Goal: Transaction & Acquisition: Purchase product/service

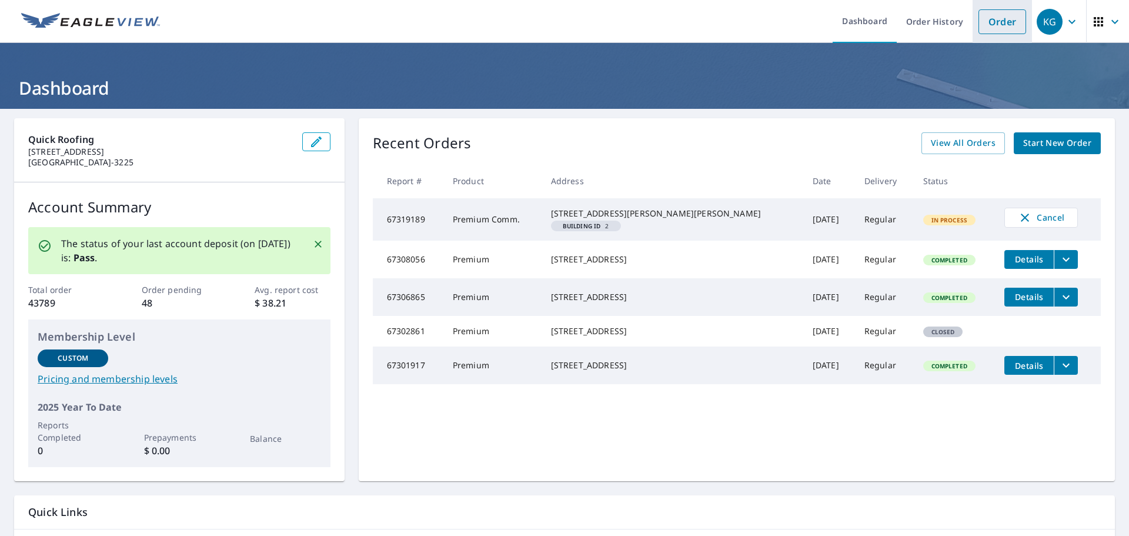
click at [998, 25] on link "Order" at bounding box center [1003, 21] width 48 height 25
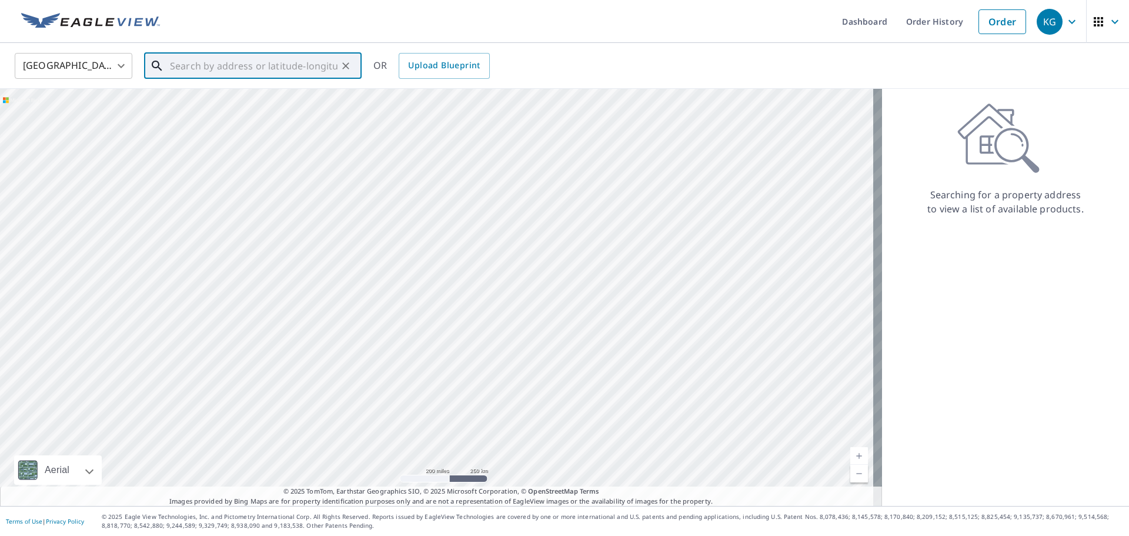
click at [327, 62] on input "text" at bounding box center [254, 65] width 168 height 33
click at [166, 106] on icon at bounding box center [161, 106] width 14 height 14
type input "[STREET_ADDRESS]"
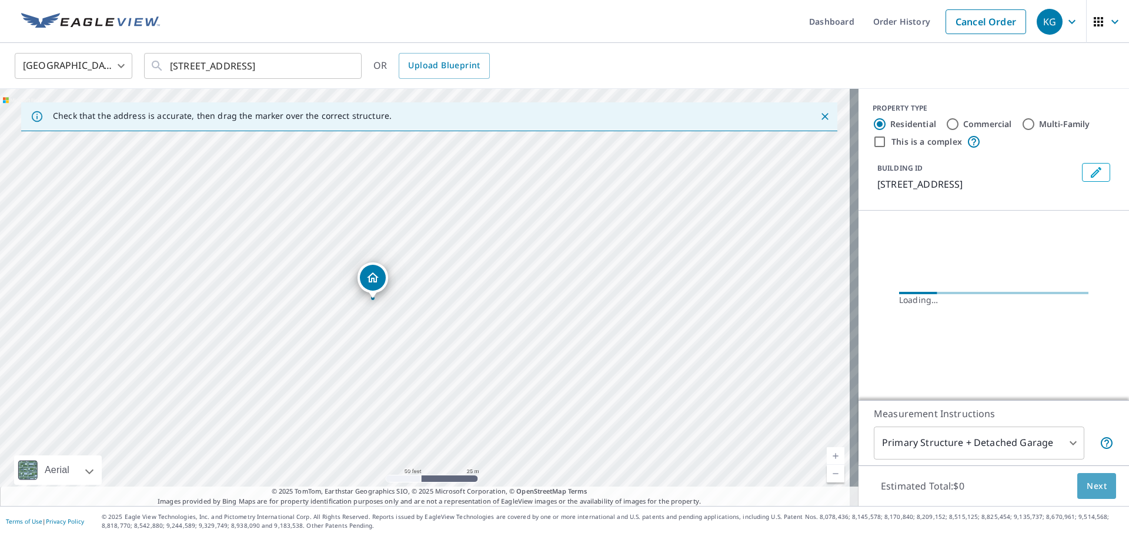
click at [1101, 494] on button "Next" at bounding box center [1097, 486] width 39 height 26
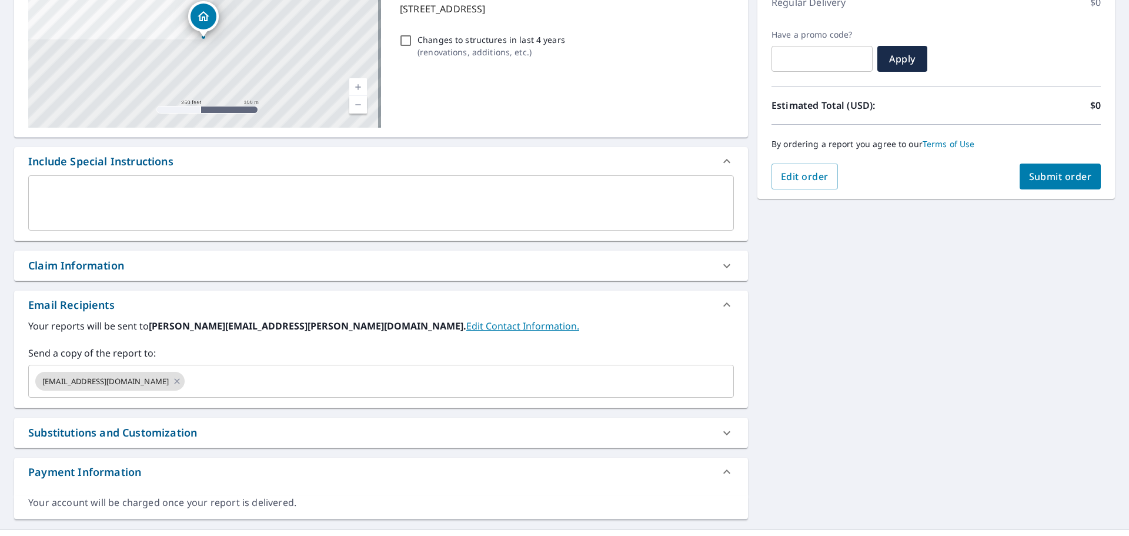
scroll to position [199, 0]
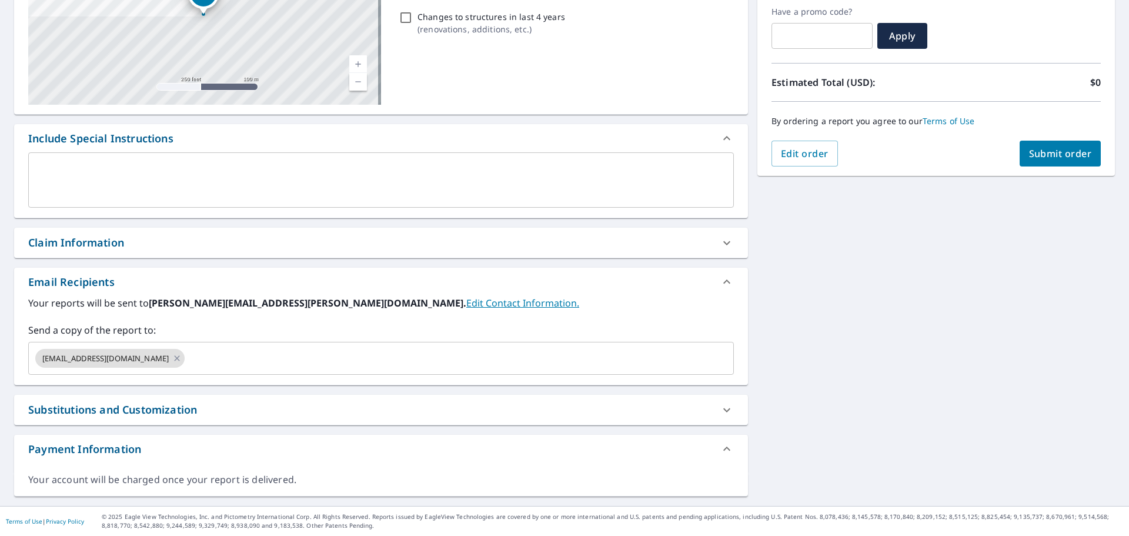
click at [129, 235] on div "Claim Information" at bounding box center [370, 243] width 685 height 16
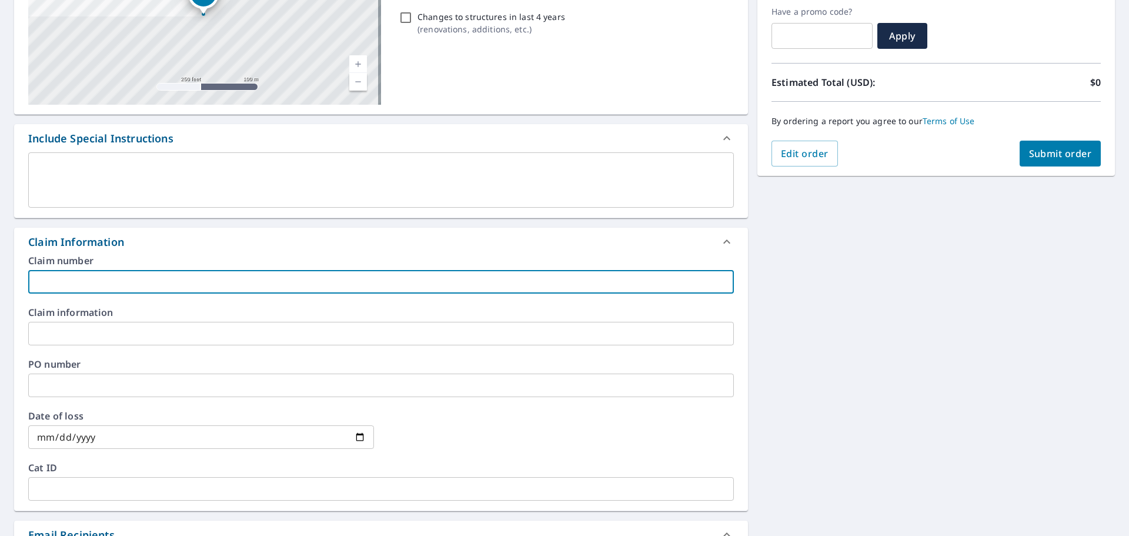
click at [129, 282] on input "text" at bounding box center [381, 282] width 706 height 24
type input "[PERSON_NAME]-*vs"
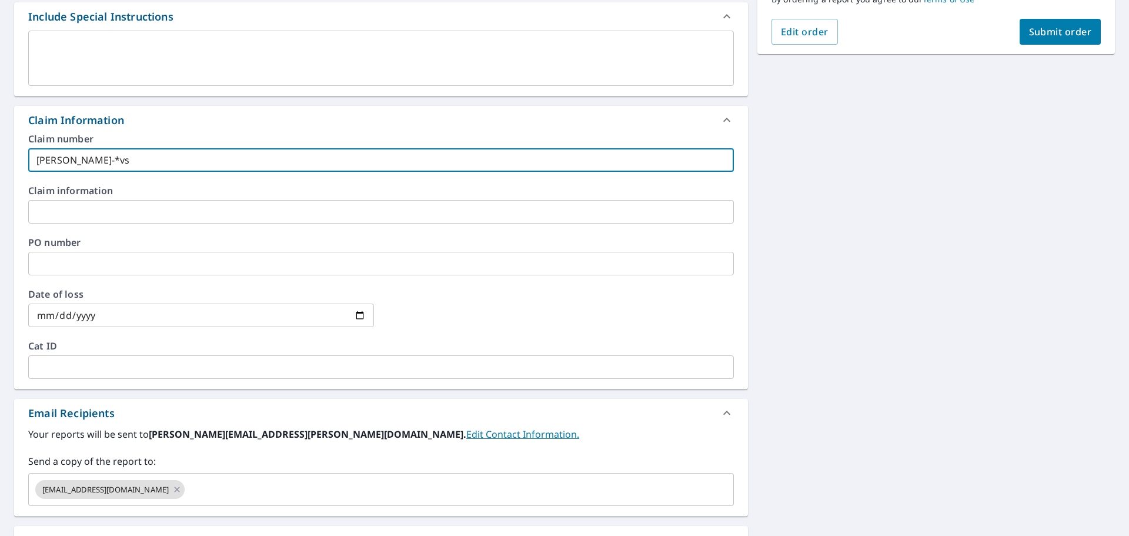
scroll to position [452, 0]
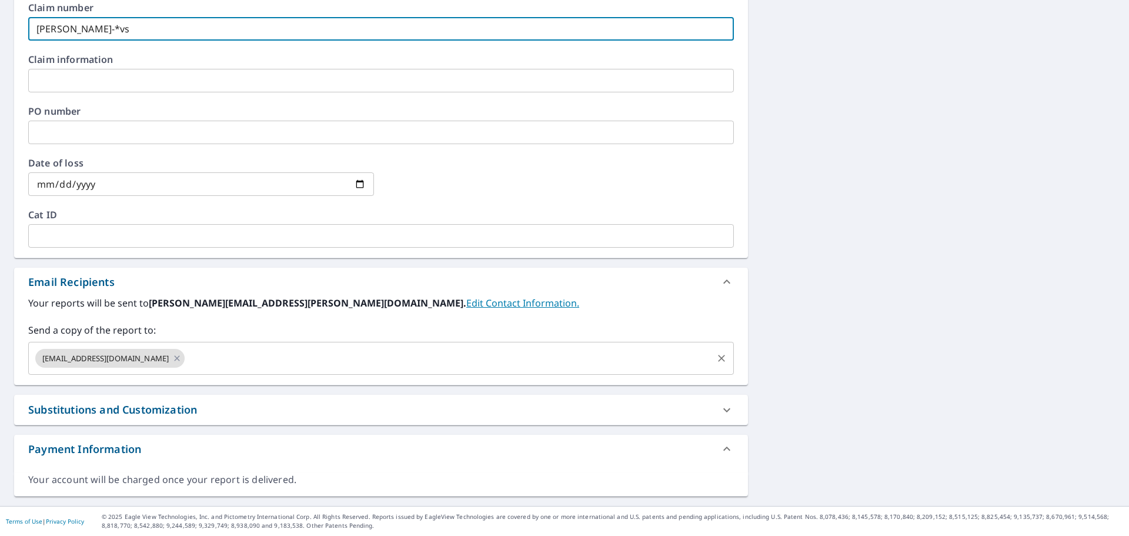
click at [225, 358] on input "text" at bounding box center [448, 358] width 525 height 22
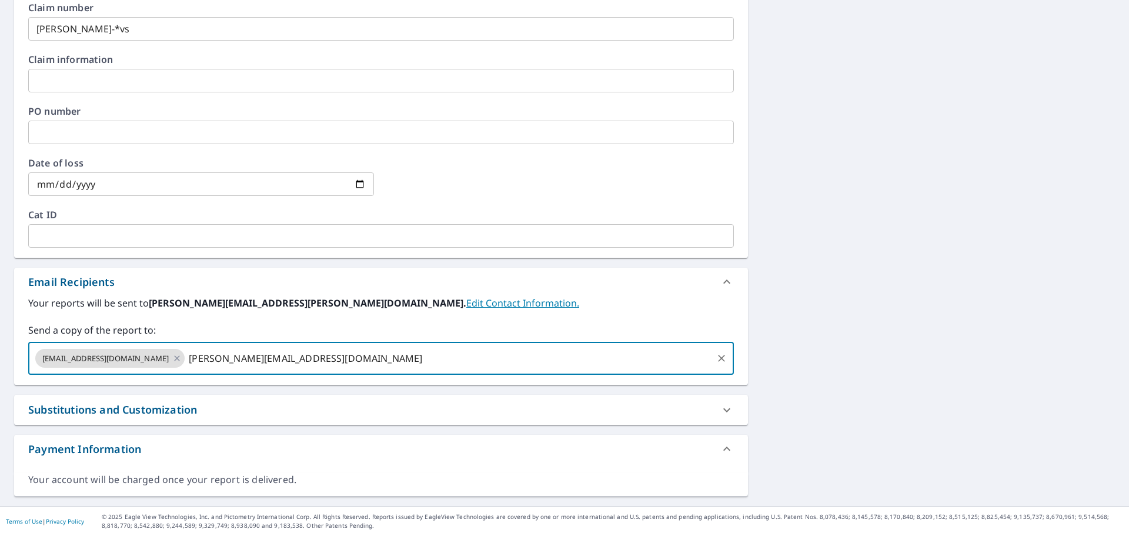
type input "[PERSON_NAME][EMAIL_ADDRESS][DOMAIN_NAME]"
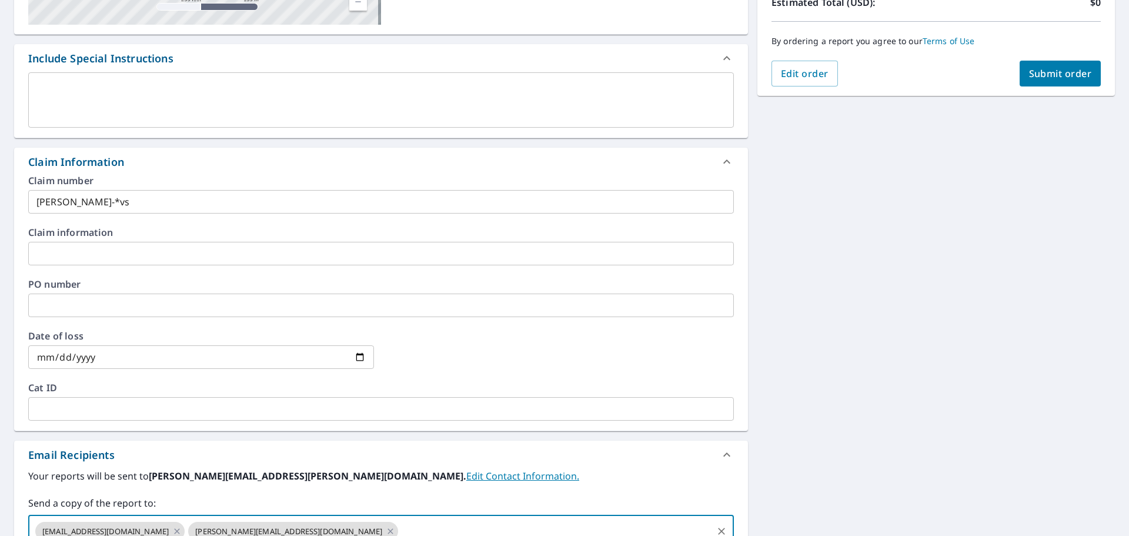
scroll to position [158, 0]
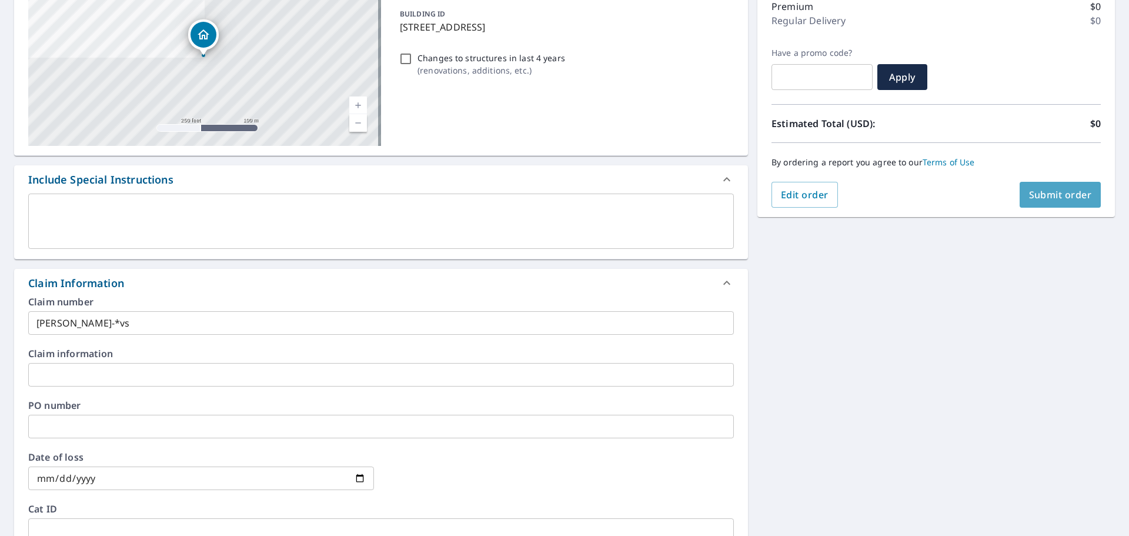
click at [1051, 198] on span "Submit order" at bounding box center [1060, 194] width 63 height 13
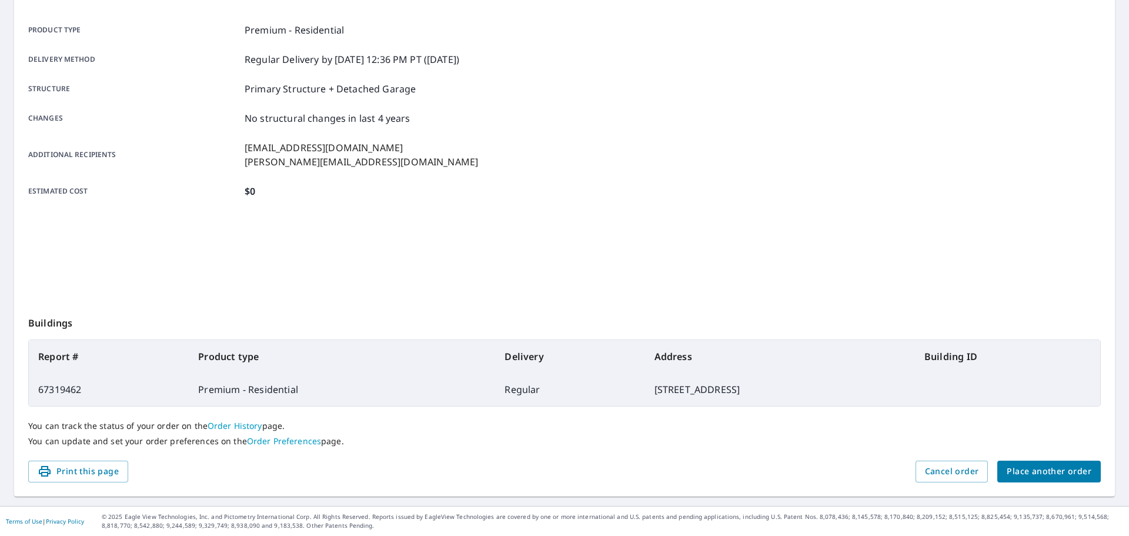
scroll to position [156, 0]
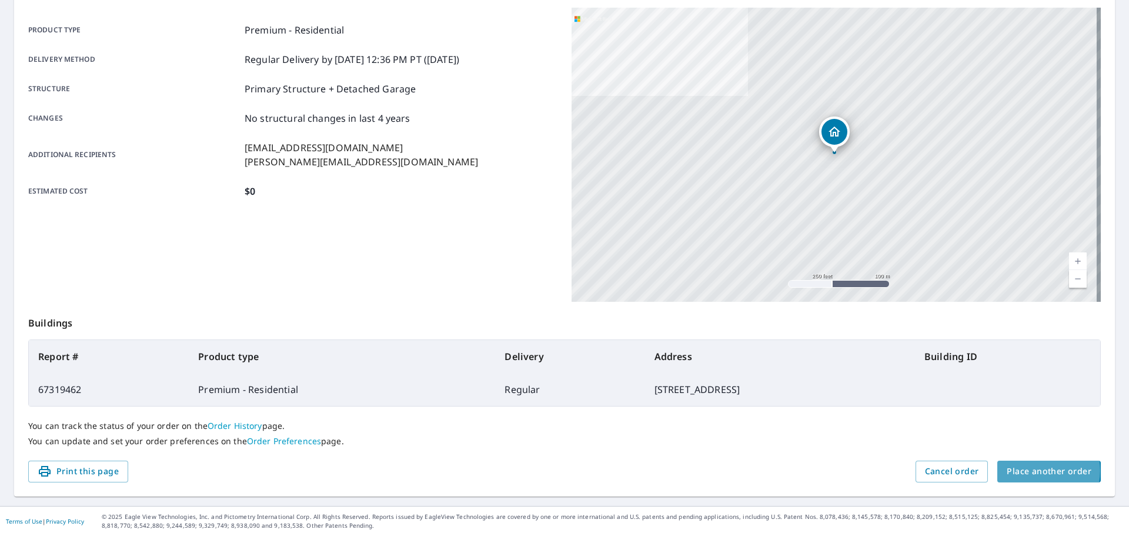
click at [1031, 471] on span "Place another order" at bounding box center [1049, 471] width 85 height 15
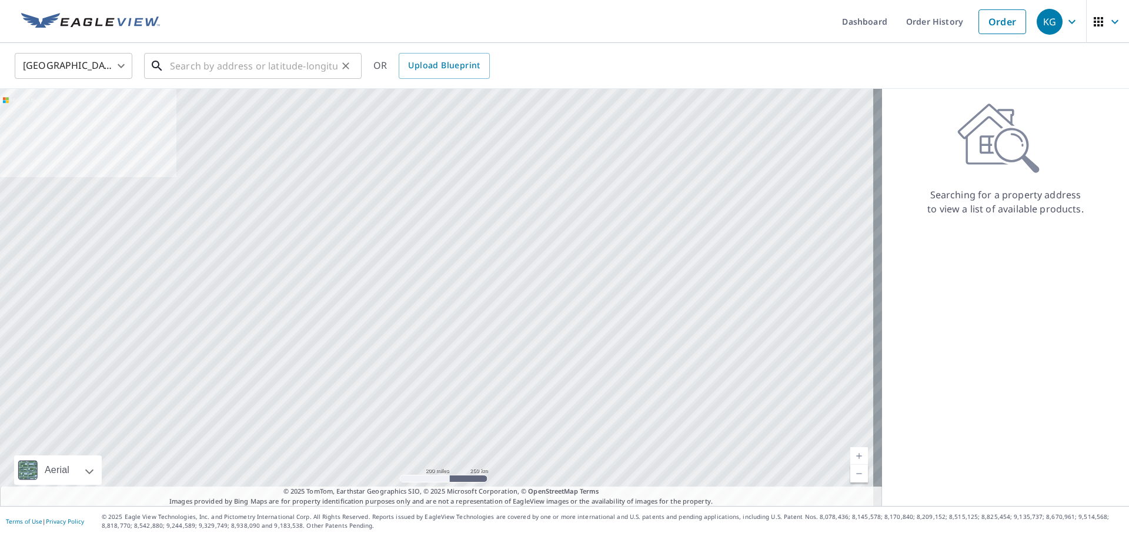
click at [245, 71] on input "text" at bounding box center [254, 65] width 168 height 33
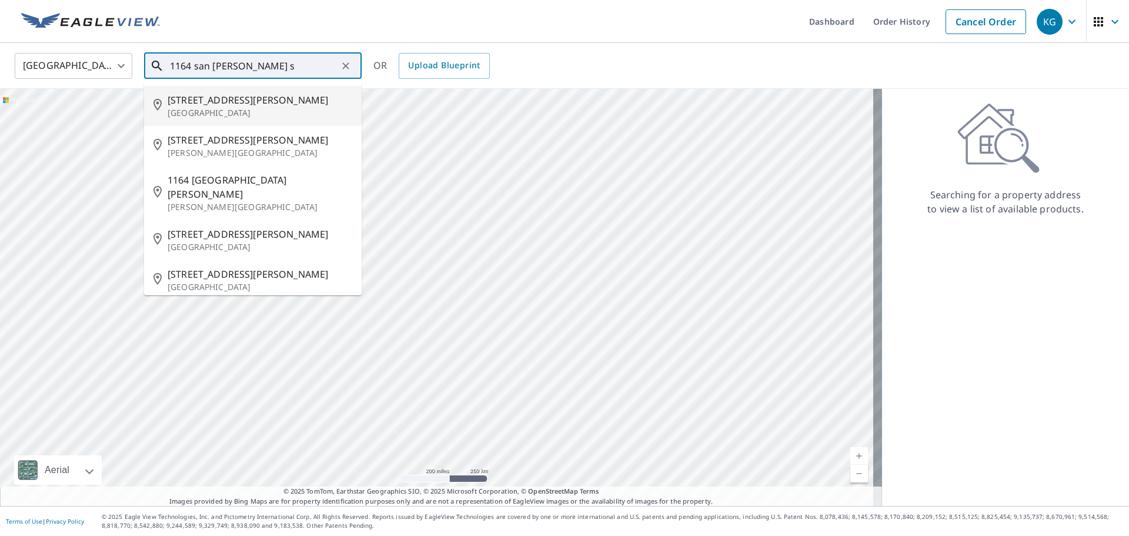
click at [268, 96] on span "[STREET_ADDRESS][PERSON_NAME]" at bounding box center [260, 100] width 185 height 14
type input "[STREET_ADDRESS][PERSON_NAME]"
click at [268, 96] on div at bounding box center [441, 297] width 882 height 417
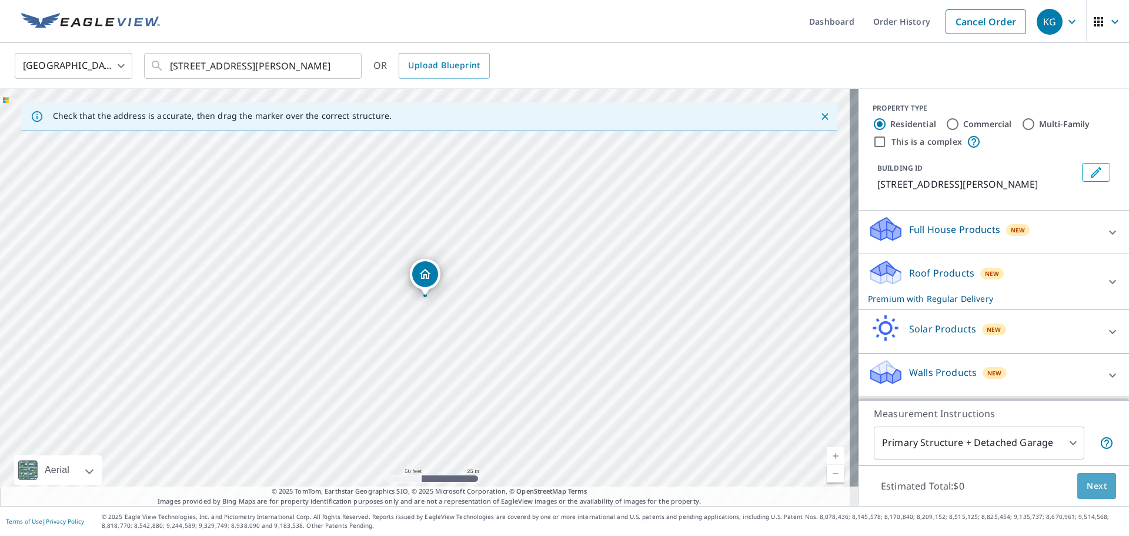
click at [1101, 487] on button "Next" at bounding box center [1097, 486] width 39 height 26
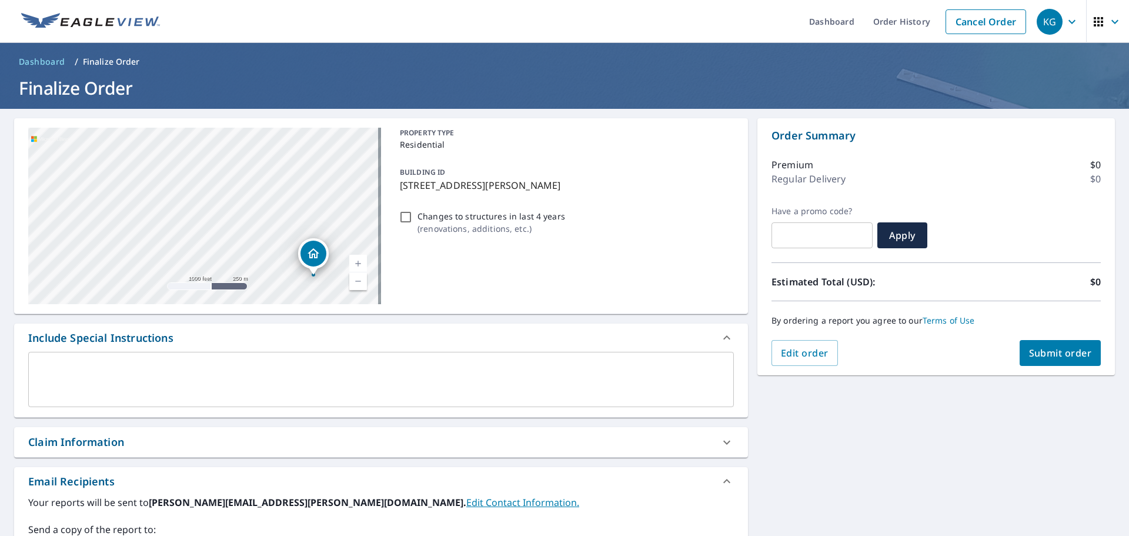
click at [162, 450] on div "Claim Information" at bounding box center [381, 442] width 734 height 30
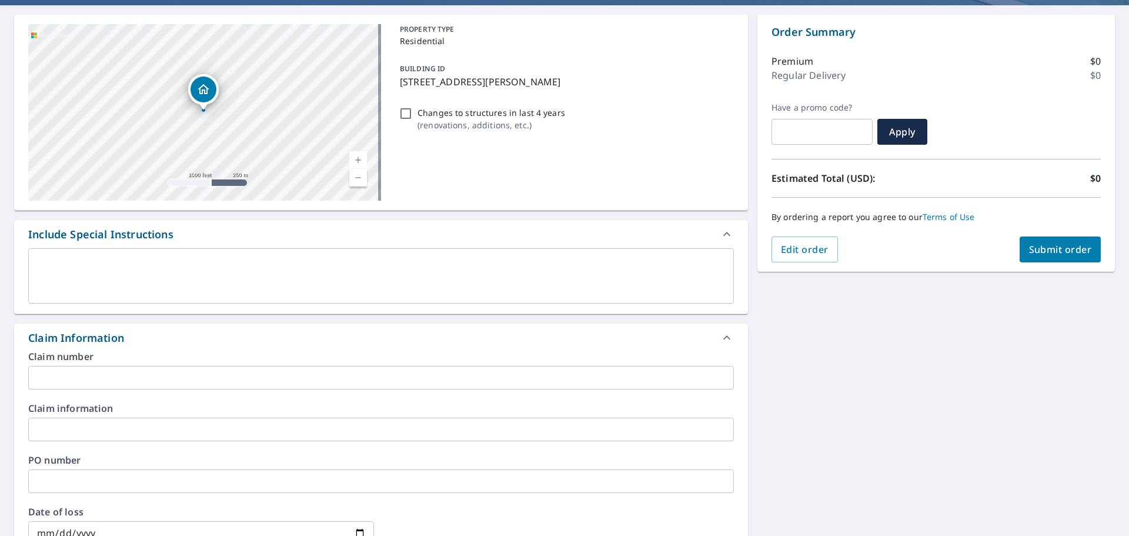
scroll to position [235, 0]
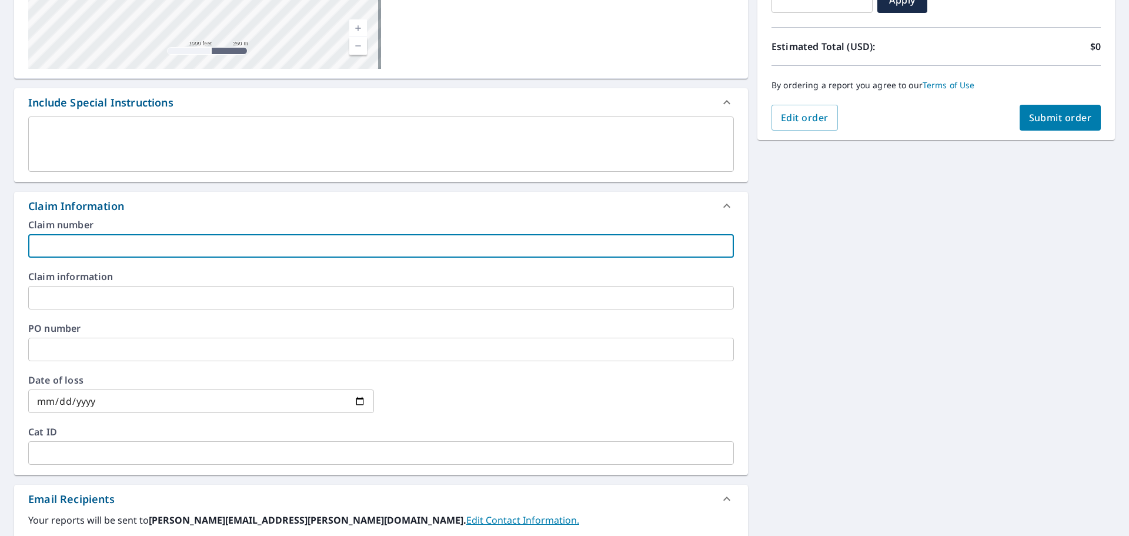
click at [192, 253] on input "text" at bounding box center [381, 246] width 706 height 24
type input "[PERSON_NAME]-vs"
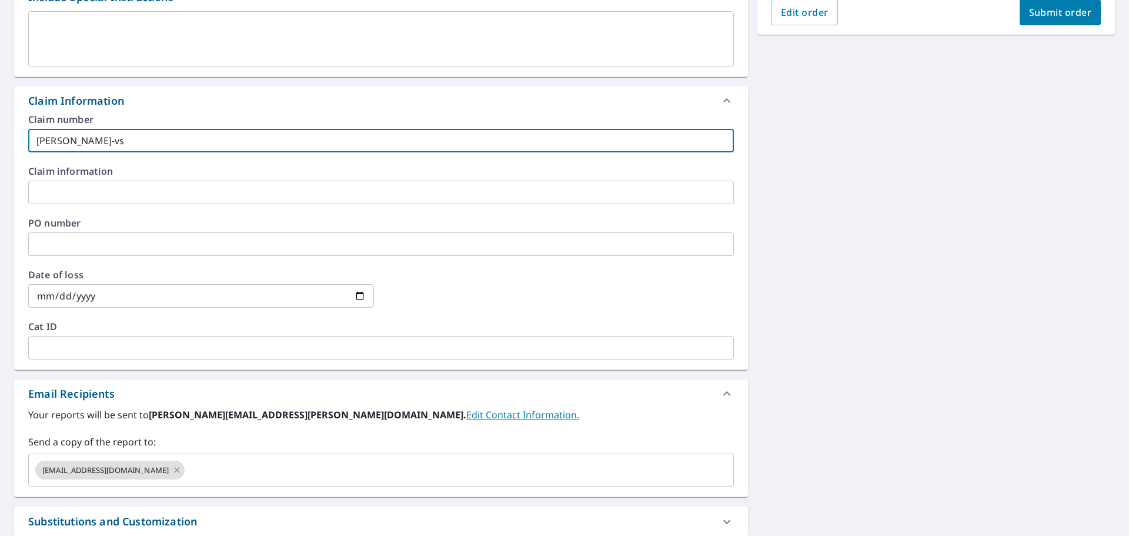
scroll to position [452, 0]
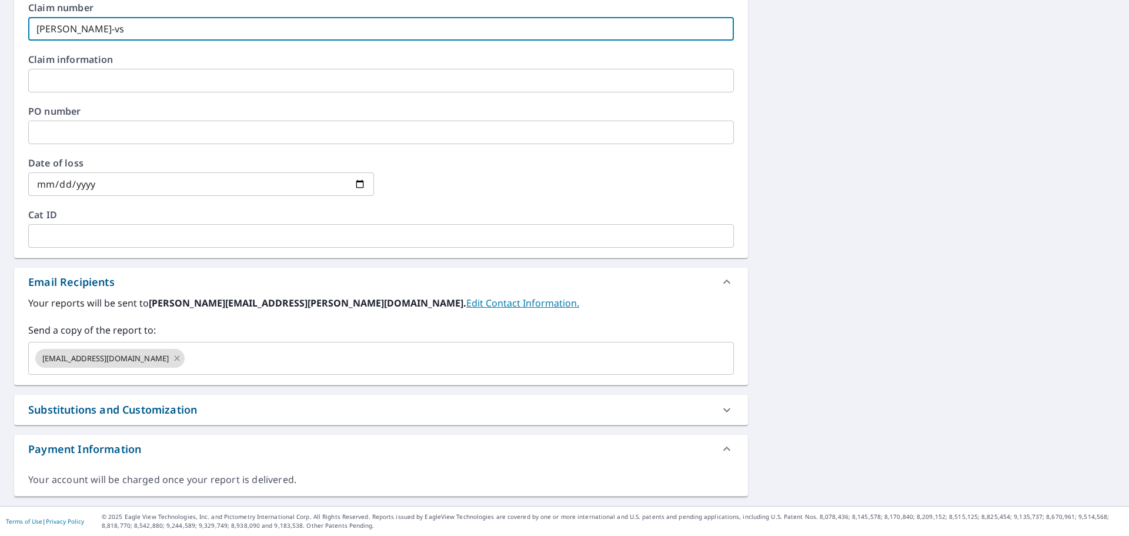
click at [202, 378] on div "Your reports will be sent to [PERSON_NAME][EMAIL_ADDRESS][PERSON_NAME][DOMAIN_N…" at bounding box center [381, 340] width 734 height 89
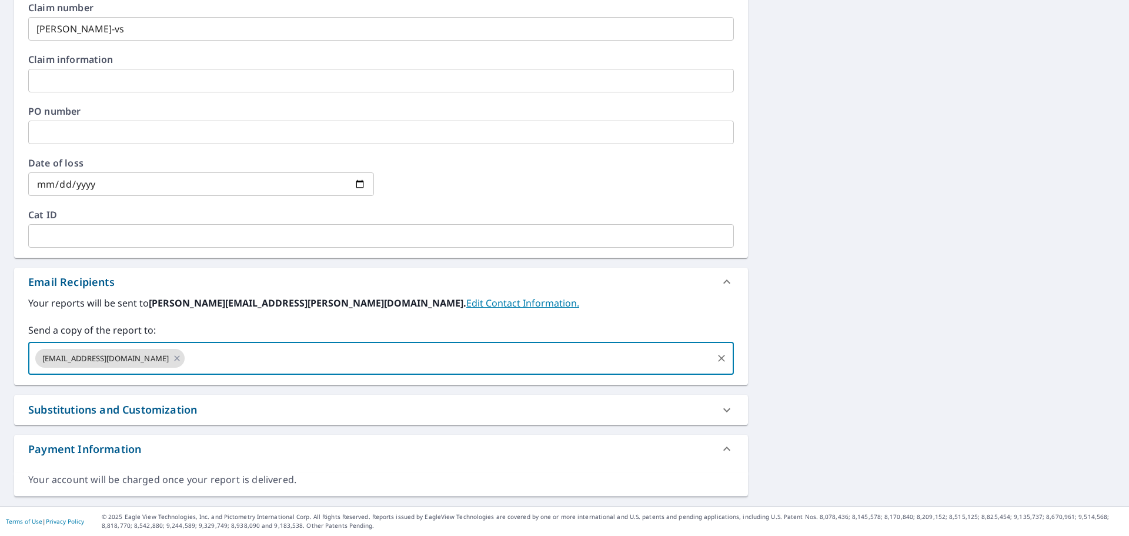
click at [247, 366] on input "text" at bounding box center [448, 358] width 525 height 22
type input "[PERSON_NAME][EMAIL_ADDRESS][PERSON_NAME][DOMAIN_NAME]"
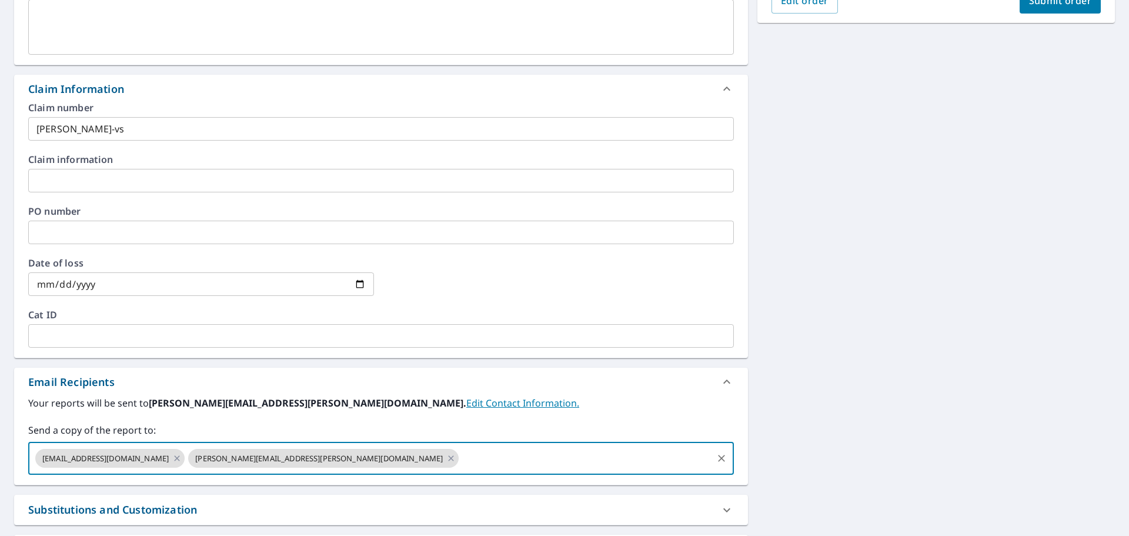
scroll to position [158, 0]
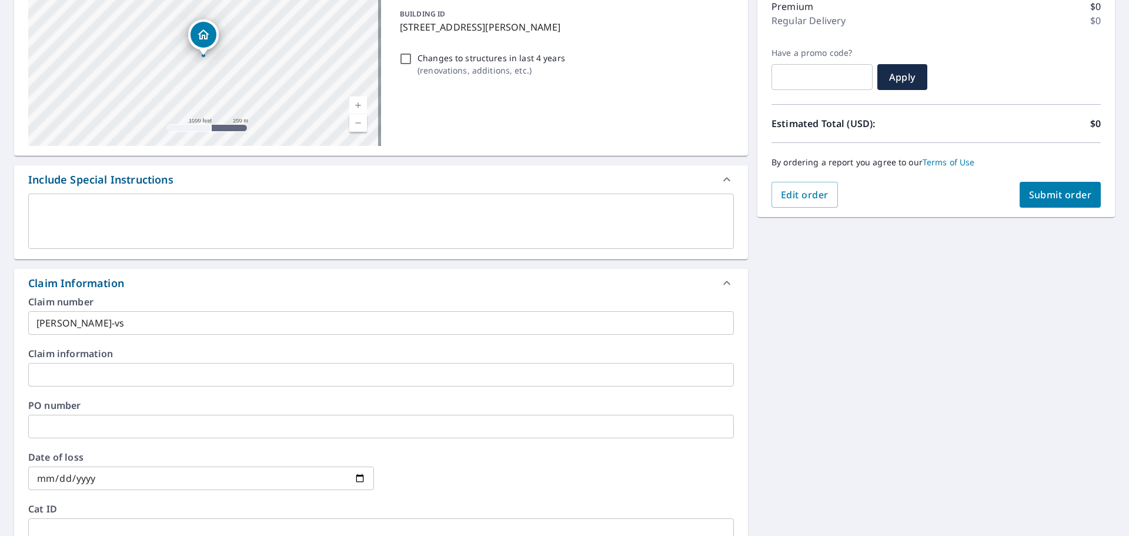
click at [1065, 195] on span "Submit order" at bounding box center [1060, 194] width 63 height 13
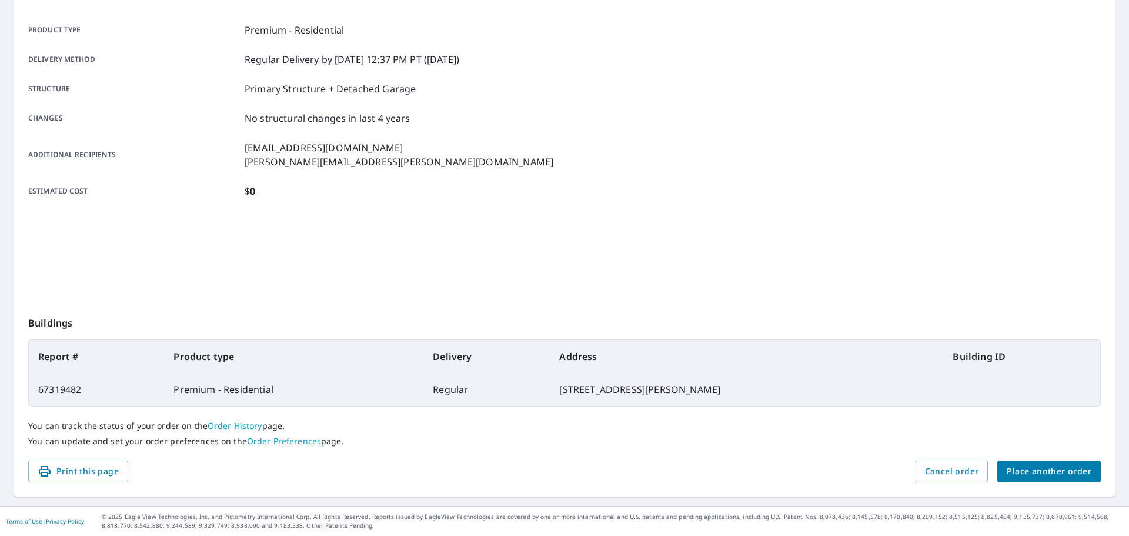
scroll to position [156, 0]
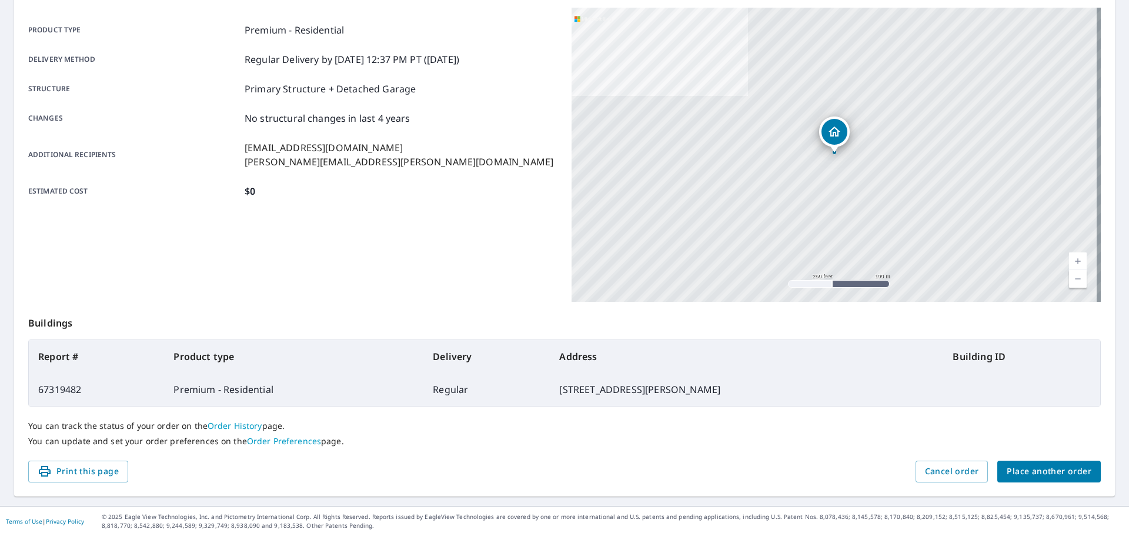
click at [1022, 487] on div "Order details Product type Premium - Residential Delivery method Regular Delive…" at bounding box center [564, 229] width 1101 height 535
click at [1026, 478] on span "Place another order" at bounding box center [1049, 471] width 85 height 15
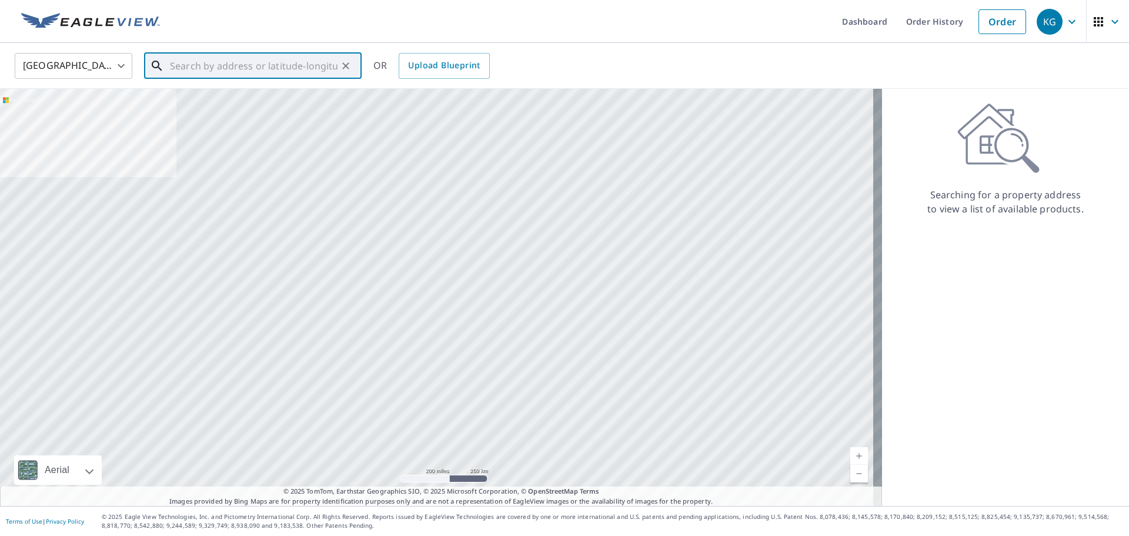
click at [281, 57] on input "text" at bounding box center [254, 65] width 168 height 33
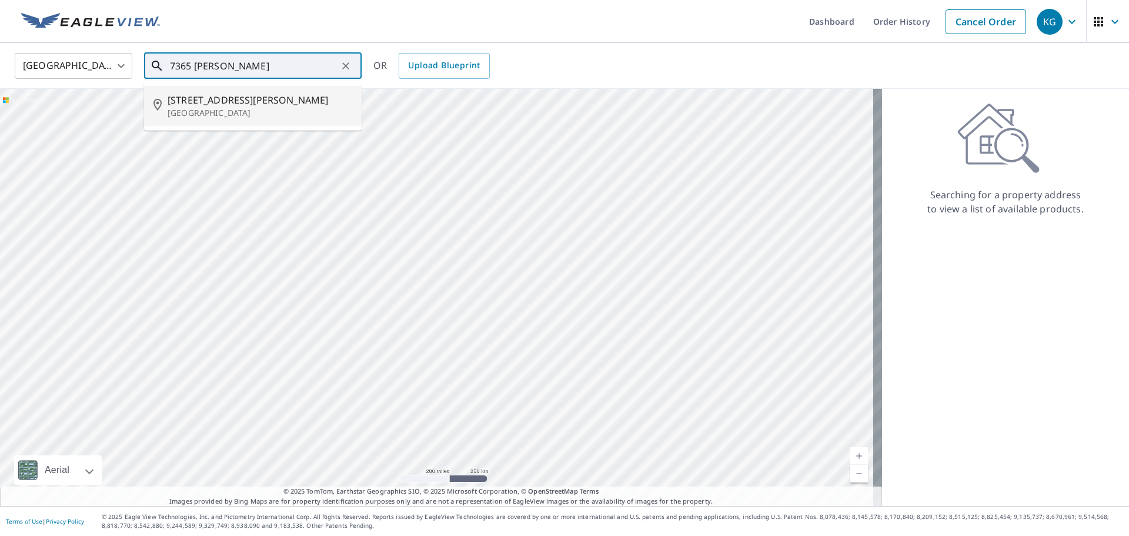
click at [257, 105] on span "[STREET_ADDRESS][PERSON_NAME]" at bounding box center [260, 100] width 185 height 14
type input "[STREET_ADDRESS][PERSON_NAME][PERSON_NAME]"
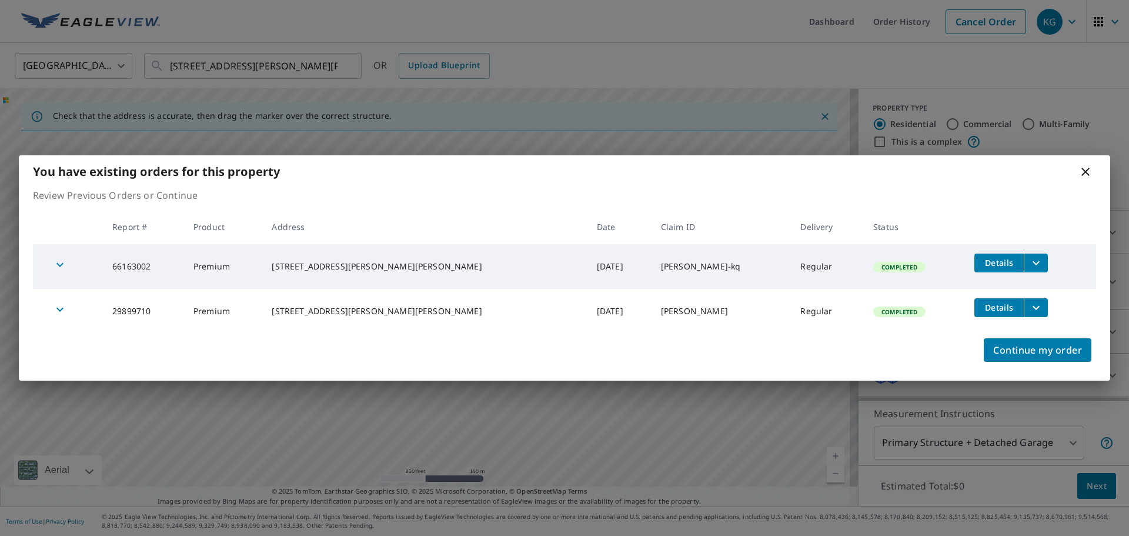
click at [1086, 174] on icon at bounding box center [1086, 172] width 14 height 14
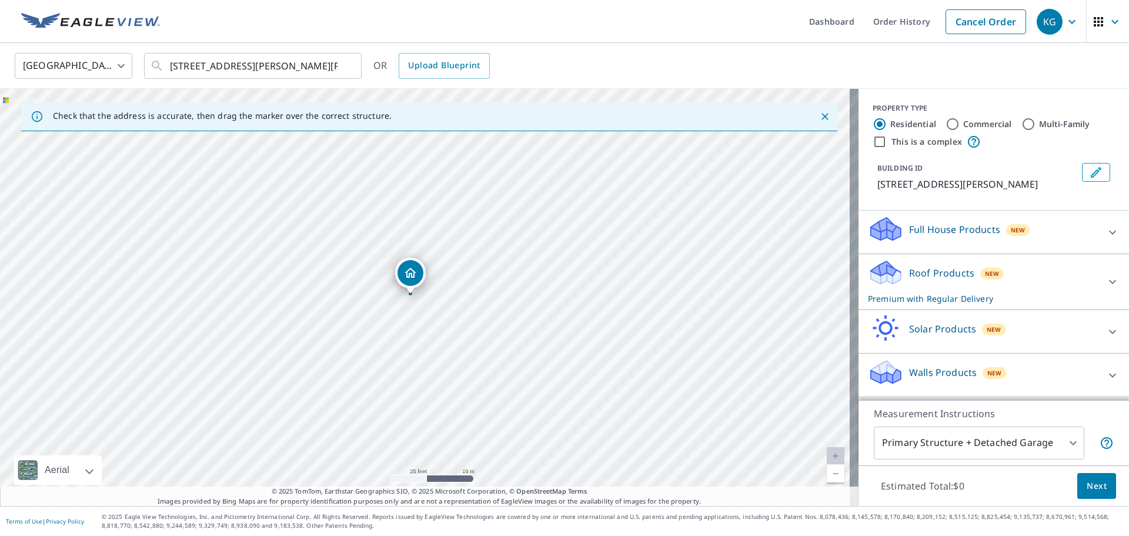
click at [1087, 489] on span "Next" at bounding box center [1097, 486] width 20 height 15
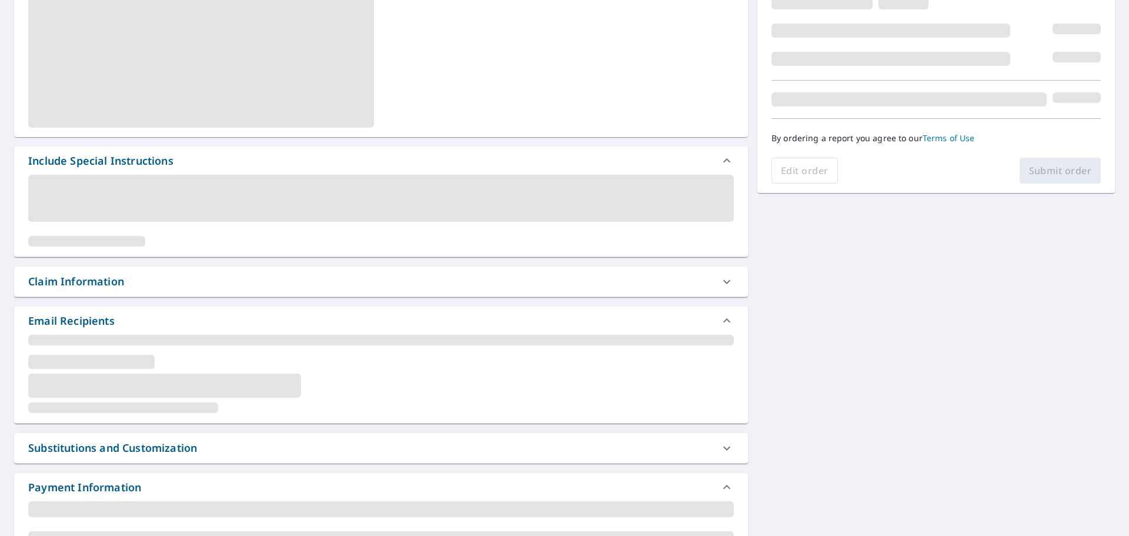
scroll to position [199, 0]
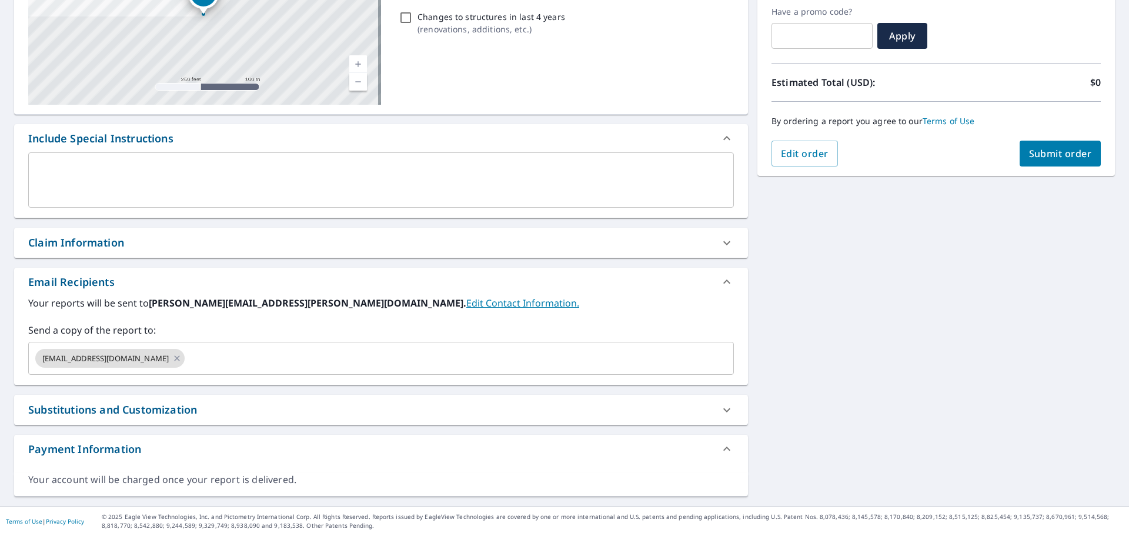
click at [109, 257] on div "Claim Information Claim number ​ Claim information ​ PO number ​ Date of loss ​…" at bounding box center [381, 243] width 734 height 31
click at [124, 242] on div "Claim Information" at bounding box center [76, 243] width 96 height 16
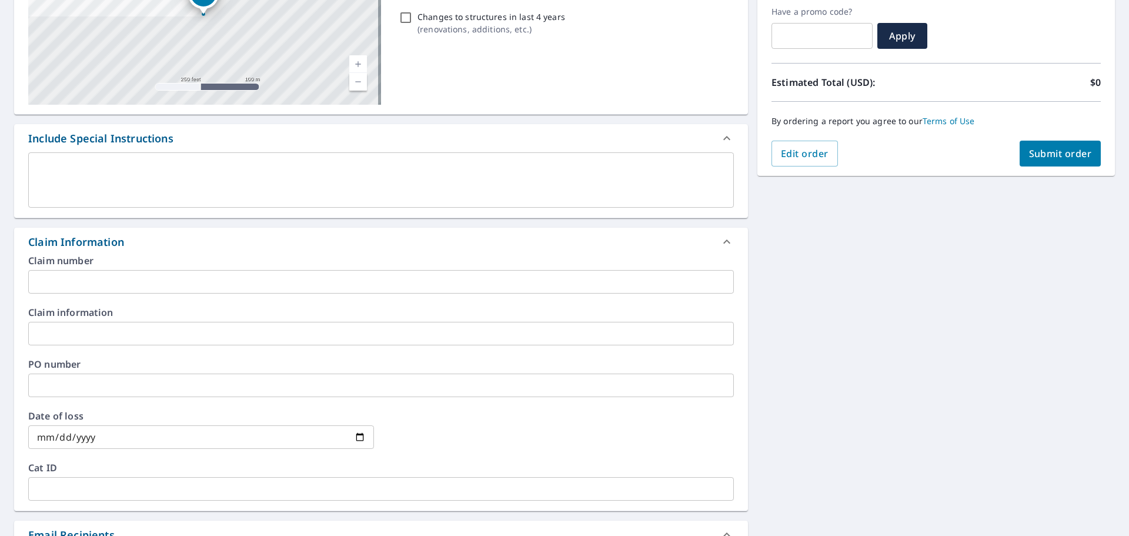
click at [139, 289] on input "text" at bounding box center [381, 282] width 706 height 24
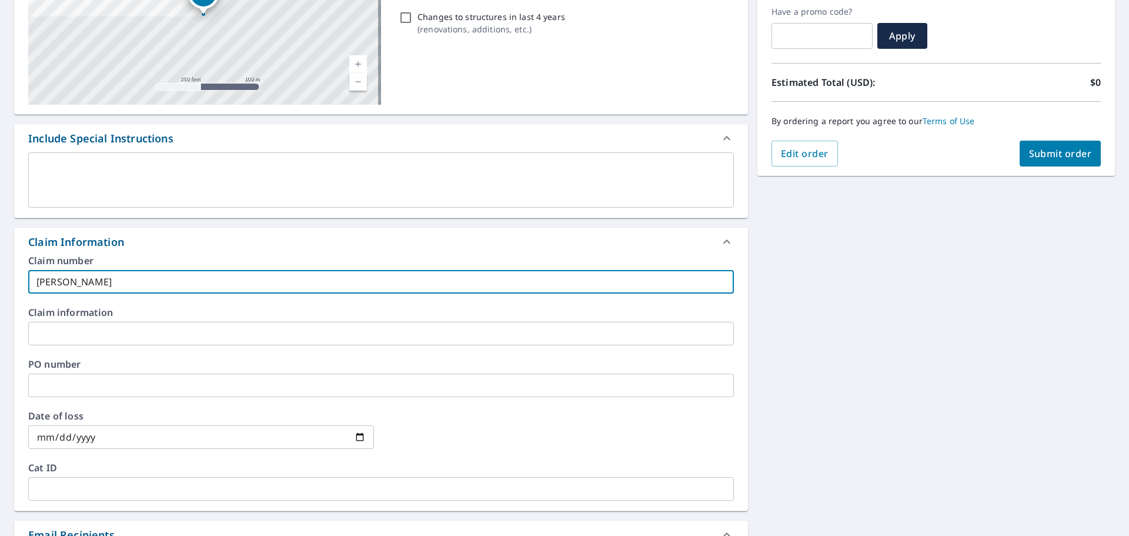
type input "[PERSON_NAME]-vs"
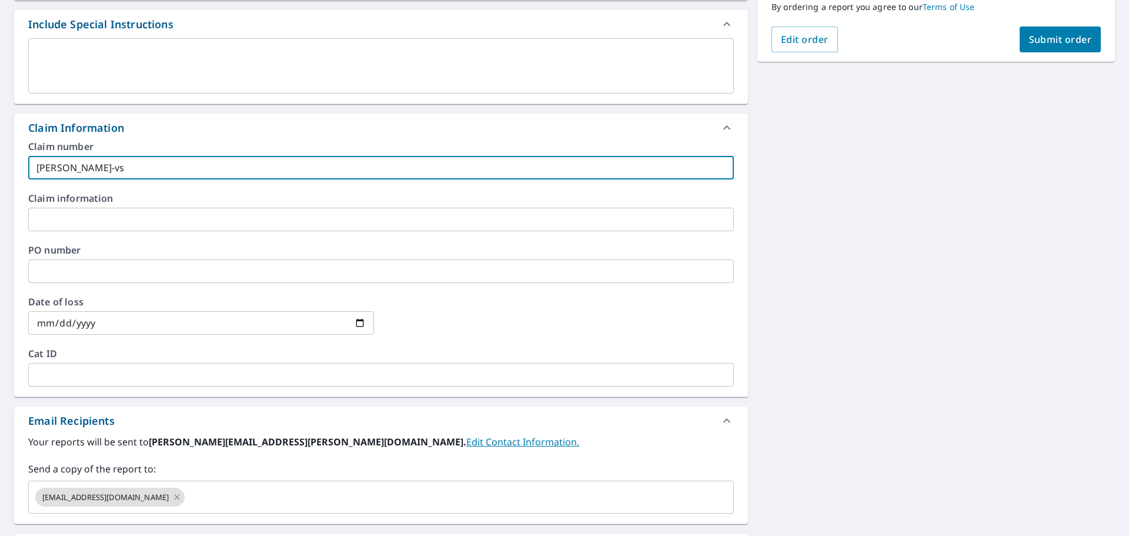
scroll to position [376, 0]
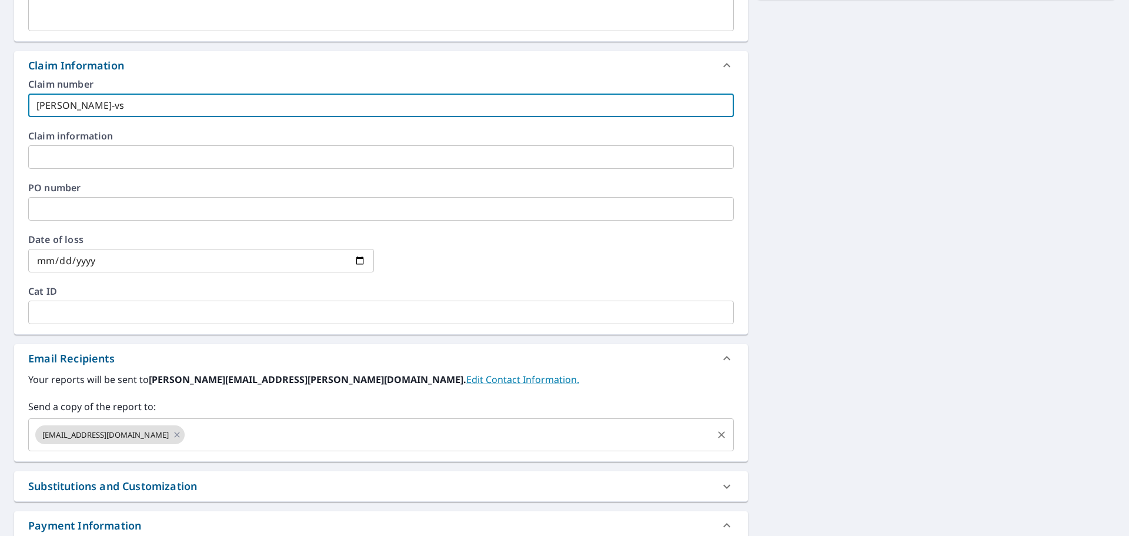
click at [244, 422] on div "[EMAIL_ADDRESS][DOMAIN_NAME] ​" at bounding box center [381, 434] width 706 height 33
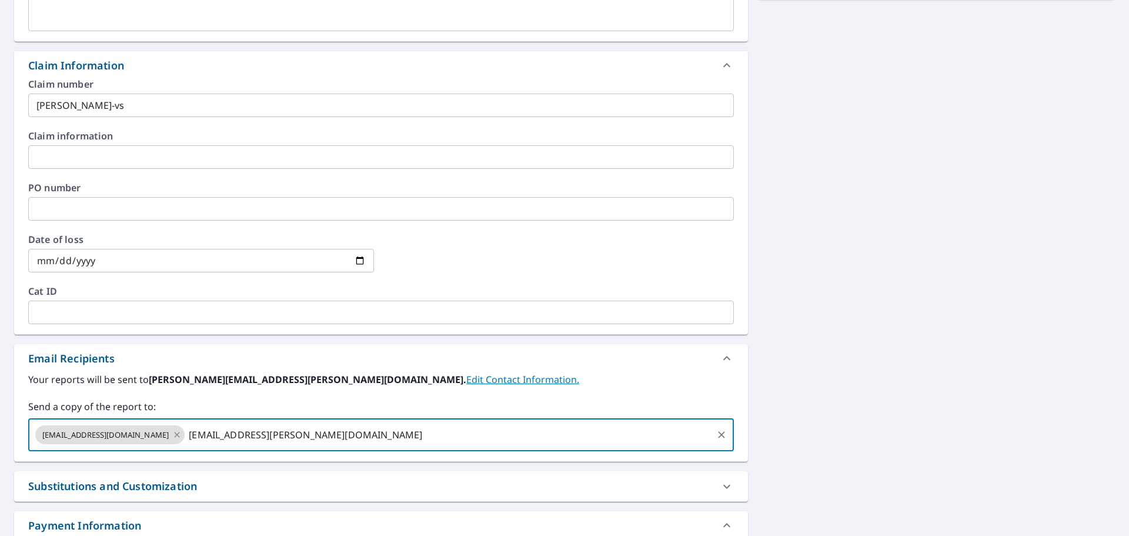
type input "[EMAIL_ADDRESS][PERSON_NAME][DOMAIN_NAME]"
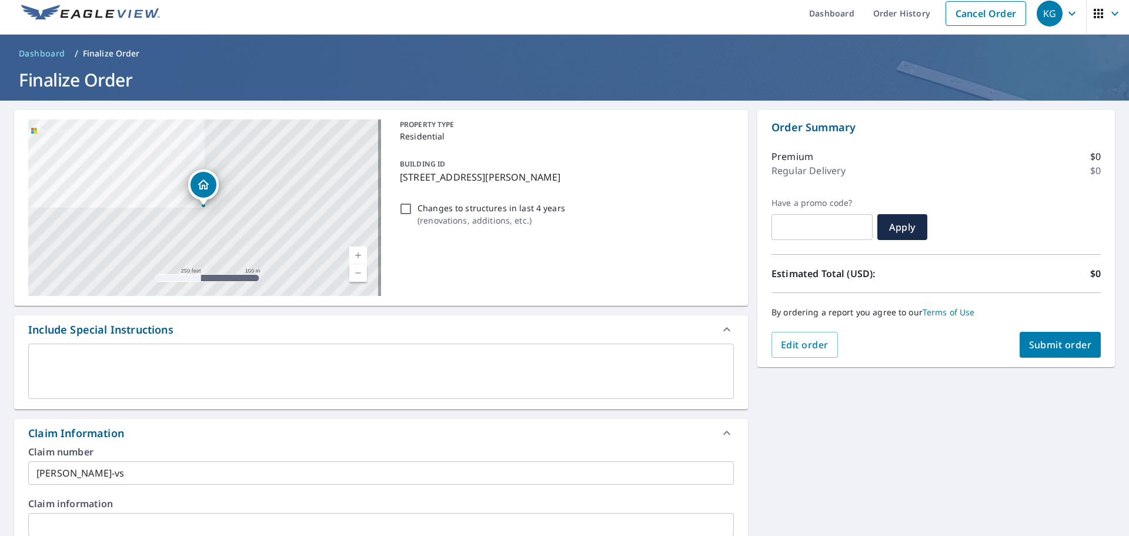
scroll to position [0, 0]
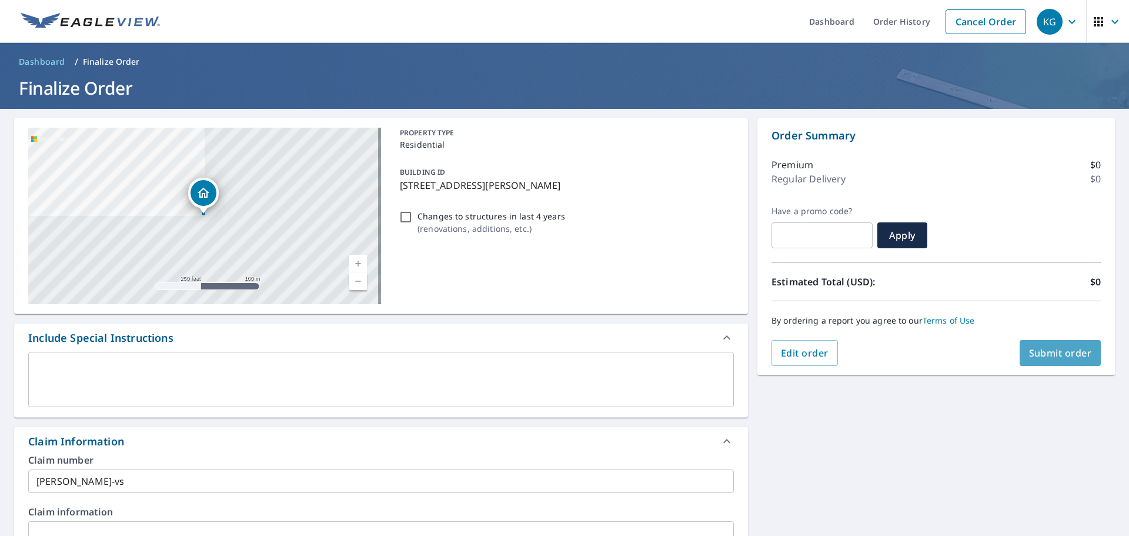
click at [1047, 350] on span "Submit order" at bounding box center [1060, 352] width 63 height 13
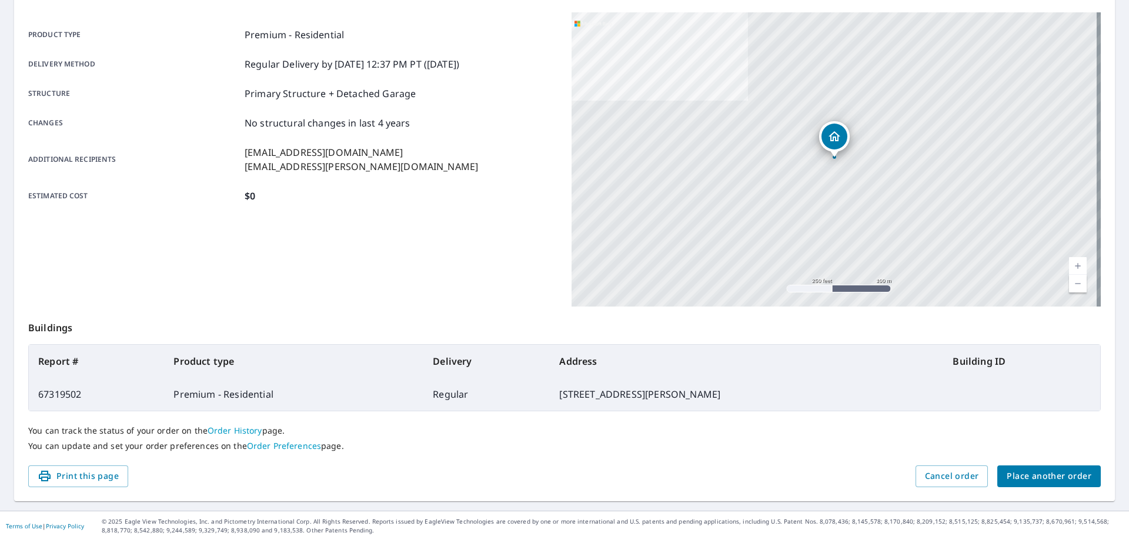
scroll to position [156, 0]
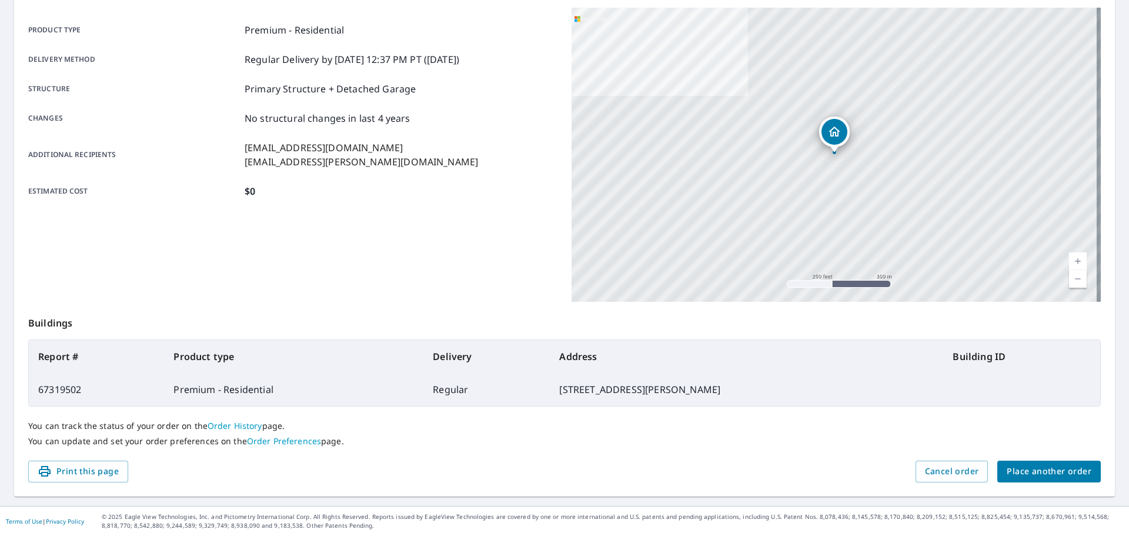
click at [1027, 464] on span "Place another order" at bounding box center [1049, 471] width 85 height 15
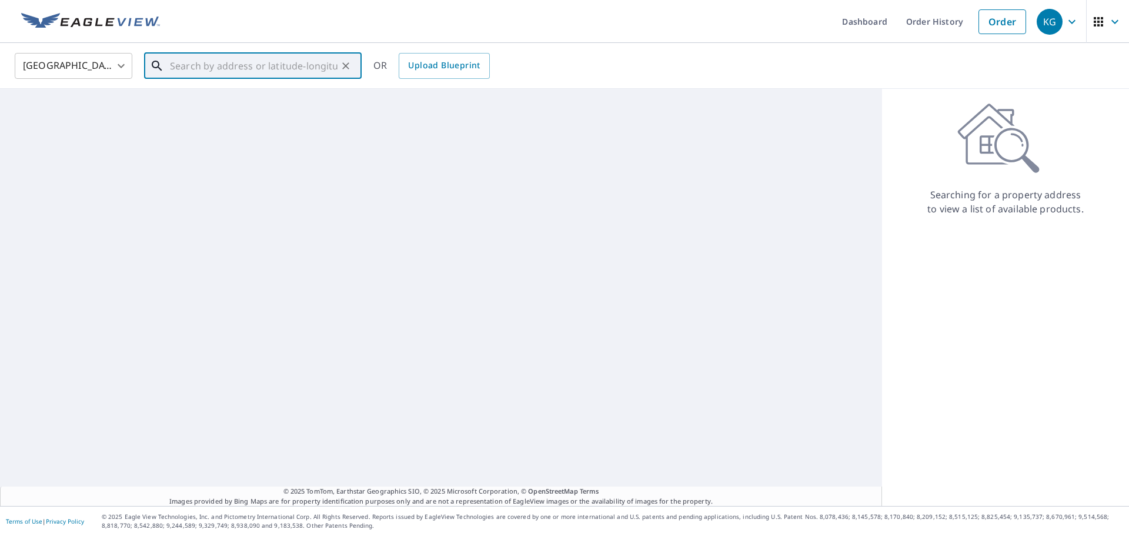
click at [185, 61] on input "text" at bounding box center [254, 65] width 168 height 33
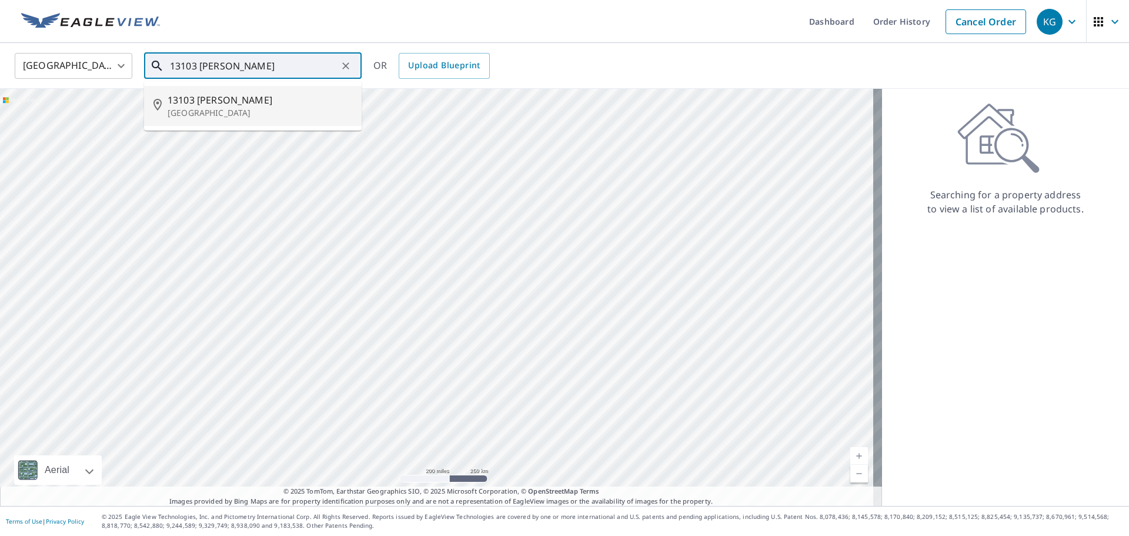
click at [178, 109] on p "[GEOGRAPHIC_DATA]" at bounding box center [260, 113] width 185 height 12
type input "[STREET_ADDRESS][PERSON_NAME]"
click at [178, 109] on div "Aerial Road A standard road map Aerial A detailed look from above Labels Labels…" at bounding box center [441, 297] width 882 height 417
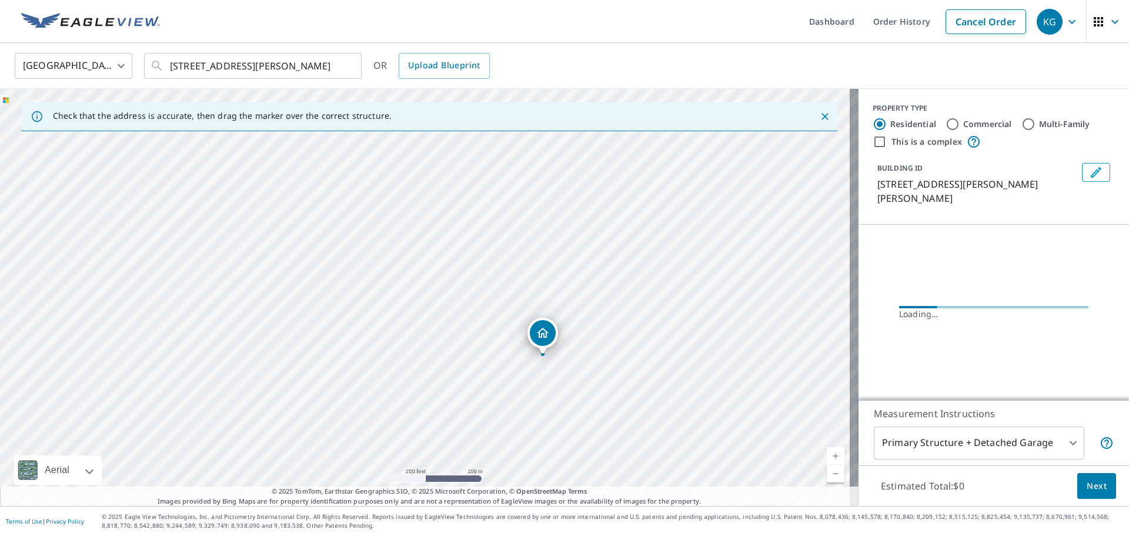
click at [296, 168] on div "[STREET_ADDRESS][PERSON_NAME][PERSON_NAME]" at bounding box center [429, 297] width 859 height 417
click at [271, 76] on input "[STREET_ADDRESS][PERSON_NAME]" at bounding box center [254, 65] width 168 height 33
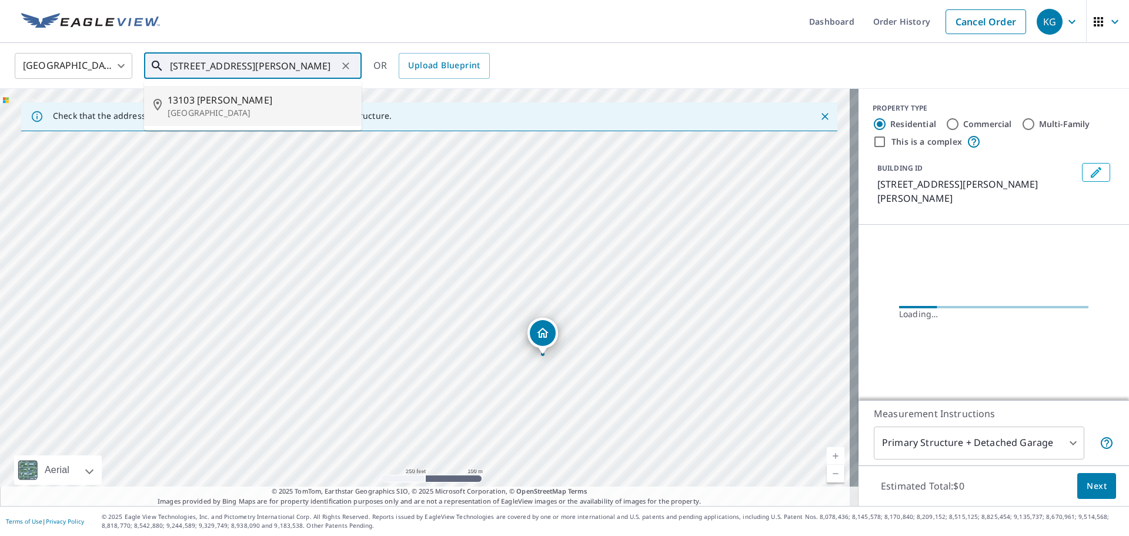
click at [275, 111] on p "[GEOGRAPHIC_DATA]" at bounding box center [260, 113] width 185 height 12
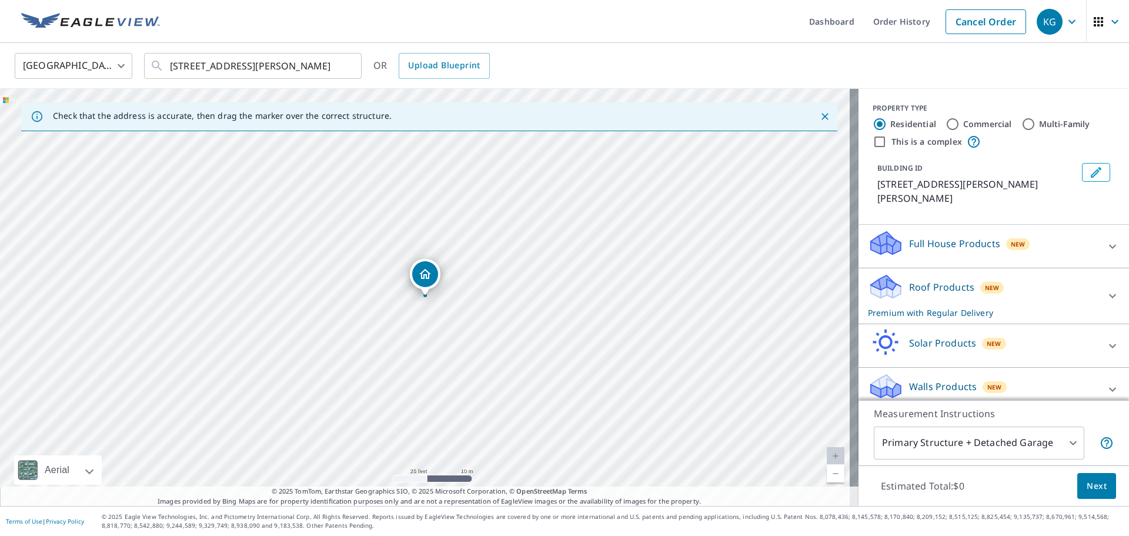
click at [1067, 487] on div "Estimated Total: $0 Next" at bounding box center [994, 485] width 271 height 41
click at [1078, 485] on button "Next" at bounding box center [1097, 486] width 39 height 26
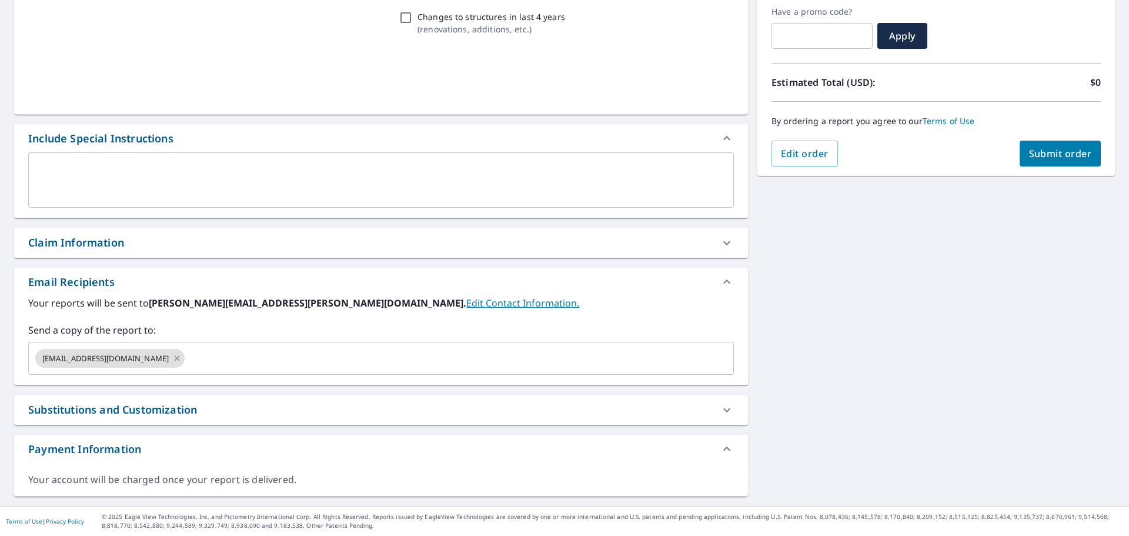
scroll to position [199, 0]
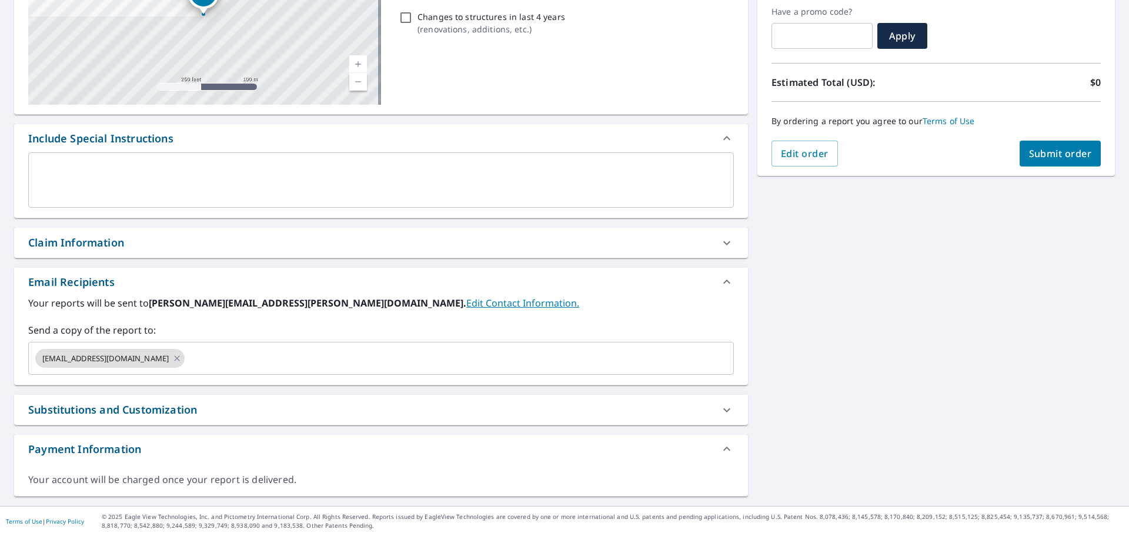
click at [106, 245] on div "Claim Information" at bounding box center [76, 243] width 96 height 16
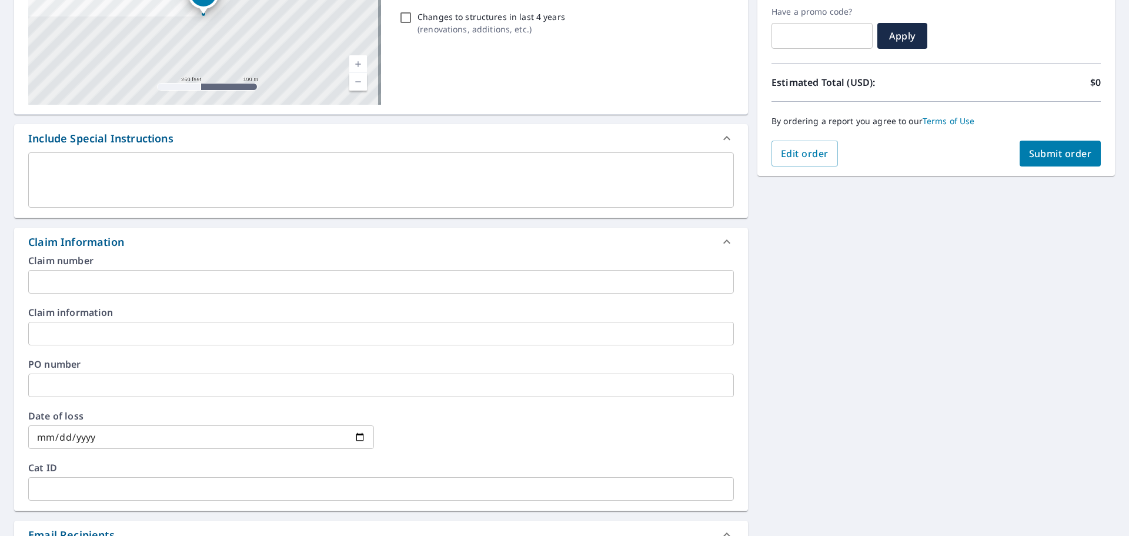
click at [120, 288] on input "text" at bounding box center [381, 282] width 706 height 24
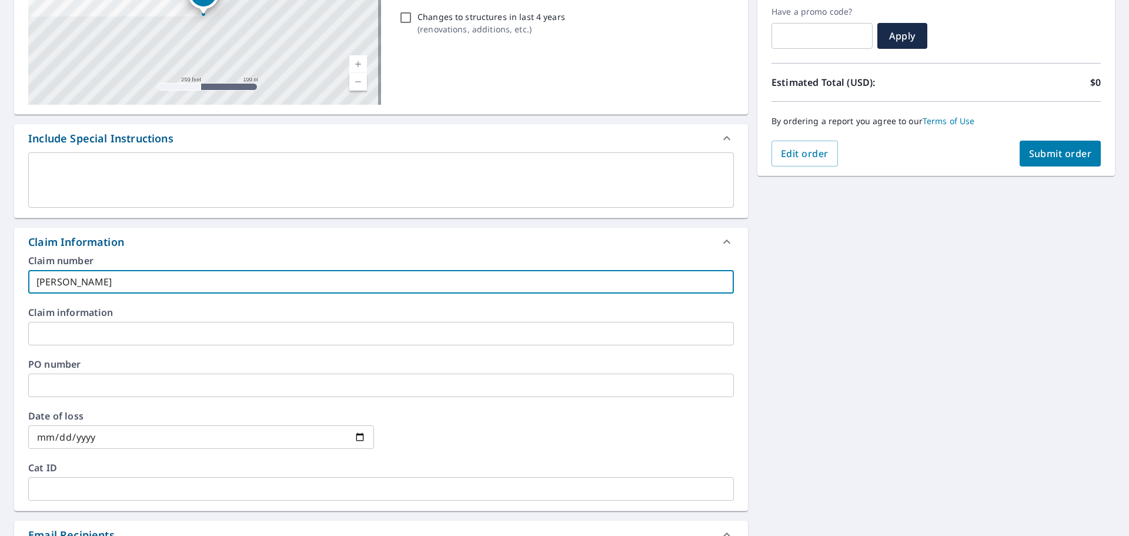
scroll to position [452, 0]
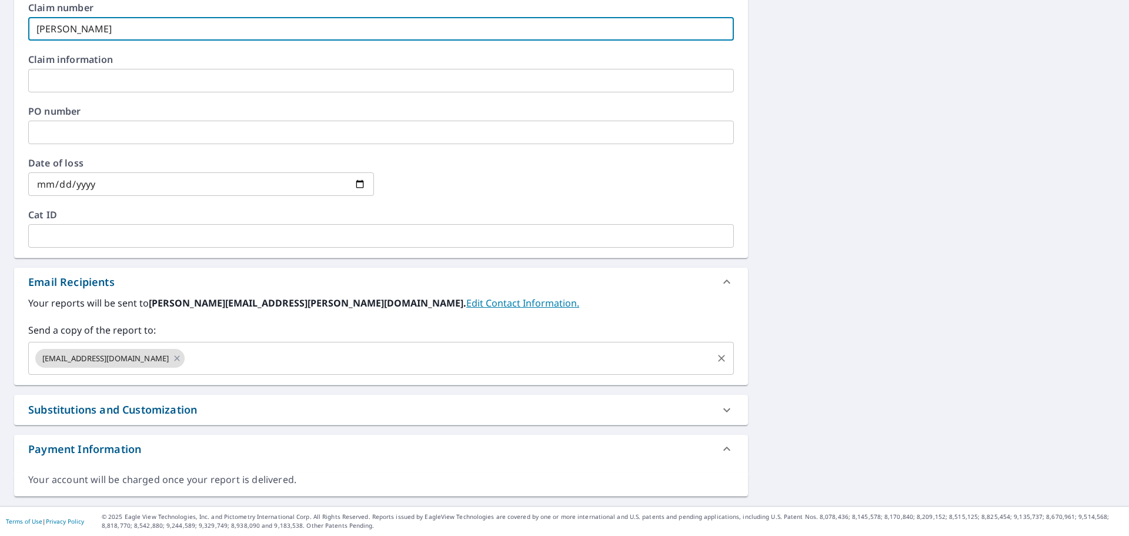
click at [173, 370] on div "[EMAIL_ADDRESS][DOMAIN_NAME] ​" at bounding box center [381, 358] width 706 height 33
type input "[PERSON_NAME]"
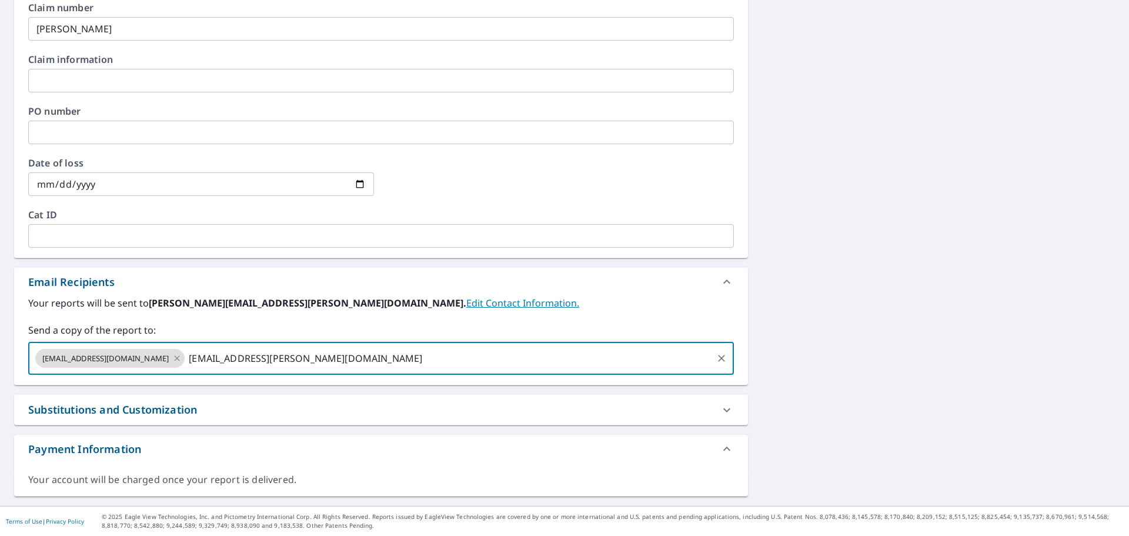
type input "[EMAIL_ADDRESS][PERSON_NAME][DOMAIN_NAME]"
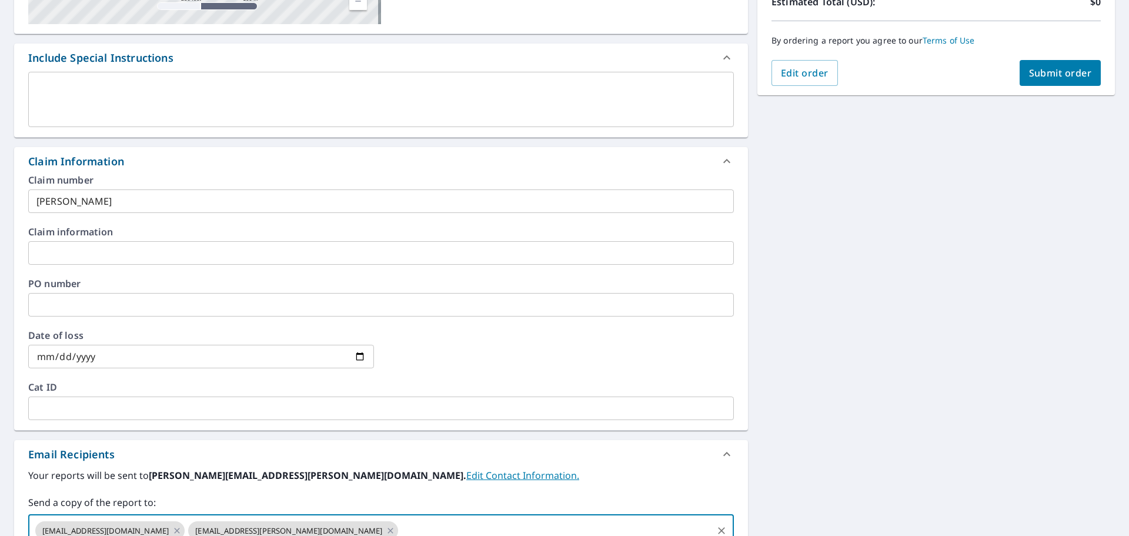
scroll to position [158, 0]
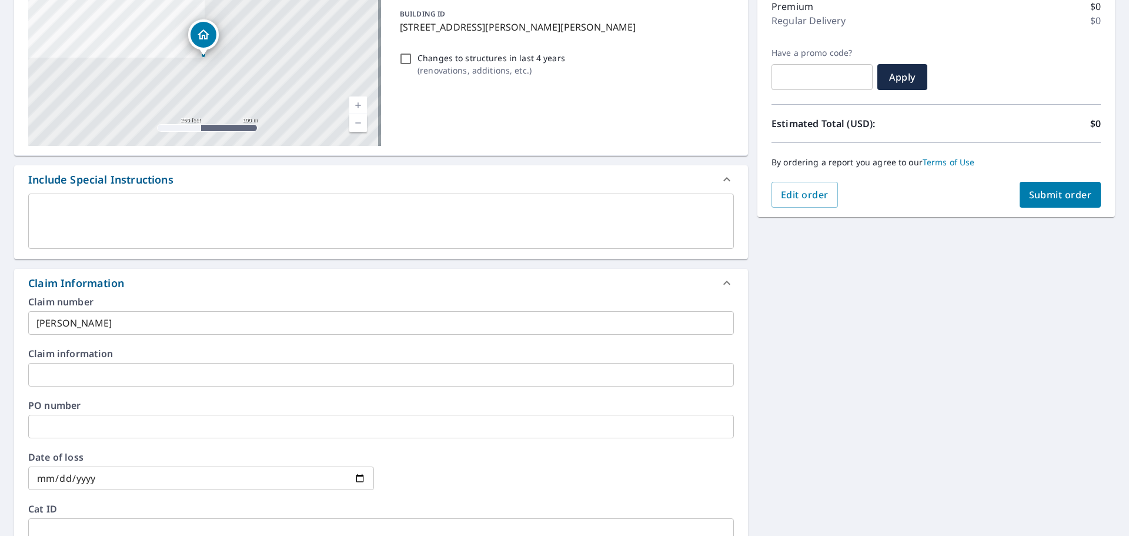
click at [1046, 196] on span "Submit order" at bounding box center [1060, 194] width 63 height 13
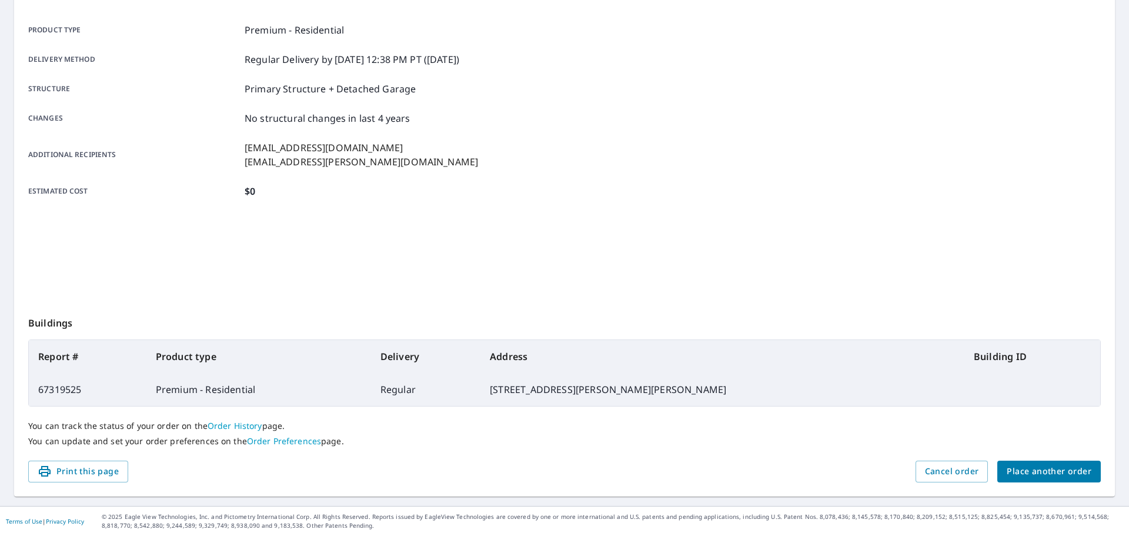
scroll to position [156, 0]
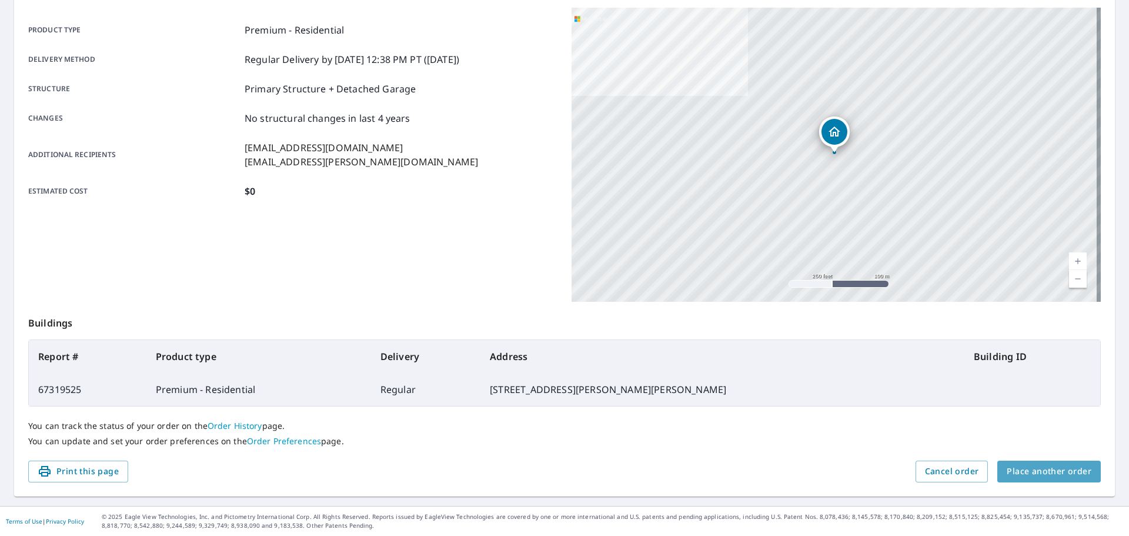
click at [1054, 469] on span "Place another order" at bounding box center [1049, 471] width 85 height 15
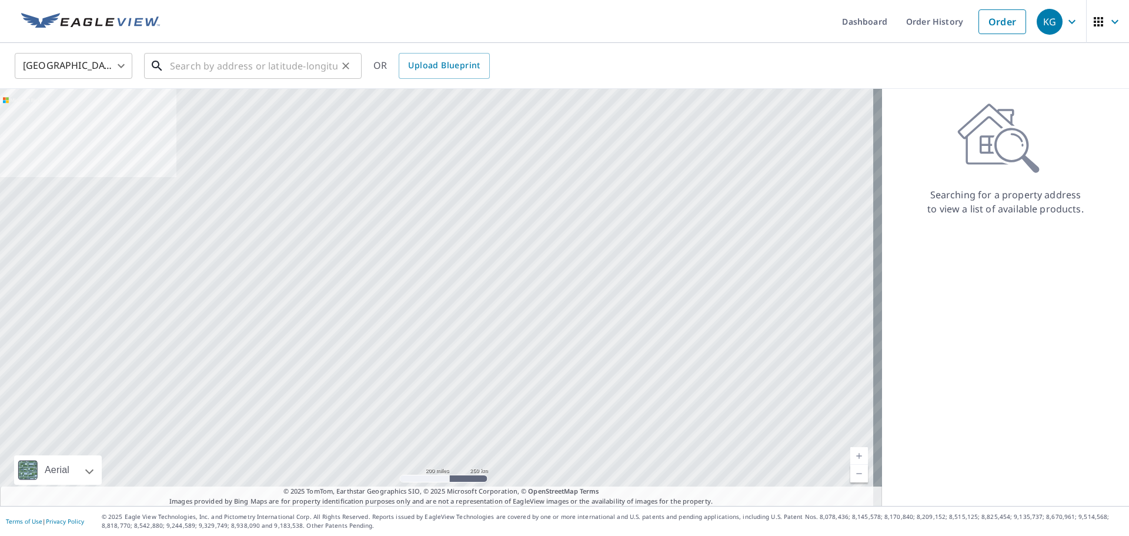
click at [288, 65] on input "text" at bounding box center [254, 65] width 168 height 33
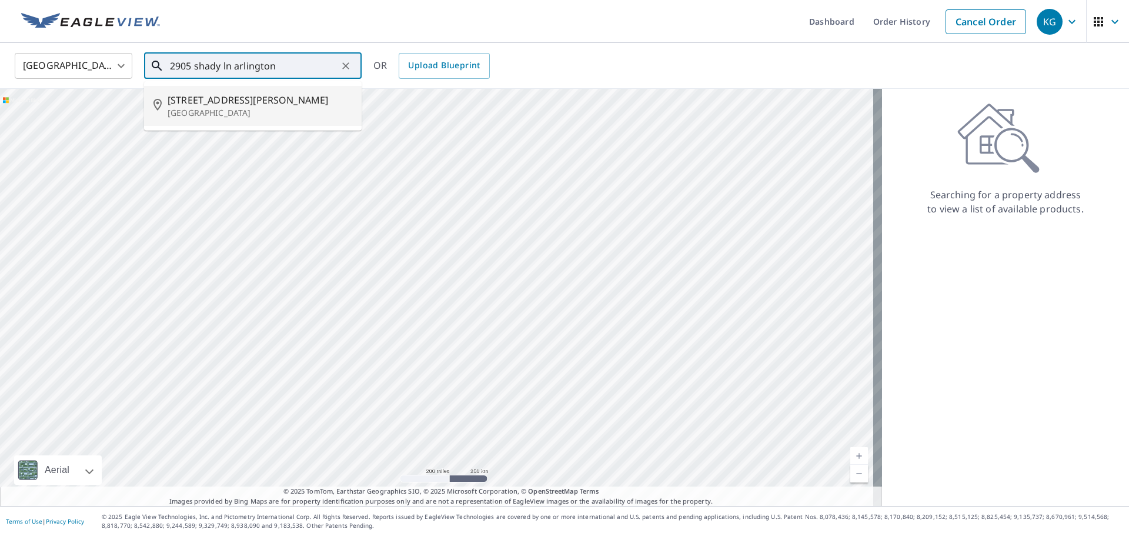
click at [258, 92] on li "[STREET_ADDRESS]" at bounding box center [253, 106] width 218 height 40
type input "[STREET_ADDRESS]"
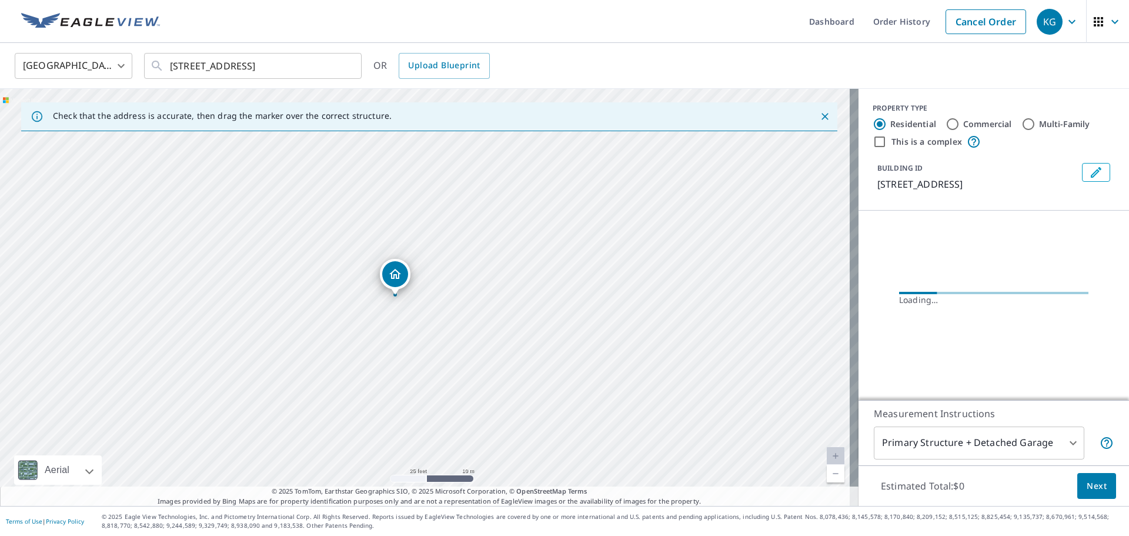
drag, startPoint x: 359, startPoint y: 233, endPoint x: 405, endPoint y: 394, distance: 167.6
click at [405, 394] on div "[STREET_ADDRESS]" at bounding box center [429, 297] width 859 height 417
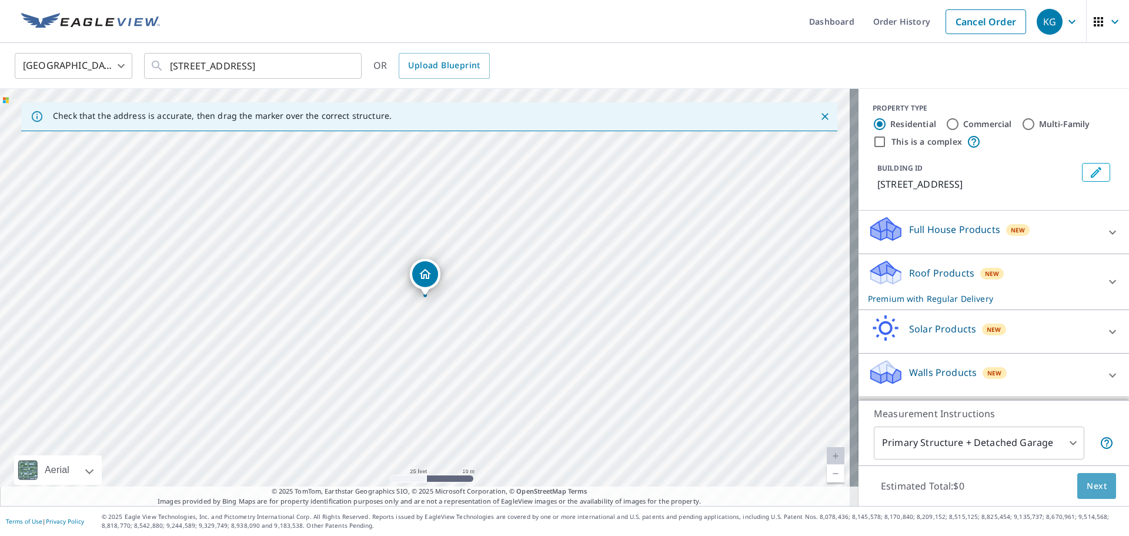
click at [1097, 483] on span "Next" at bounding box center [1097, 486] width 20 height 15
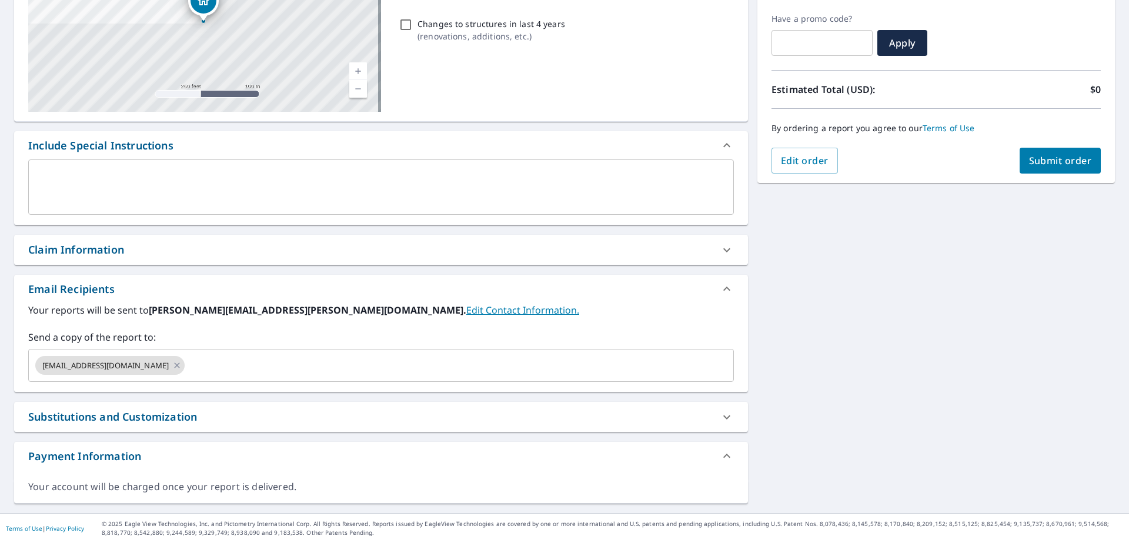
scroll to position [199, 0]
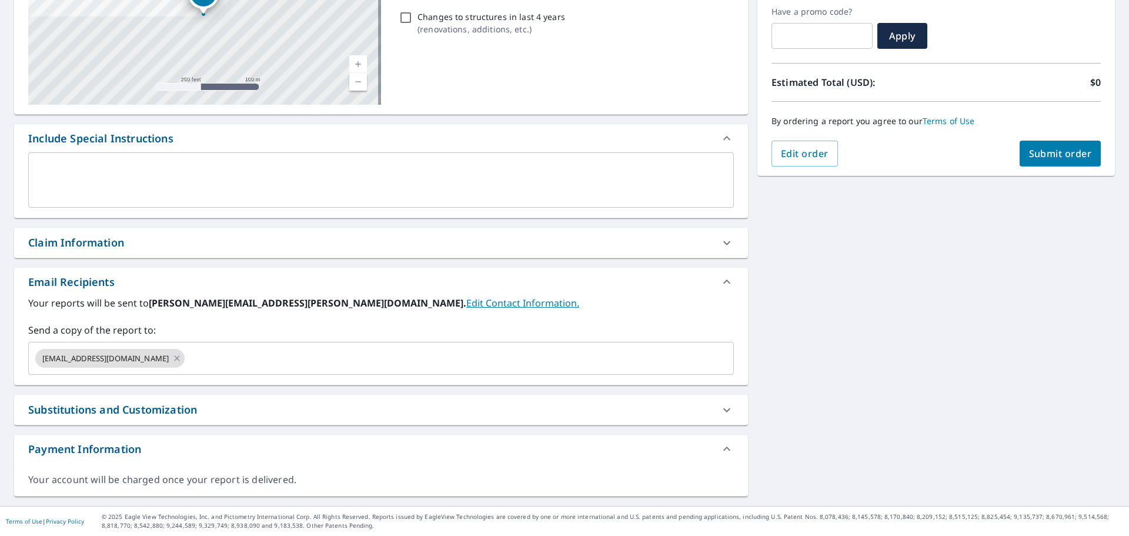
click at [134, 237] on div "Claim Information" at bounding box center [370, 243] width 685 height 16
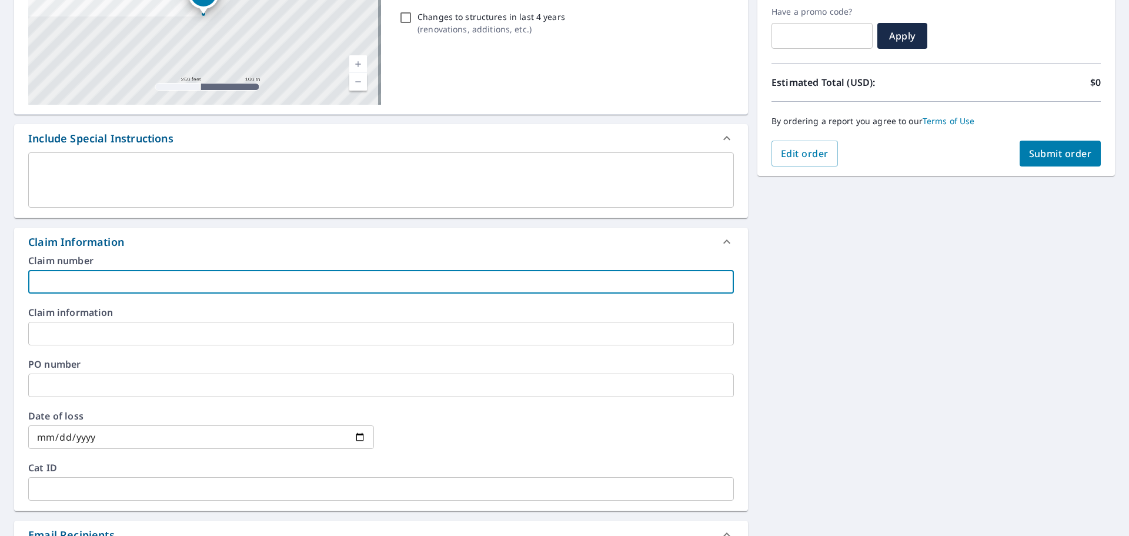
click at [106, 276] on input "text" at bounding box center [381, 282] width 706 height 24
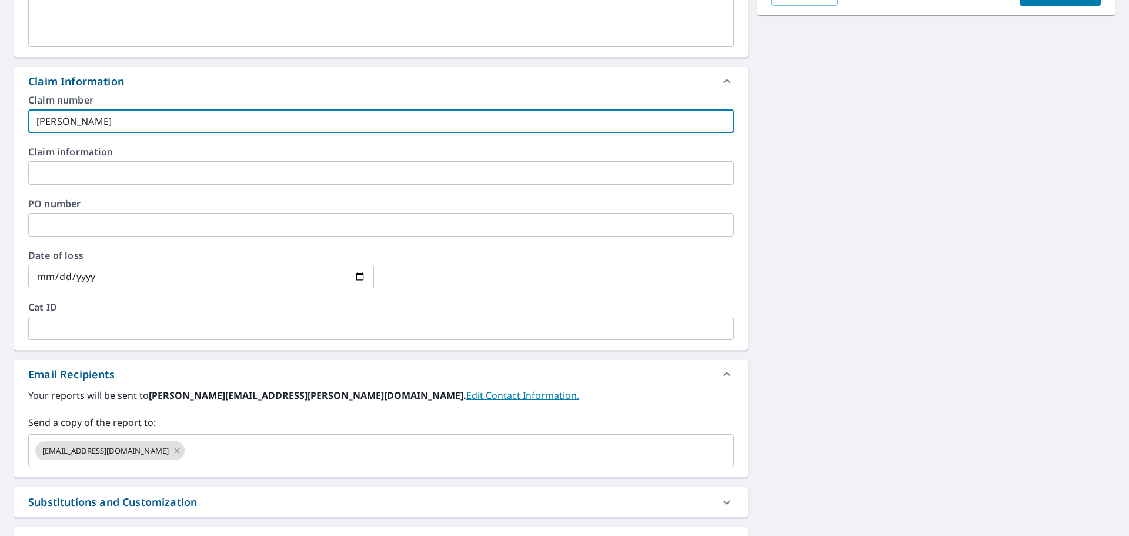
scroll to position [452, 0]
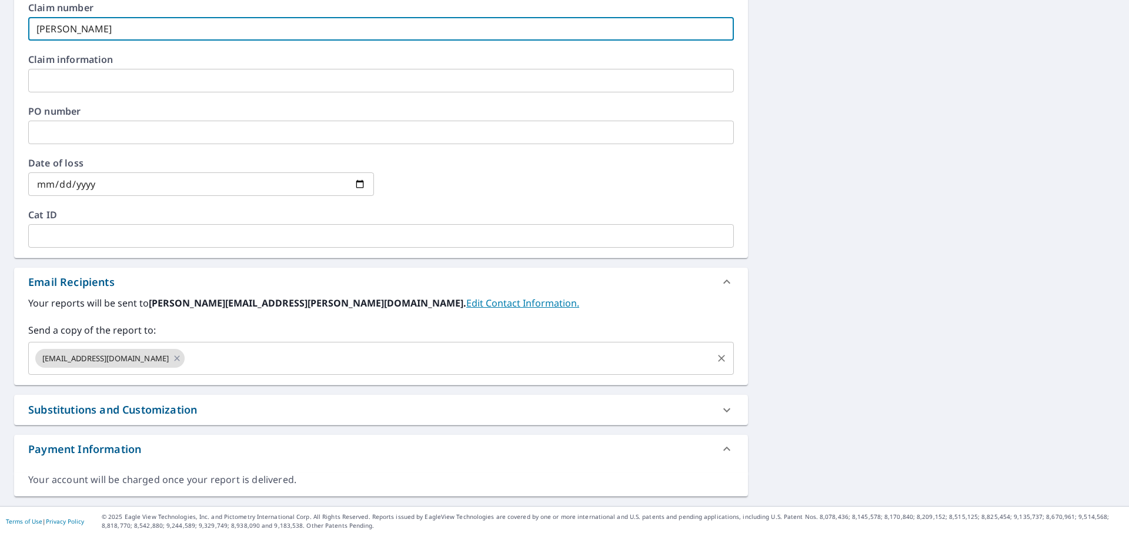
click at [284, 371] on div "[EMAIL_ADDRESS][DOMAIN_NAME] ​" at bounding box center [381, 358] width 706 height 33
type input "[PERSON_NAME]"
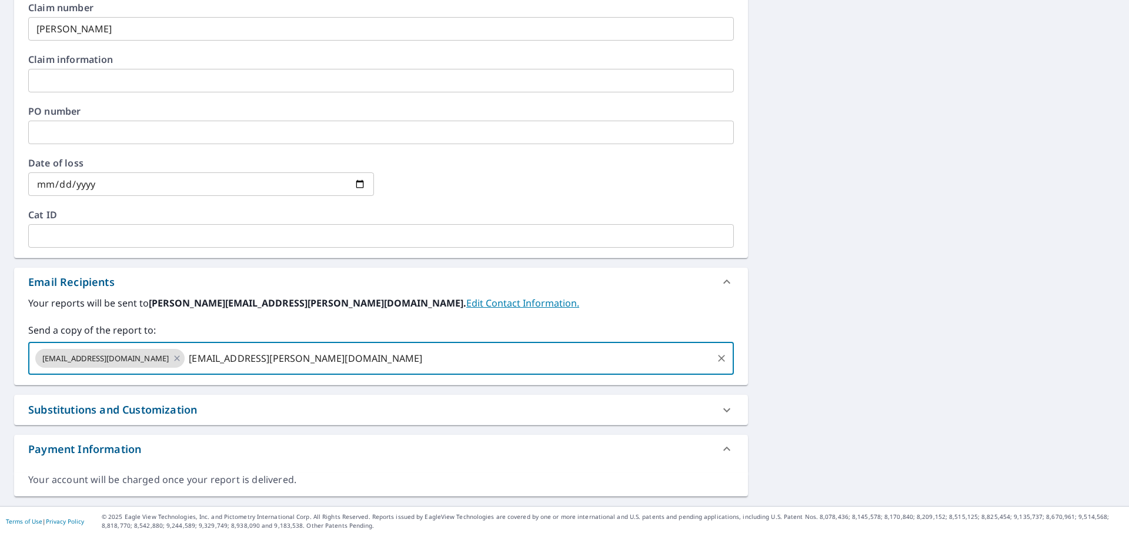
type input "[EMAIL_ADDRESS][PERSON_NAME][DOMAIN_NAME]"
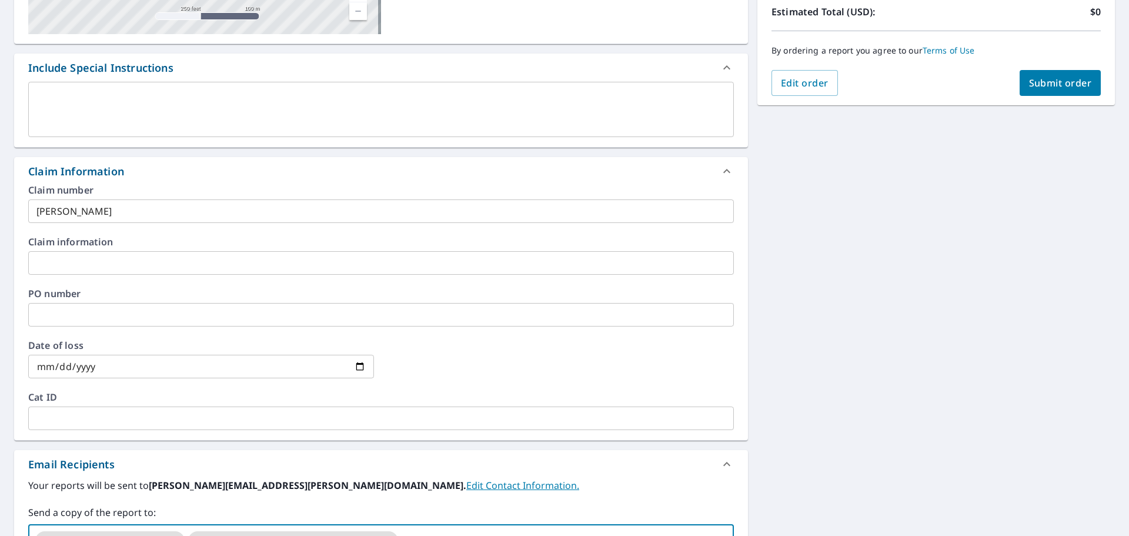
scroll to position [158, 0]
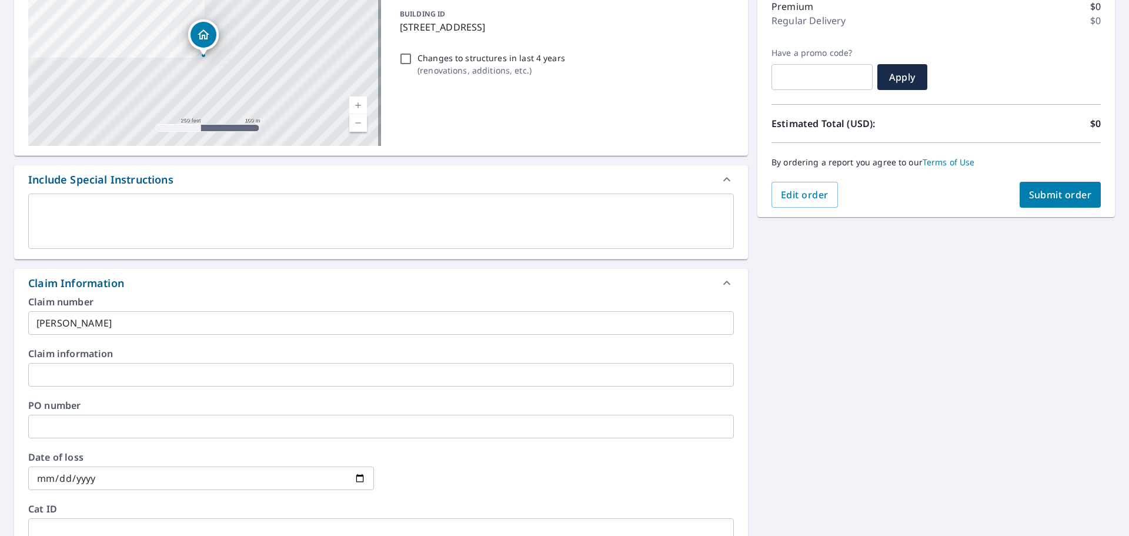
click at [1110, 194] on div "[STREET_ADDRESS] Aerial Road A standard road map Aerial A detailed look from ab…" at bounding box center [564, 375] width 1129 height 849
click at [1074, 192] on span "Submit order" at bounding box center [1060, 194] width 63 height 13
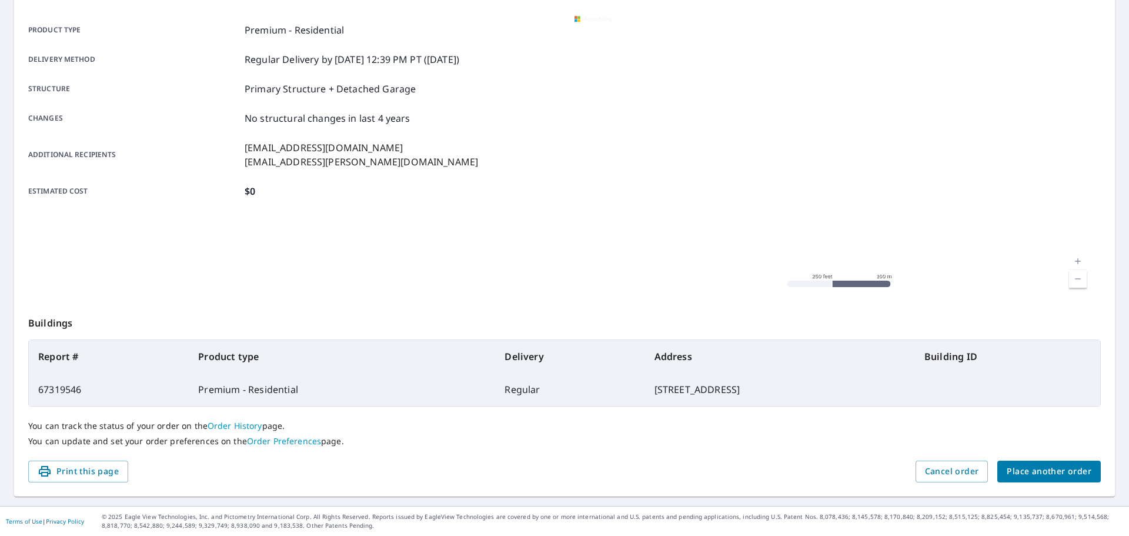
scroll to position [156, 0]
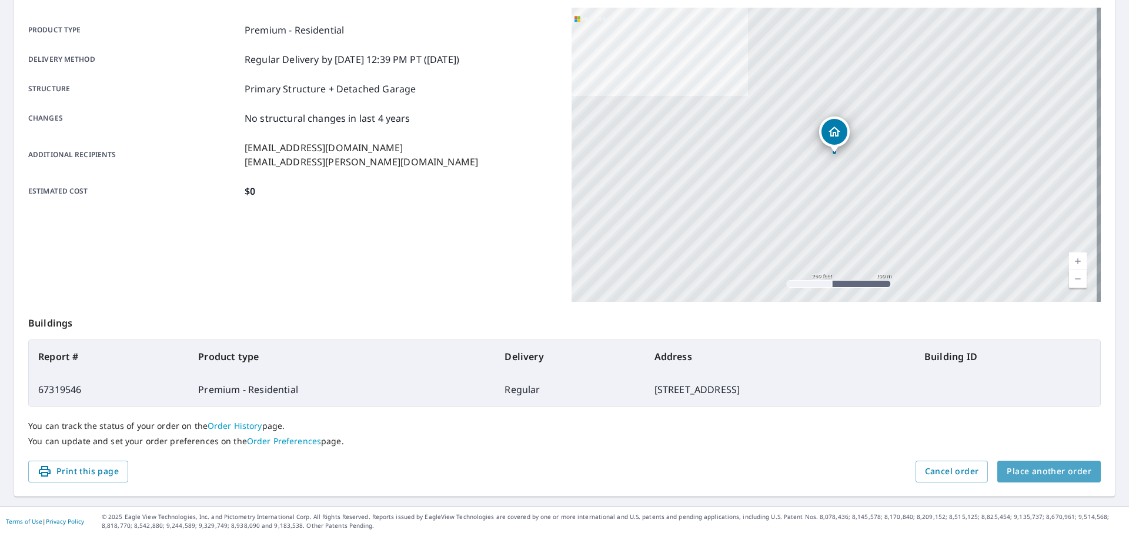
click at [1061, 473] on span "Place another order" at bounding box center [1049, 471] width 85 height 15
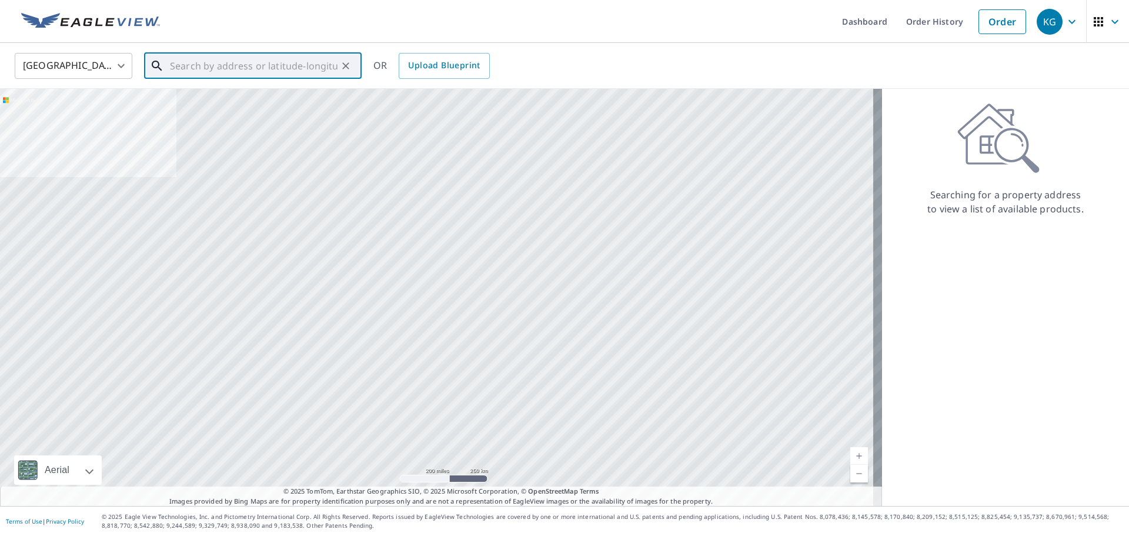
click at [205, 72] on input "text" at bounding box center [254, 65] width 168 height 33
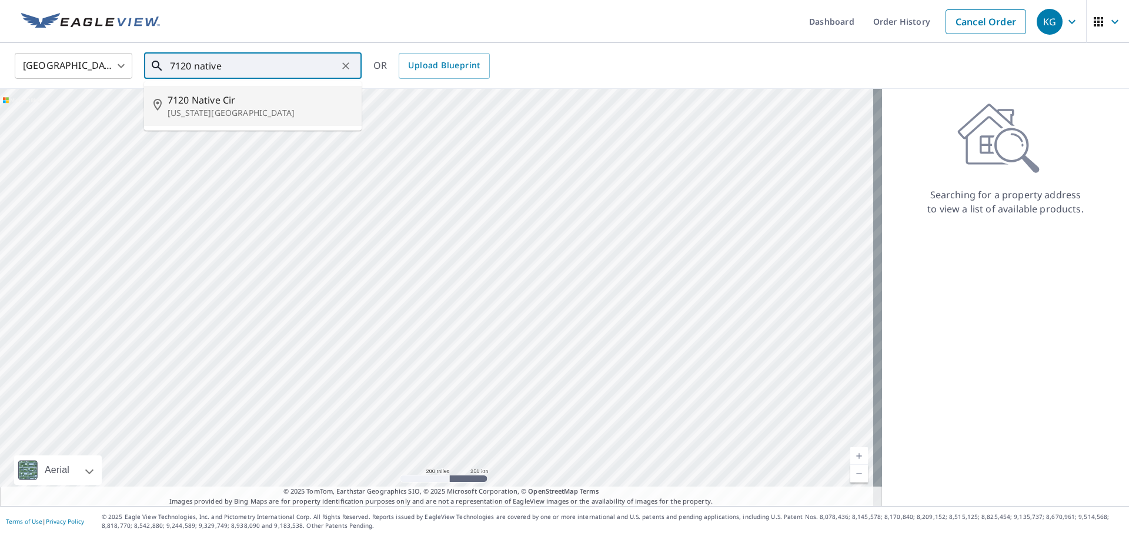
click at [214, 111] on p "[US_STATE][GEOGRAPHIC_DATA]" at bounding box center [260, 113] width 185 height 12
type input "[STREET_ADDRESS][US_STATE]"
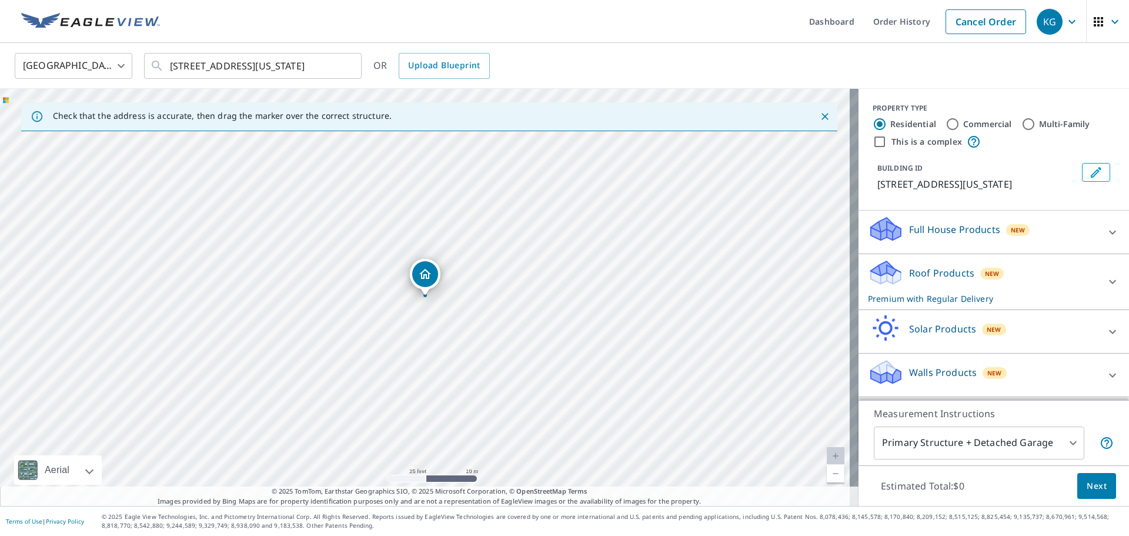
click at [1090, 492] on span "Next" at bounding box center [1097, 486] width 20 height 15
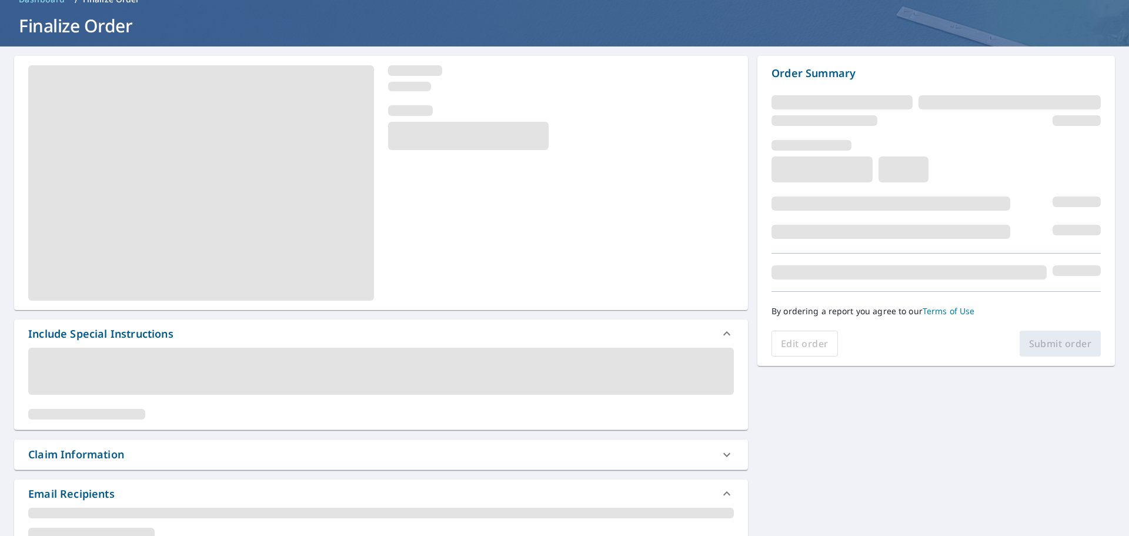
scroll to position [176, 0]
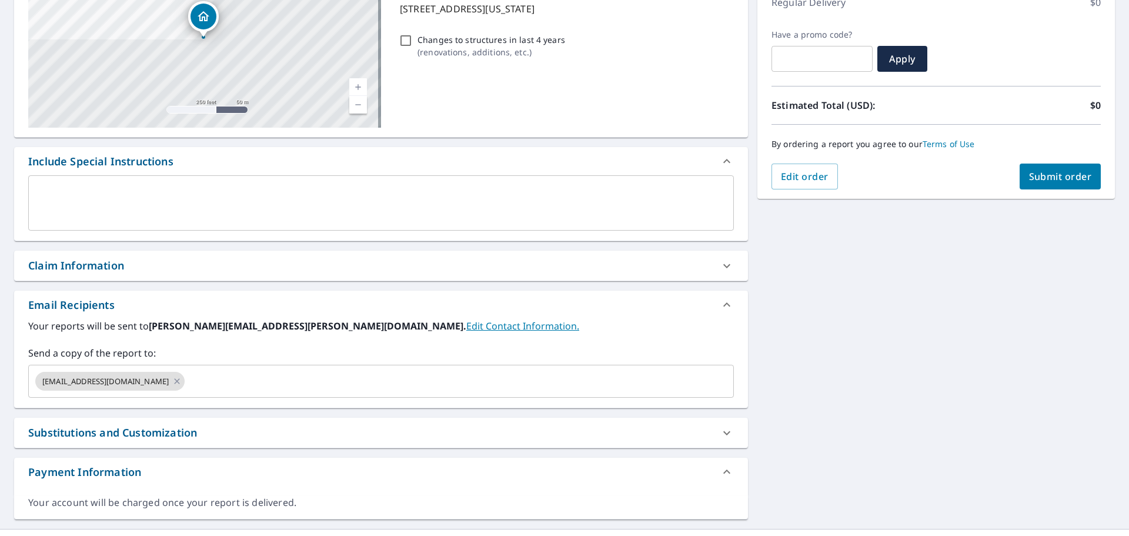
drag, startPoint x: 120, startPoint y: 266, endPoint x: 122, endPoint y: 275, distance: 9.0
click at [119, 268] on div "Claim Information" at bounding box center [76, 266] width 96 height 16
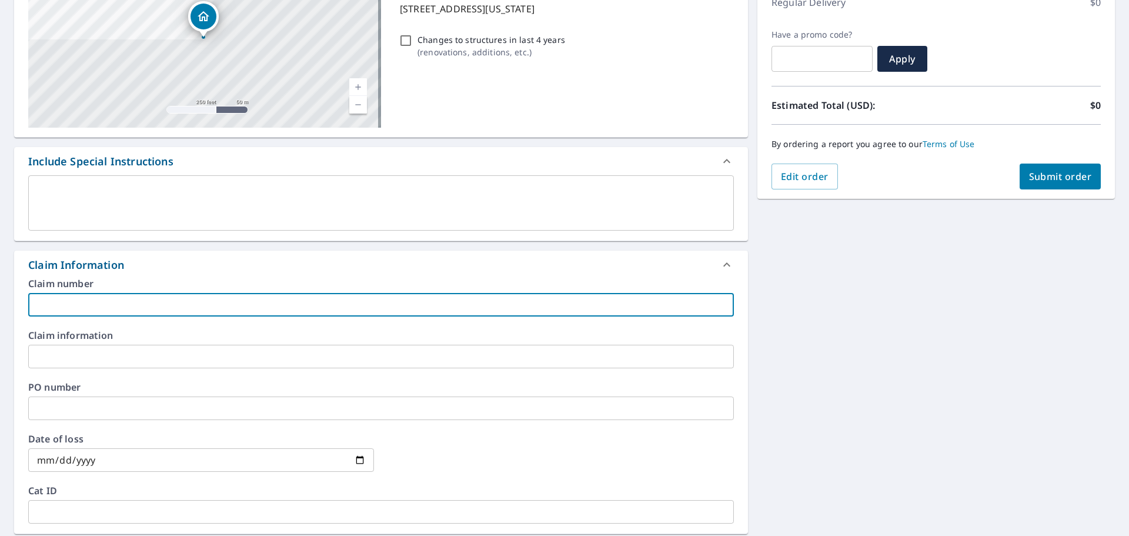
click at [155, 303] on input "text" at bounding box center [381, 305] width 706 height 24
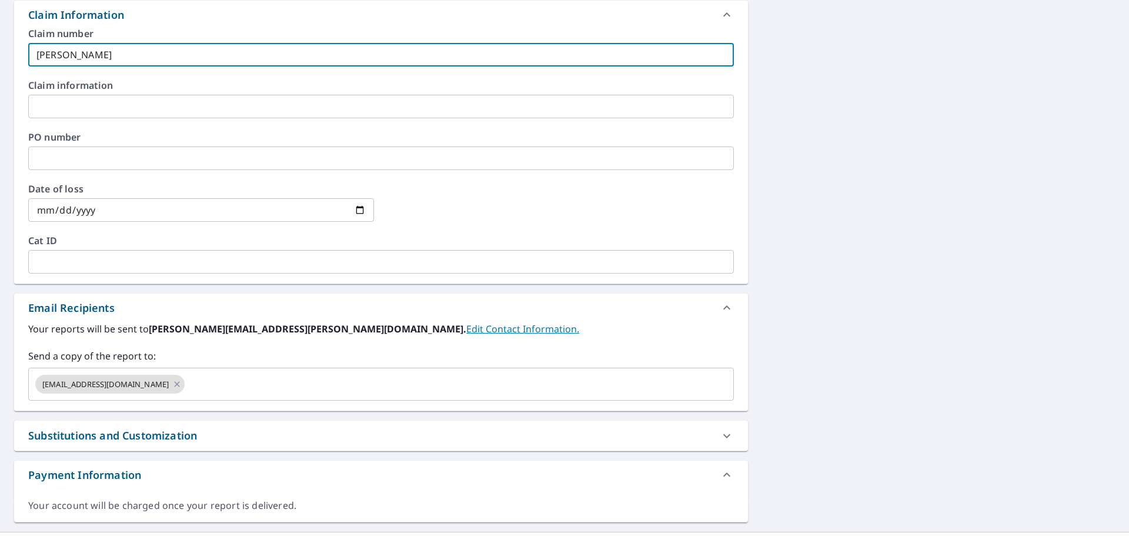
scroll to position [452, 0]
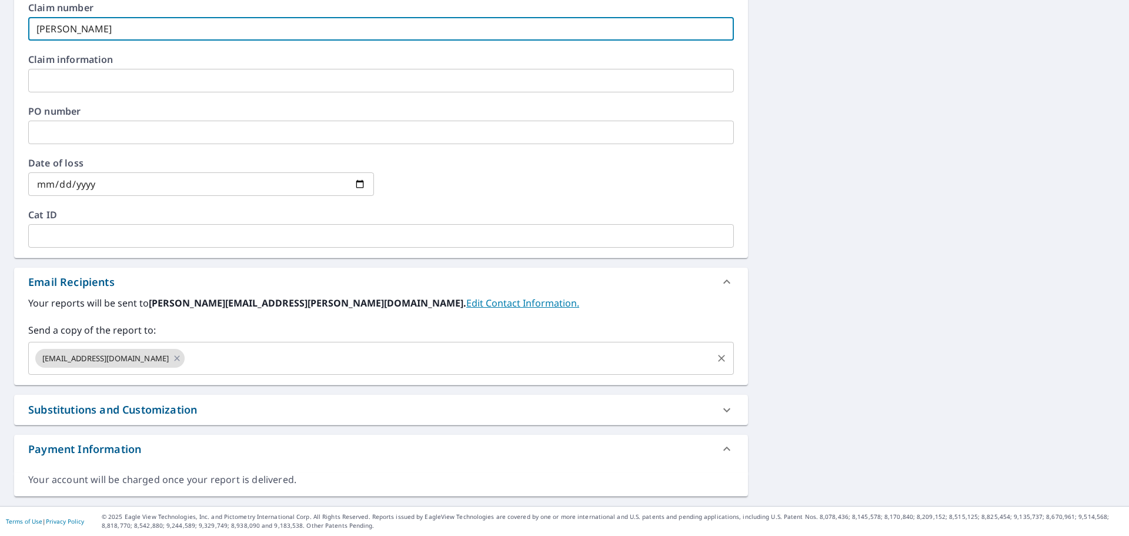
type input "[PERSON_NAME]"
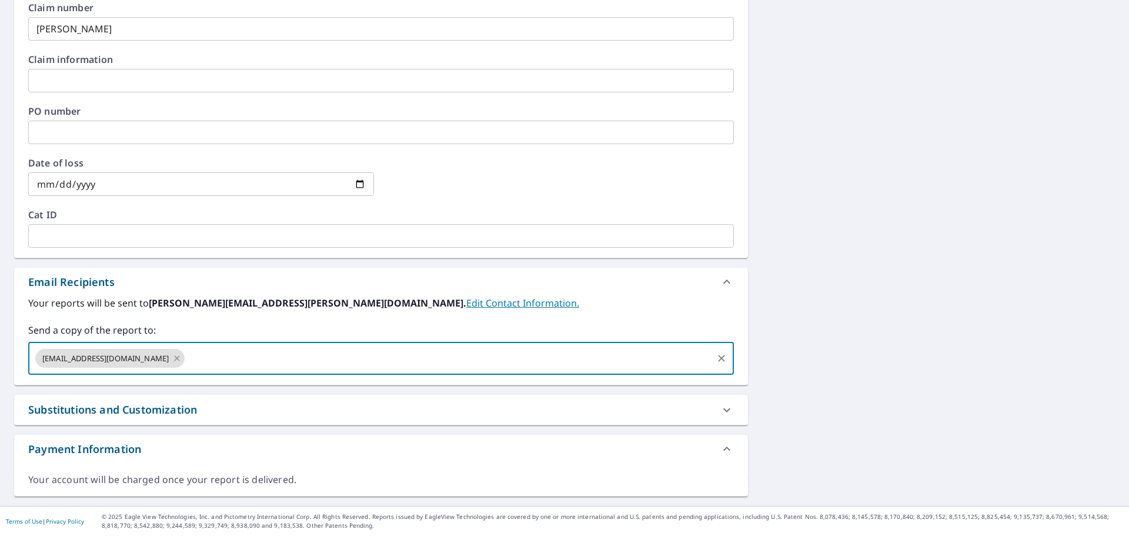
click at [186, 363] on input "text" at bounding box center [448, 358] width 525 height 22
type input "[EMAIL_ADDRESS][DOMAIN_NAME]"
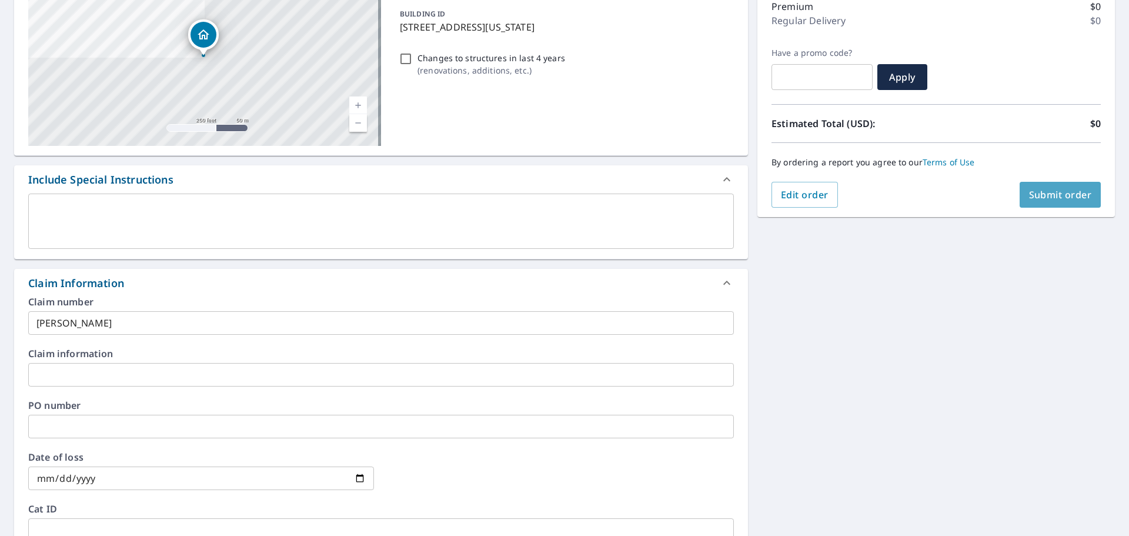
click at [1072, 199] on span "Submit order" at bounding box center [1060, 194] width 63 height 13
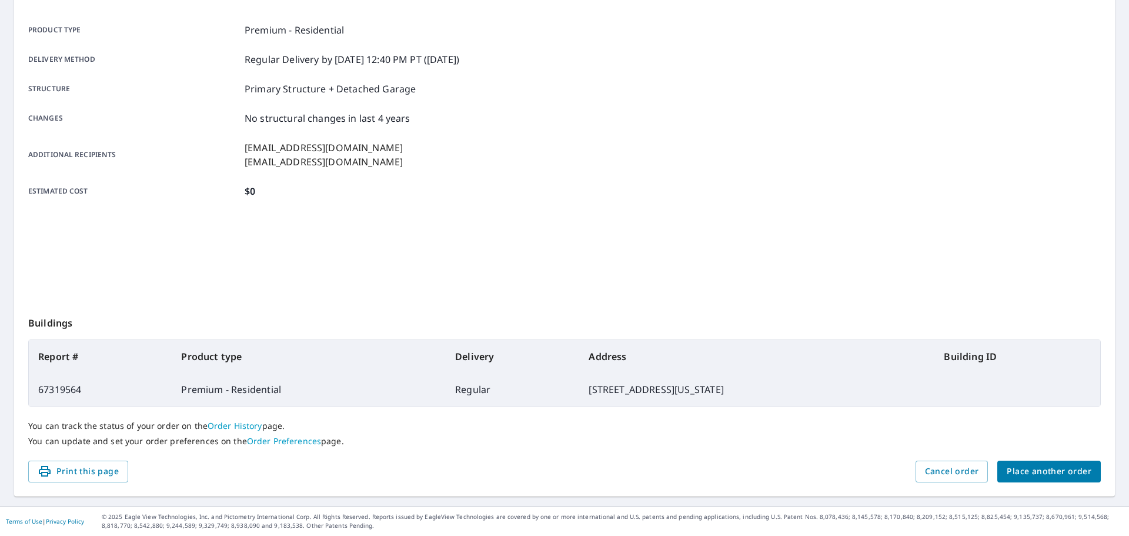
scroll to position [156, 0]
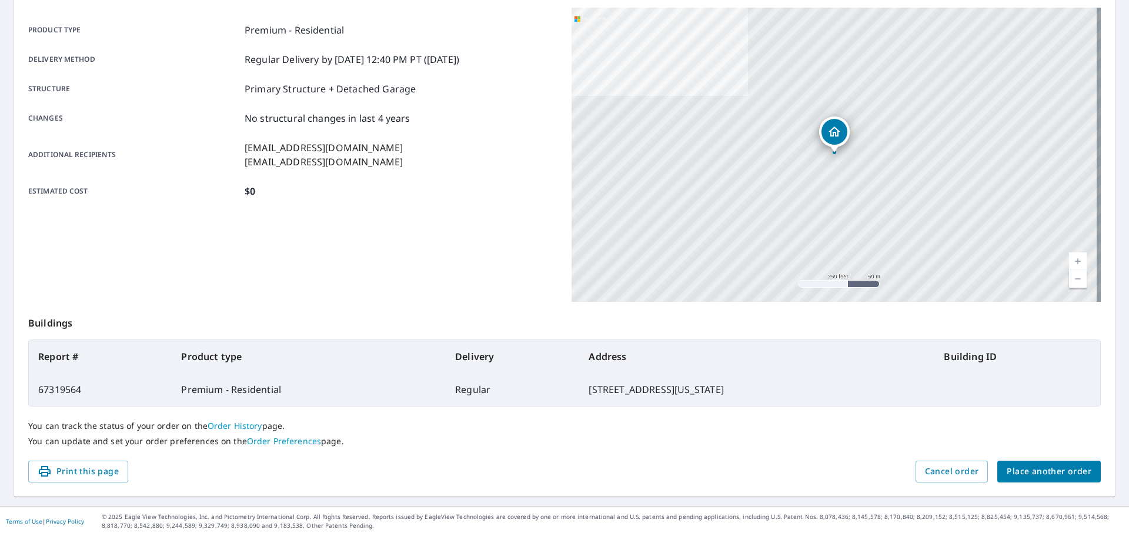
drag, startPoint x: 1064, startPoint y: 471, endPoint x: 1061, endPoint y: 507, distance: 36.1
click at [1064, 471] on span "Place another order" at bounding box center [1049, 471] width 85 height 15
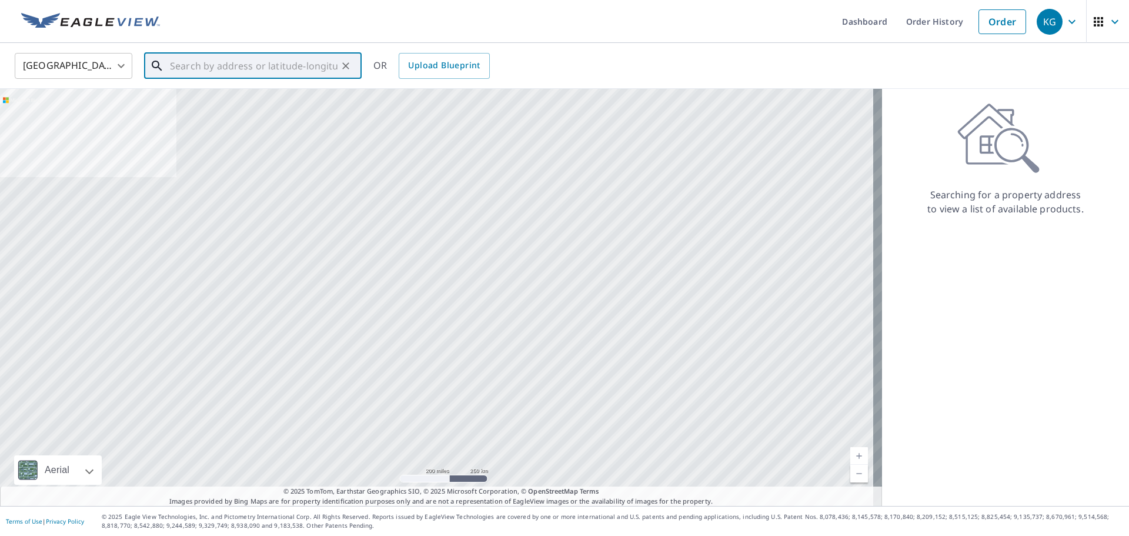
click at [295, 65] on input "text" at bounding box center [254, 65] width 168 height 33
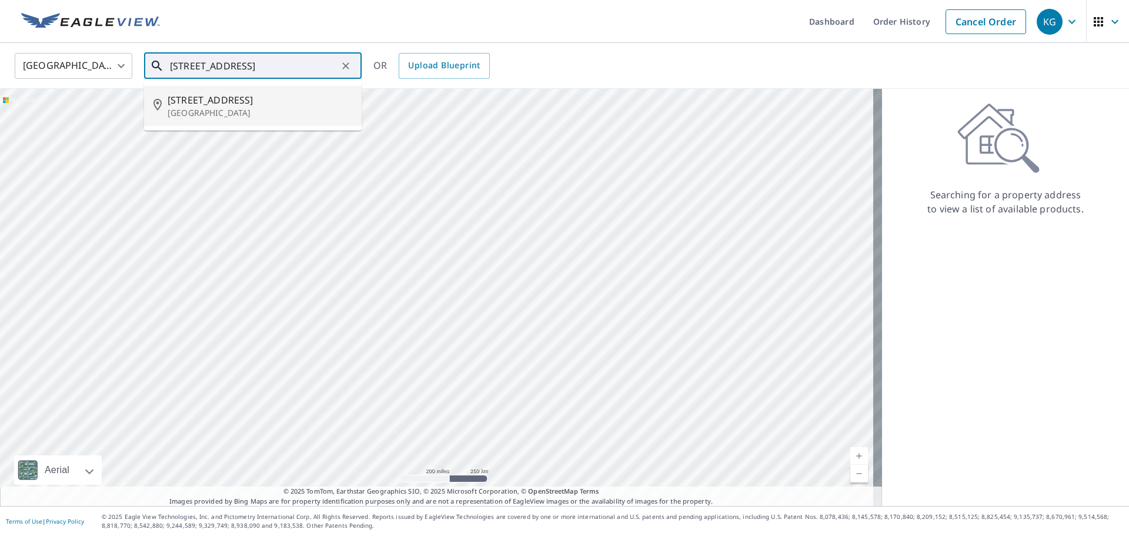
click at [275, 99] on span "[STREET_ADDRESS]" at bounding box center [260, 100] width 185 height 14
type input "[STREET_ADDRESS]"
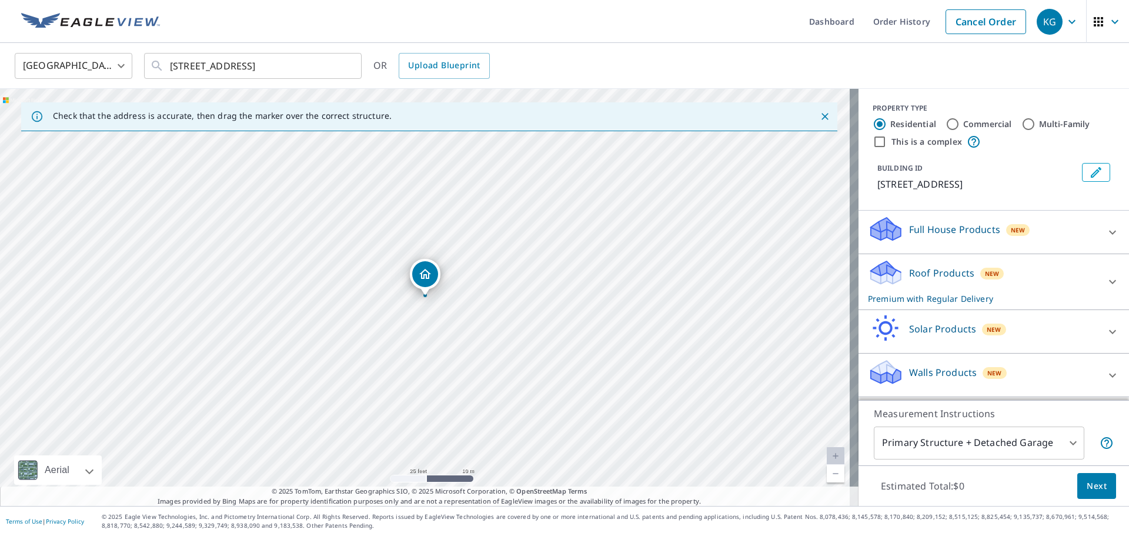
click at [1062, 484] on div "Estimated Total: $0 Next" at bounding box center [994, 485] width 271 height 41
click at [1088, 489] on span "Next" at bounding box center [1097, 486] width 20 height 15
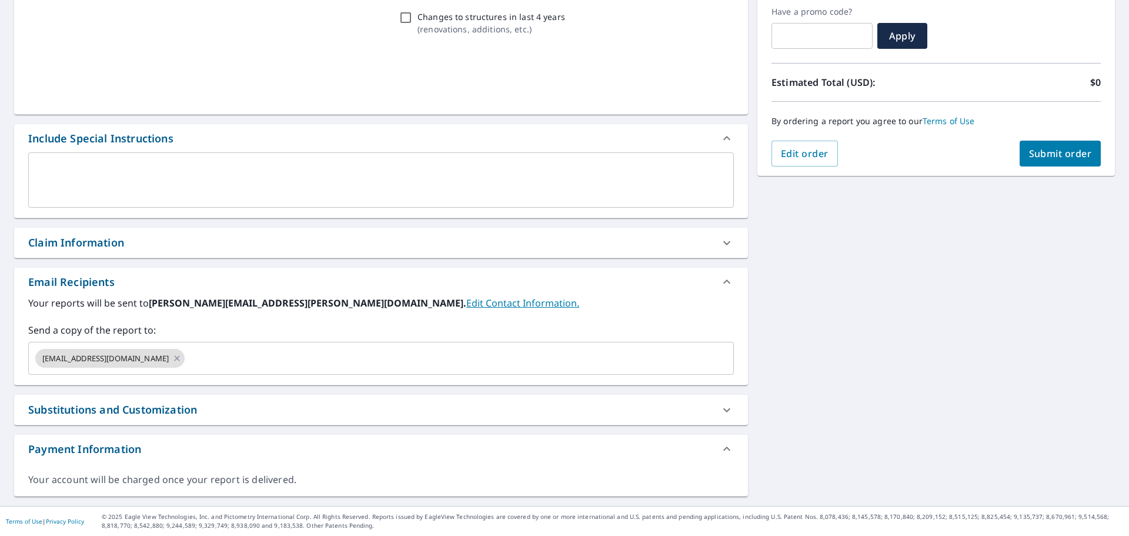
scroll to position [199, 0]
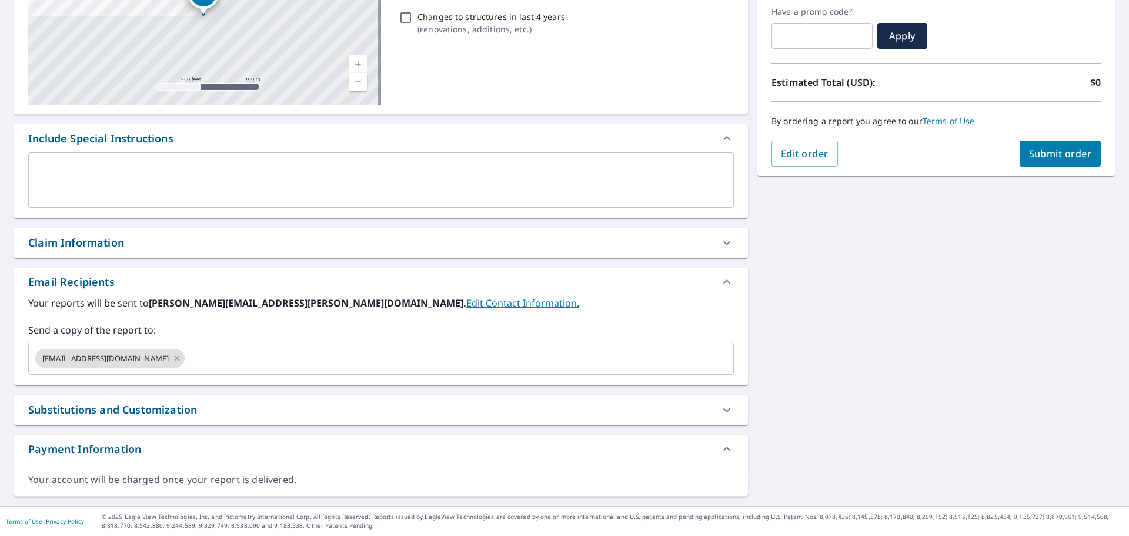
drag, startPoint x: 151, startPoint y: 232, endPoint x: 194, endPoint y: 258, distance: 49.8
click at [151, 233] on div "Claim Information" at bounding box center [381, 243] width 734 height 30
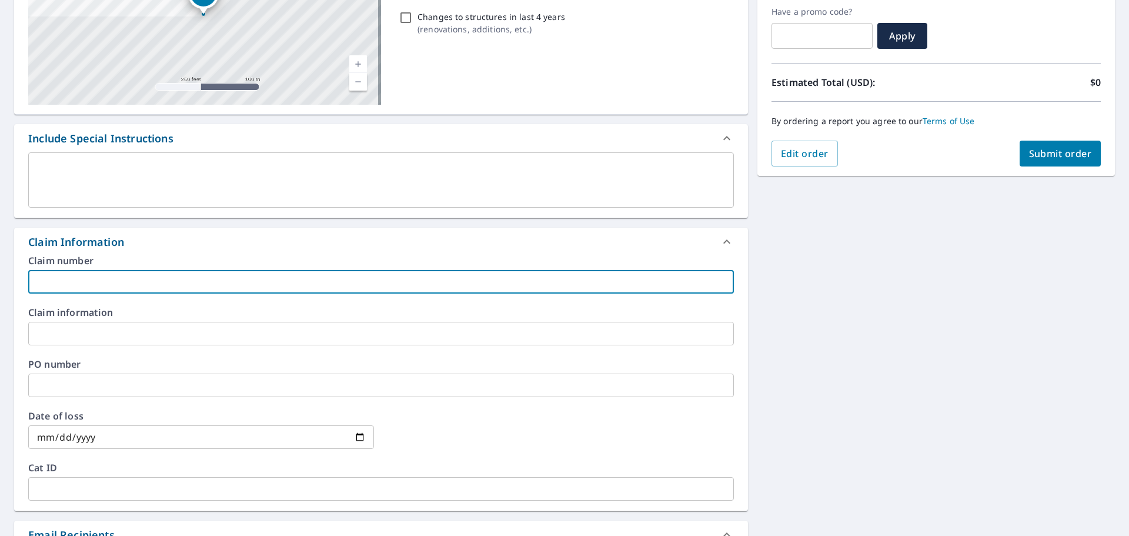
click at [256, 282] on input "text" at bounding box center [381, 282] width 706 height 24
type input "[PERSON_NAME]-vs"
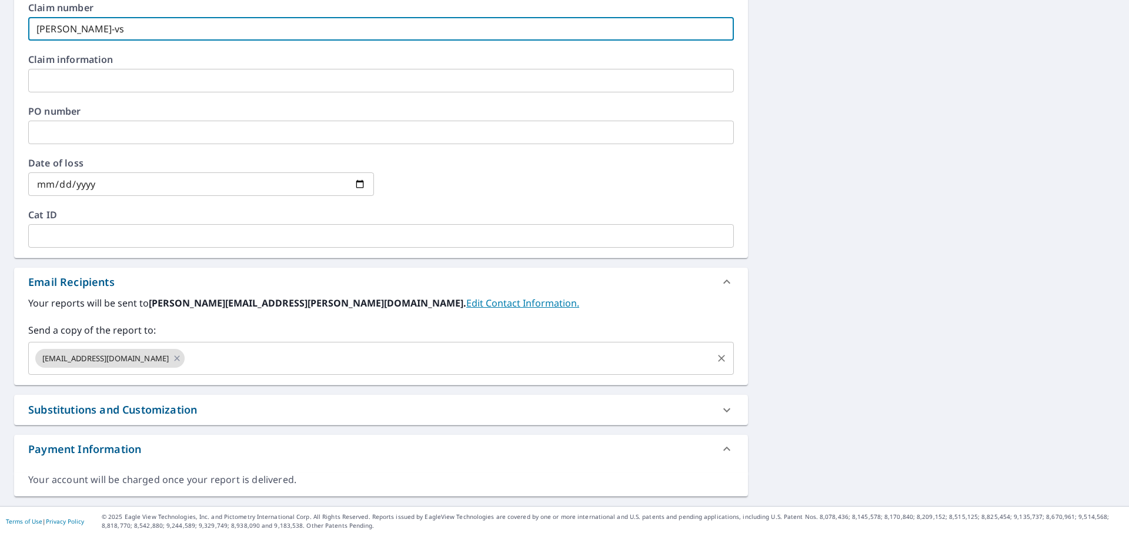
click at [232, 348] on input "text" at bounding box center [448, 358] width 525 height 22
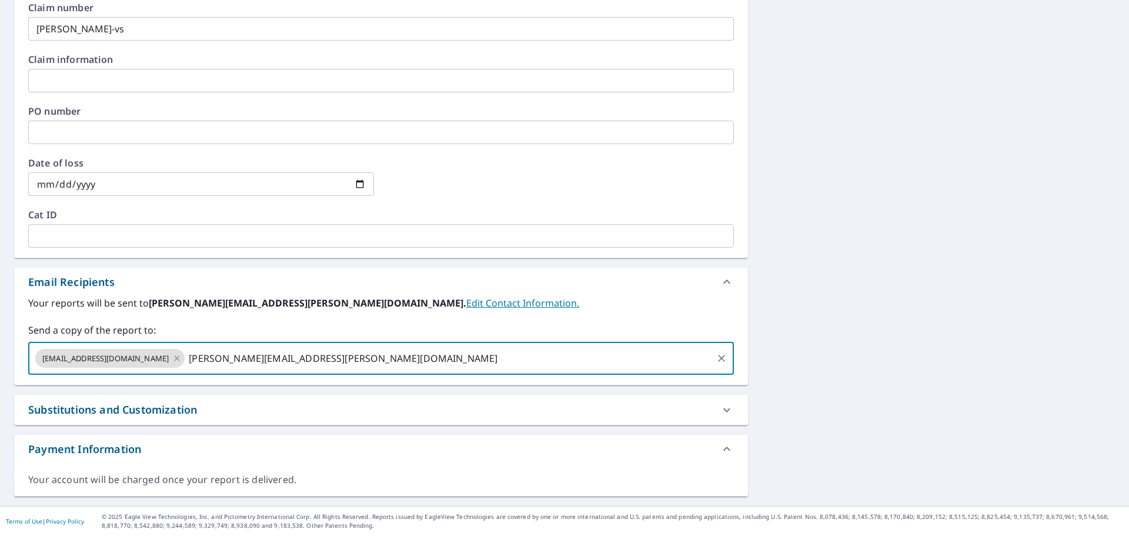
type input "[PERSON_NAME][EMAIL_ADDRESS][PERSON_NAME][DOMAIN_NAME]"
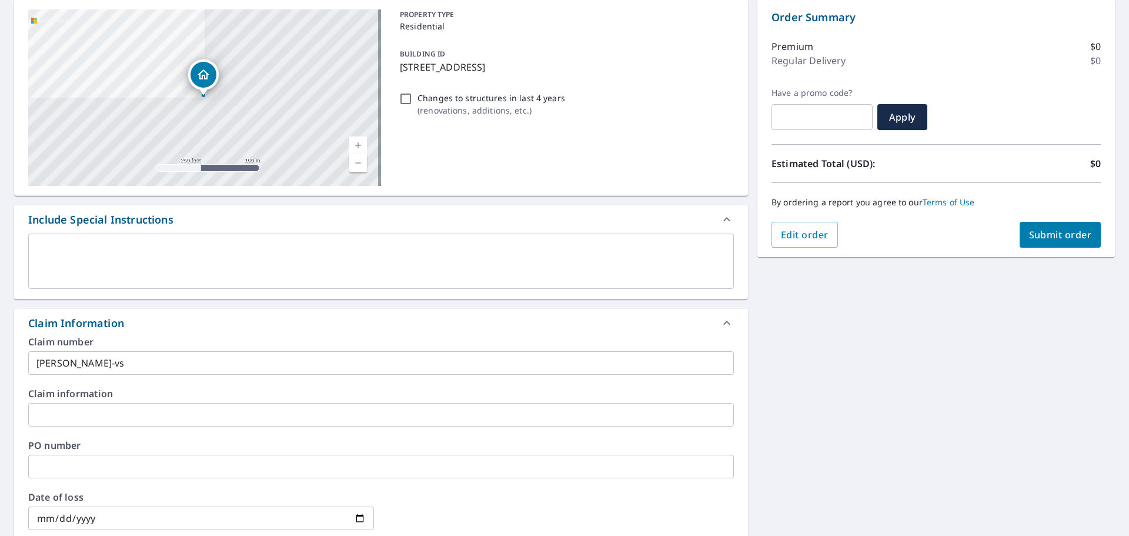
scroll to position [99, 0]
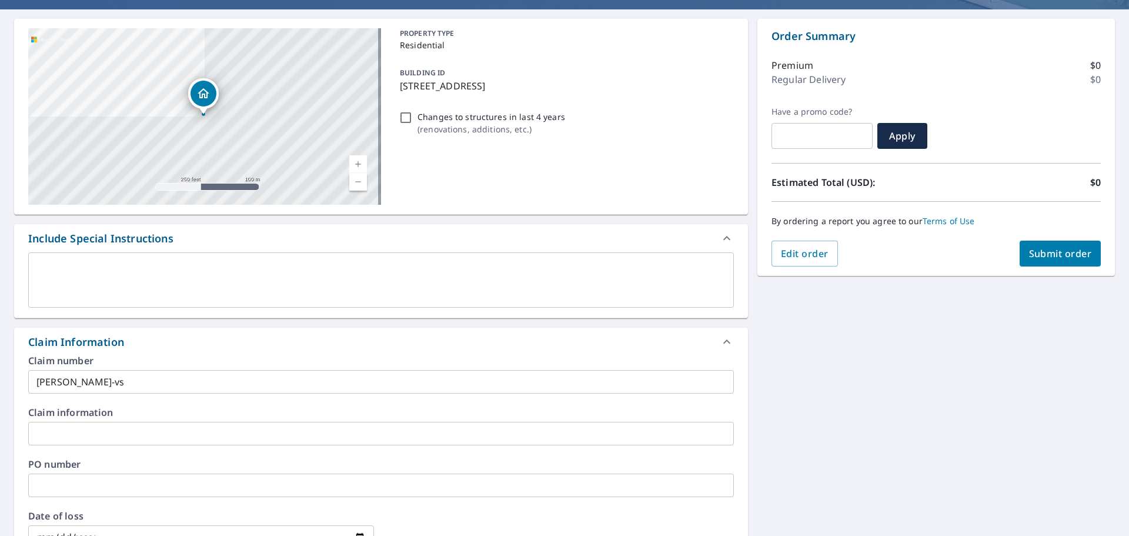
click at [1061, 252] on span "Submit order" at bounding box center [1060, 253] width 63 height 13
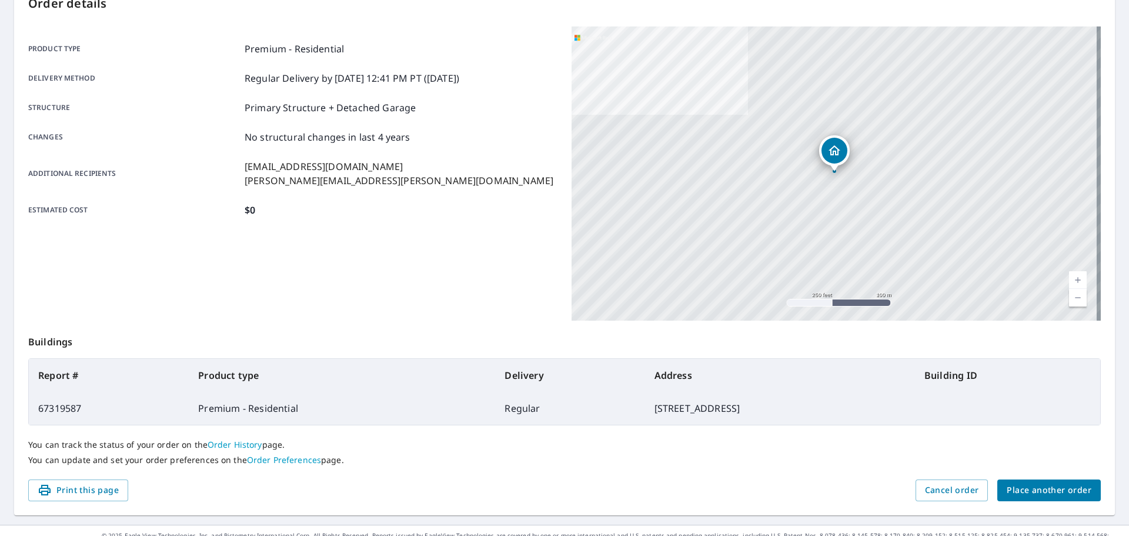
scroll to position [156, 0]
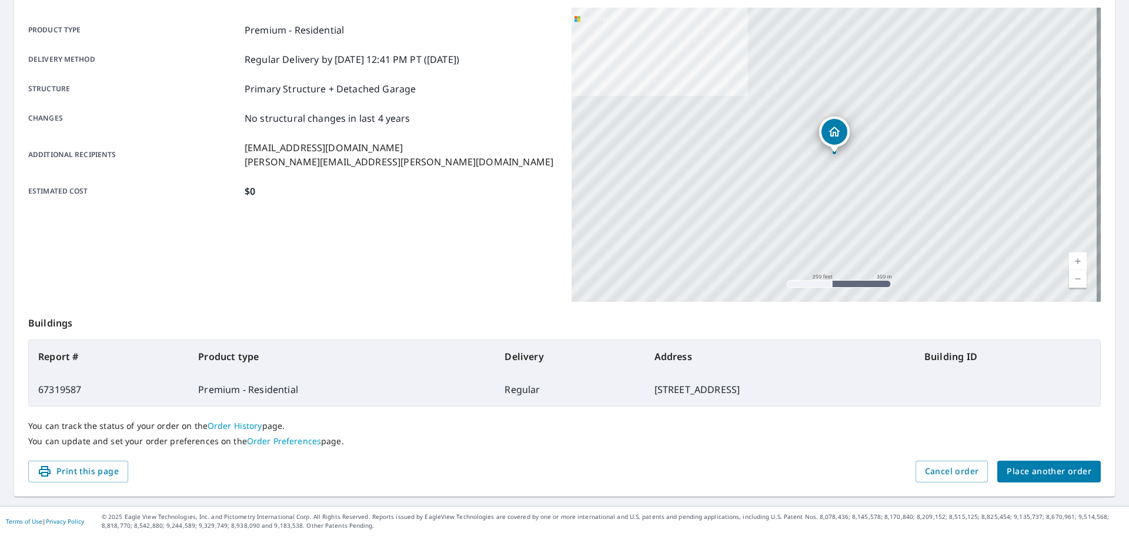
click at [1049, 474] on span "Place another order" at bounding box center [1049, 471] width 85 height 15
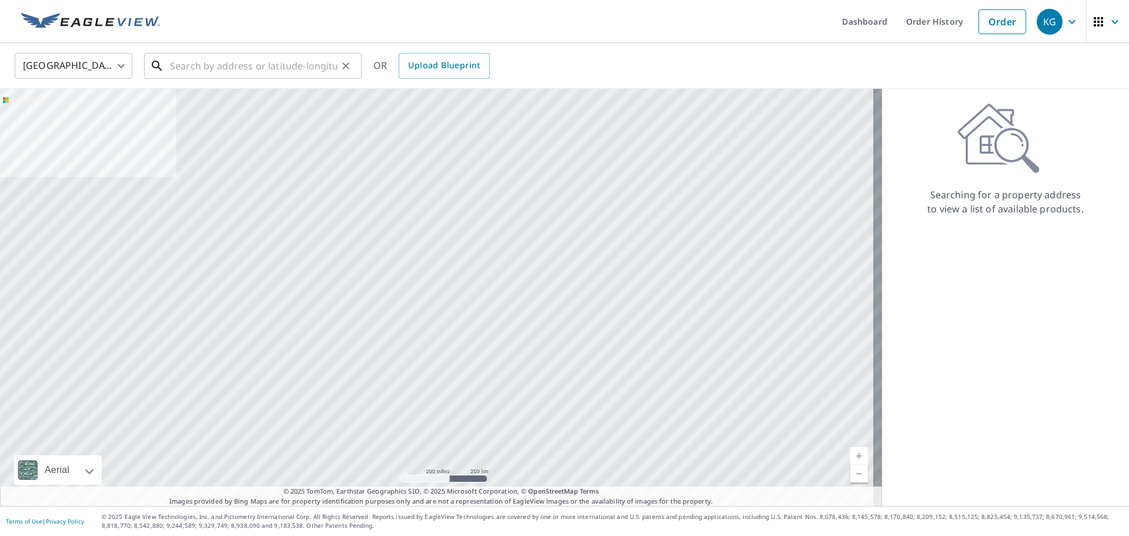
click at [231, 69] on input "text" at bounding box center [254, 65] width 168 height 33
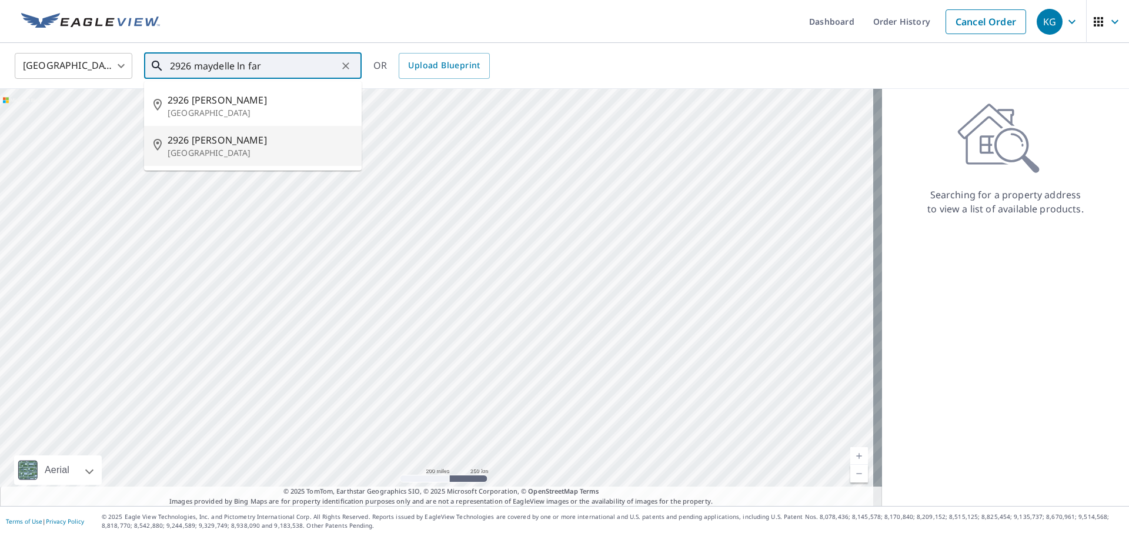
click at [261, 149] on p "[GEOGRAPHIC_DATA]" at bounding box center [260, 153] width 185 height 12
type input "[STREET_ADDRESS]"
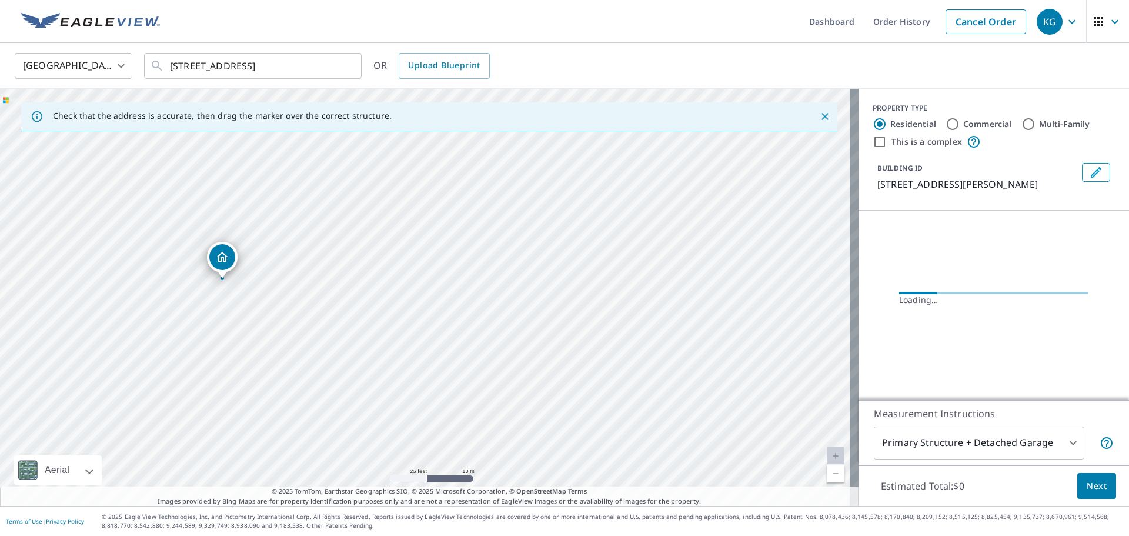
click at [1099, 489] on button "Next" at bounding box center [1097, 486] width 39 height 26
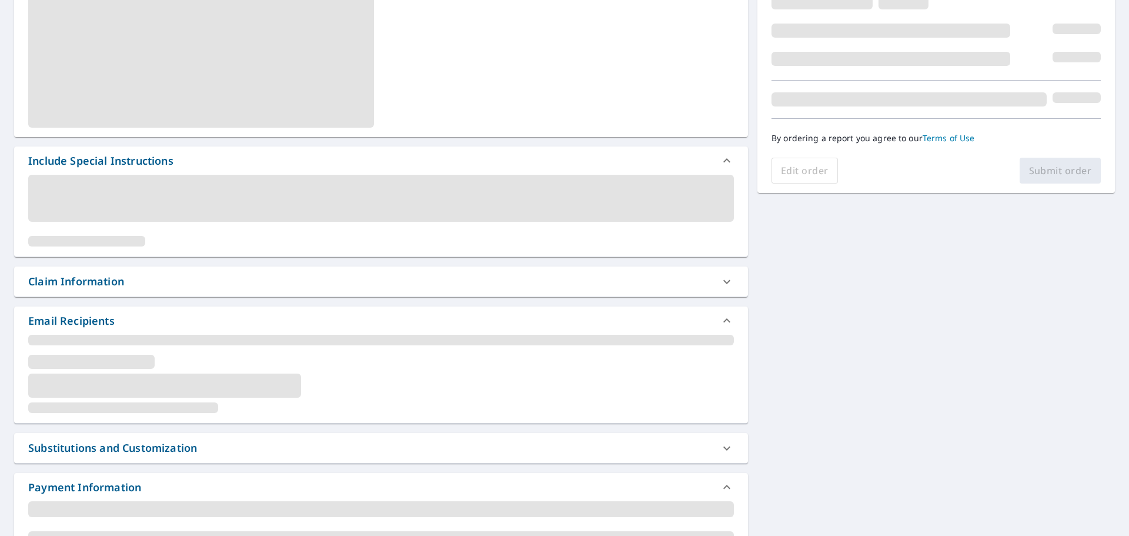
scroll to position [199, 0]
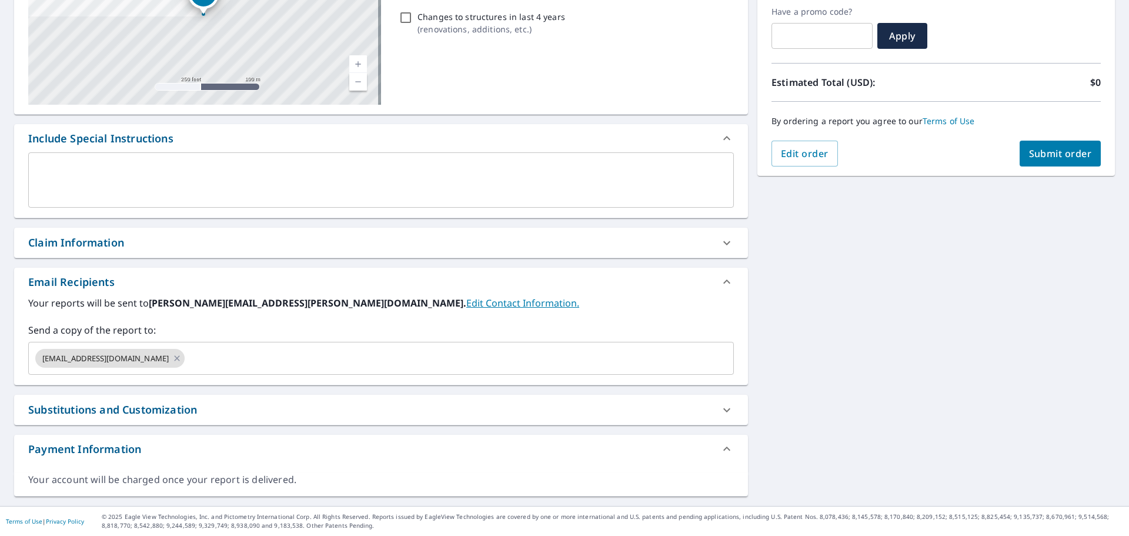
click at [103, 246] on div "Claim Information" at bounding box center [76, 243] width 96 height 16
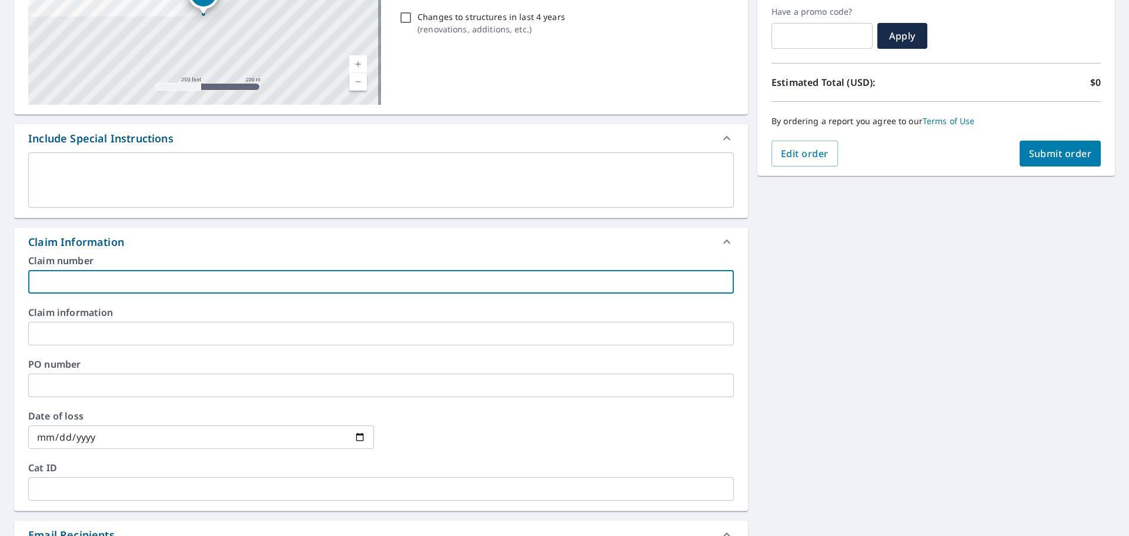
click at [132, 287] on input "text" at bounding box center [381, 282] width 706 height 24
type input "[PERSON_NAME]-vs"
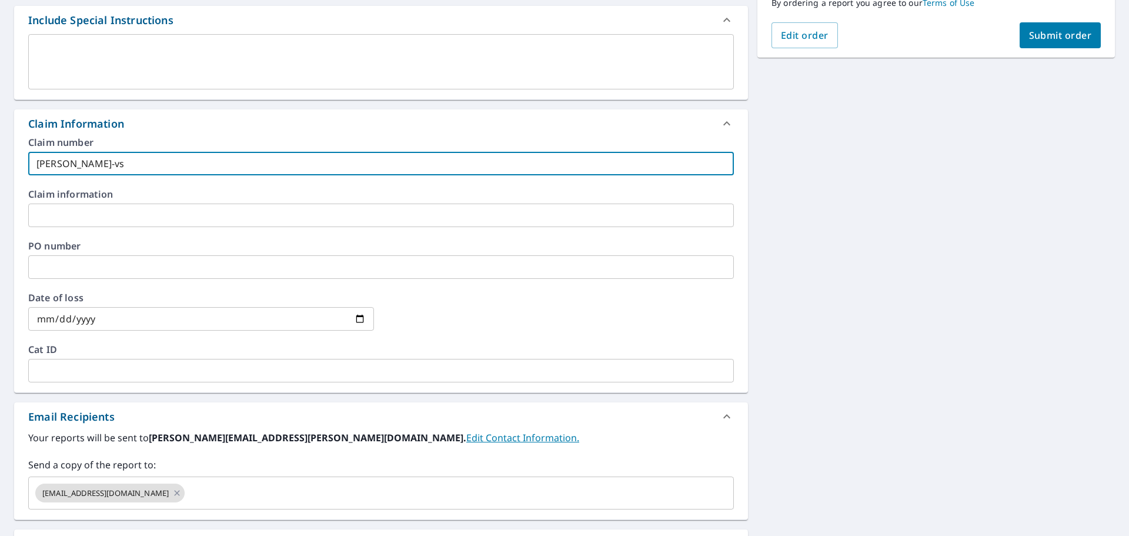
scroll to position [452, 0]
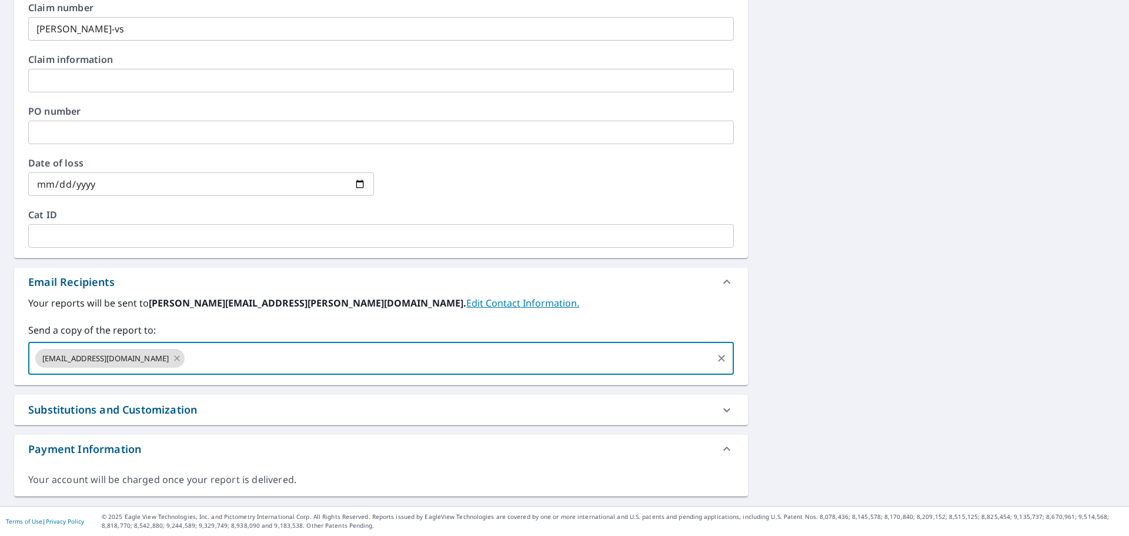
click at [226, 357] on input "text" at bounding box center [448, 358] width 525 height 22
type input "[PERSON_NAME][EMAIL_ADDRESS][PERSON_NAME][DOMAIN_NAME]"
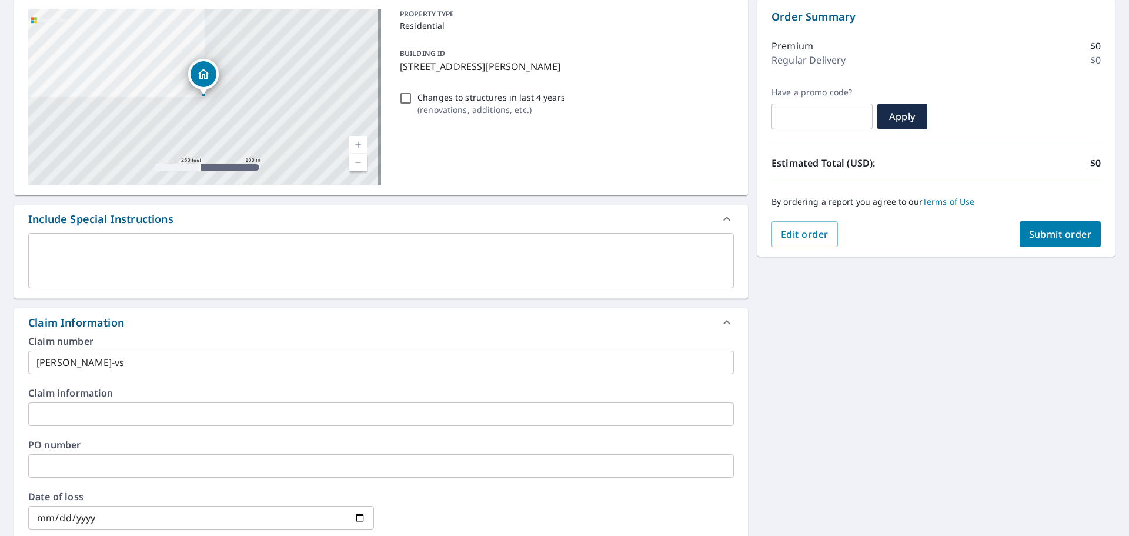
scroll to position [99, 0]
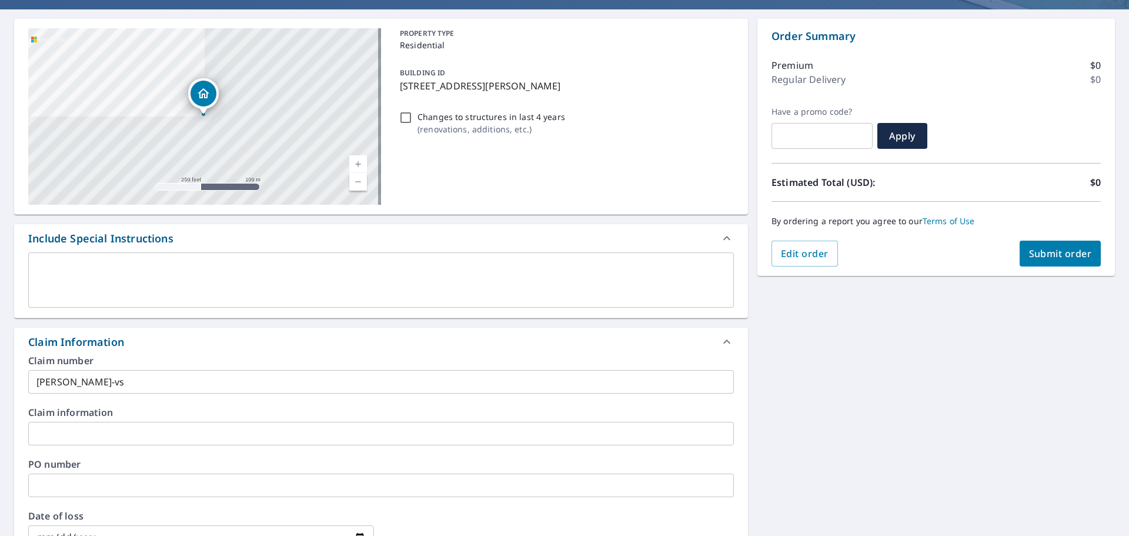
click at [1063, 239] on div "By ordering a report you agree to our Terms of Use" at bounding box center [936, 221] width 329 height 39
click at [1061, 250] on span "Submit order" at bounding box center [1060, 253] width 63 height 13
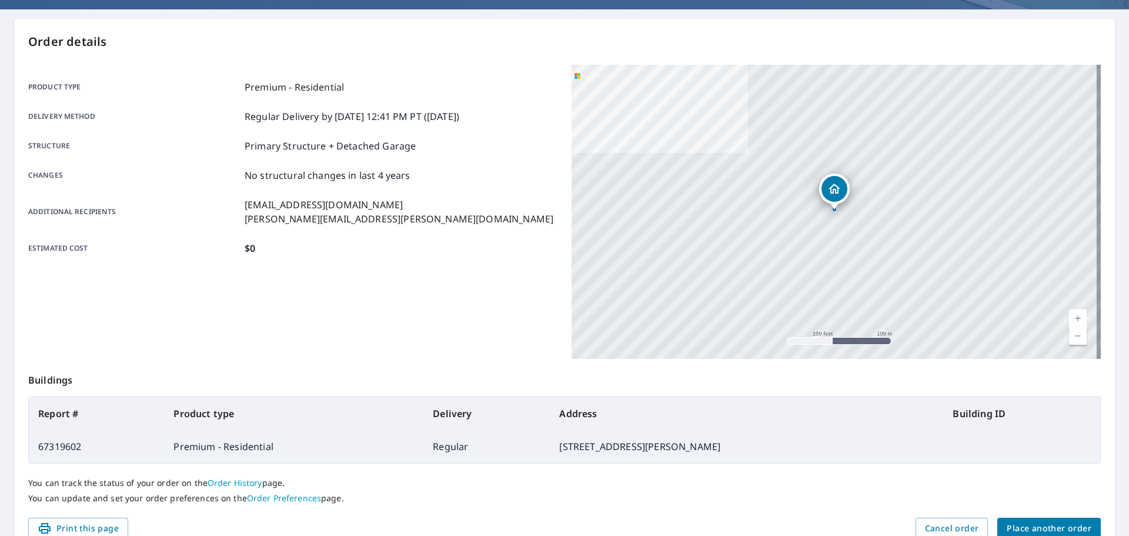
click at [1022, 515] on div "You can track the status of your order on the Order History page. You can updat…" at bounding box center [564, 491] width 1073 height 54
click at [1023, 524] on span "Place another order" at bounding box center [1049, 528] width 85 height 15
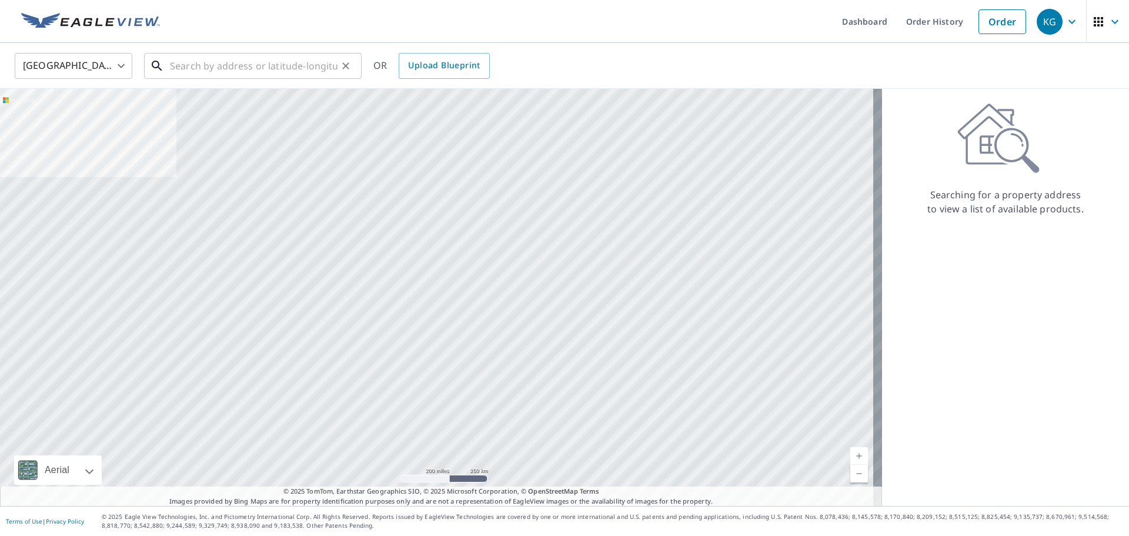
click at [269, 70] on input "text" at bounding box center [254, 65] width 168 height 33
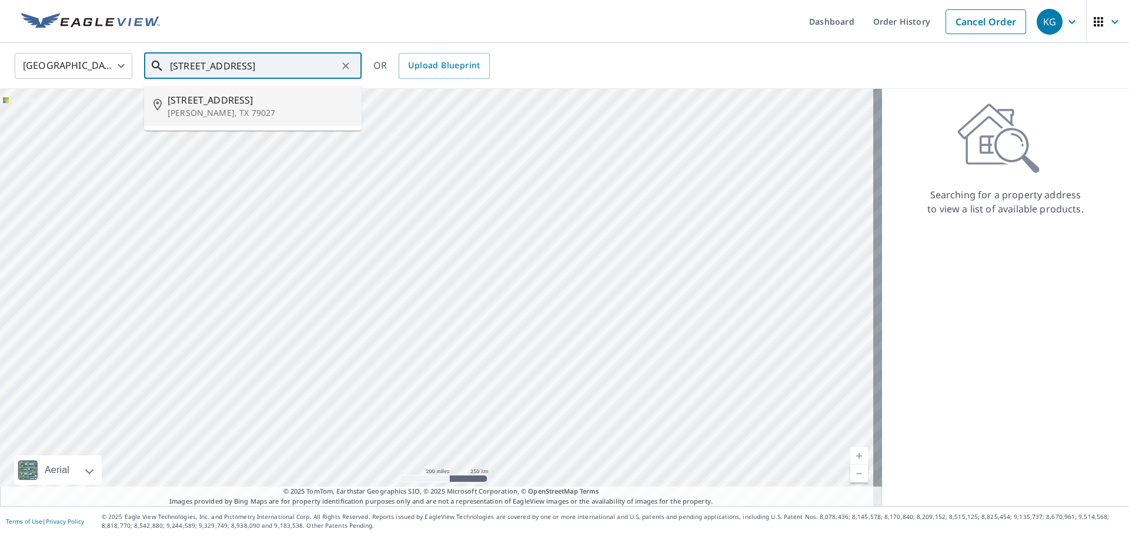
click at [248, 95] on span "[STREET_ADDRESS]" at bounding box center [260, 100] width 185 height 14
type input "[STREET_ADDRESS][PERSON_NAME]"
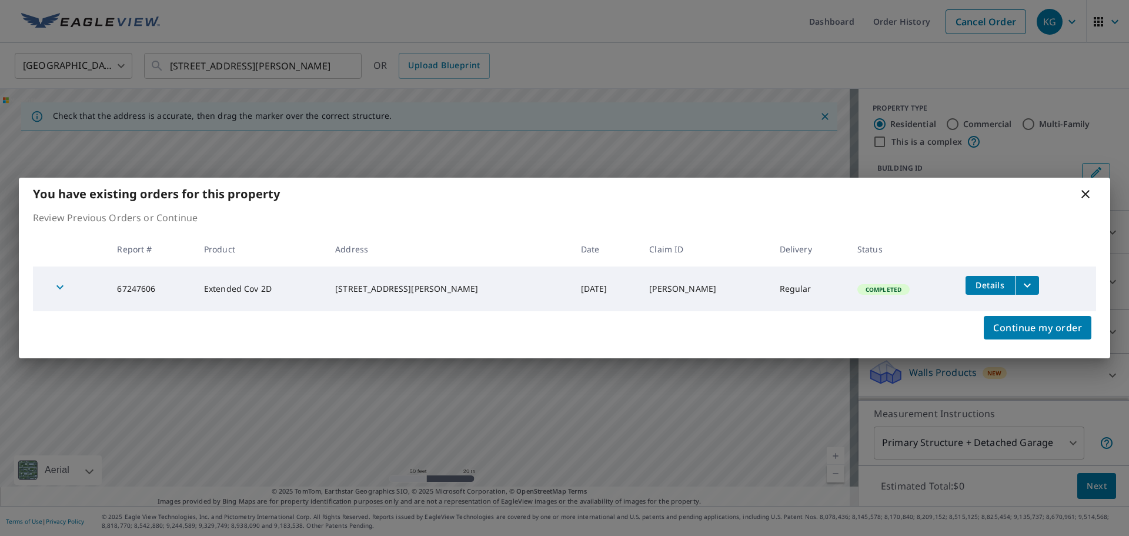
click at [1086, 201] on div "You have existing orders for this property" at bounding box center [565, 194] width 1092 height 32
click at [1089, 196] on icon at bounding box center [1086, 194] width 14 height 14
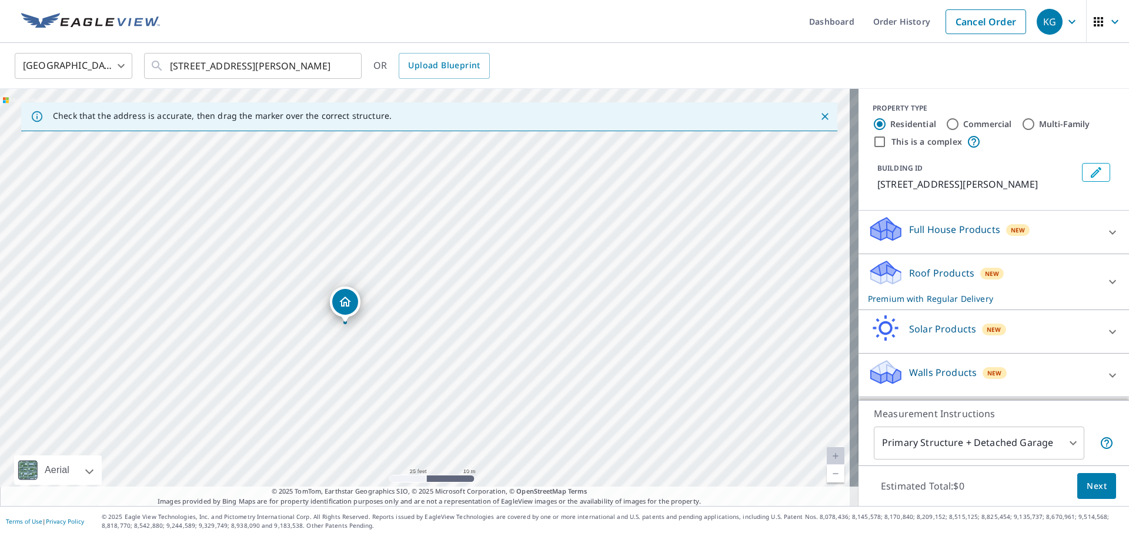
drag, startPoint x: 332, startPoint y: 206, endPoint x: 381, endPoint y: 202, distance: 49.6
click at [381, 202] on div "[STREET_ADDRESS][PERSON_NAME]" at bounding box center [429, 297] width 859 height 417
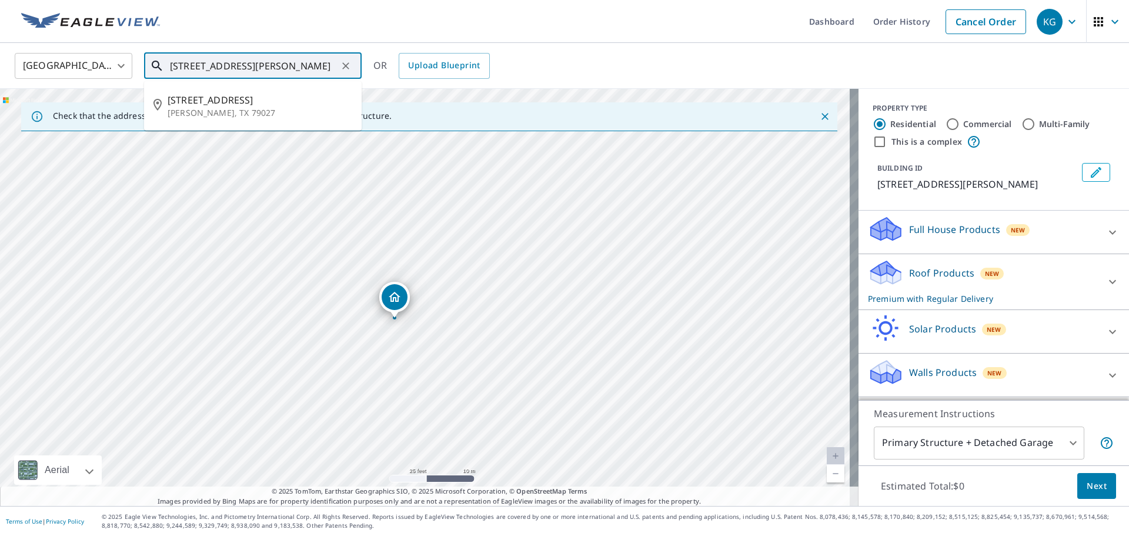
click at [314, 58] on input "[STREET_ADDRESS][PERSON_NAME]" at bounding box center [254, 65] width 168 height 33
click at [292, 102] on span "[STREET_ADDRESS]" at bounding box center [260, 100] width 185 height 14
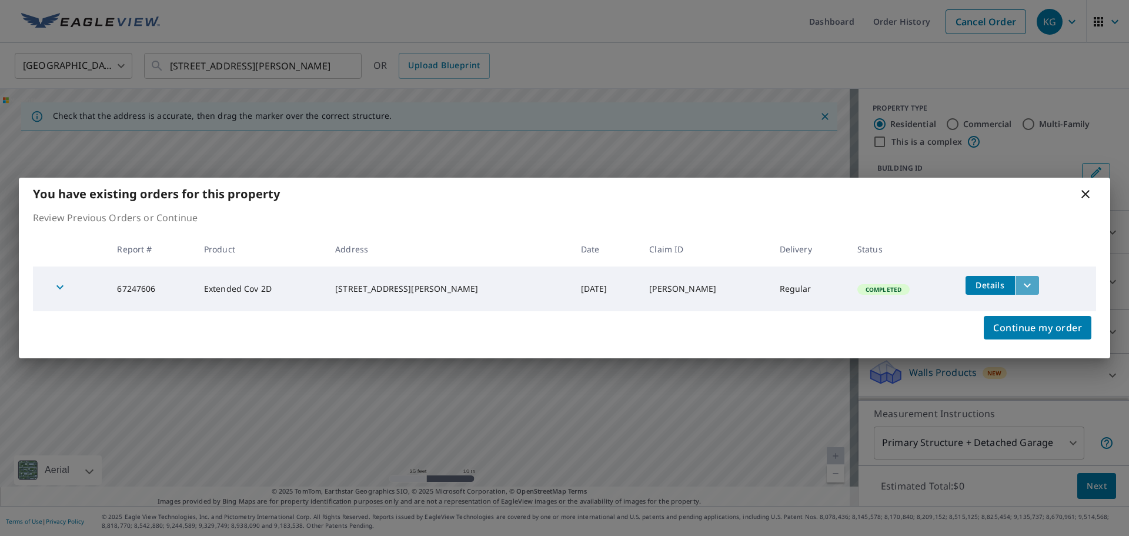
click at [1021, 281] on icon "filesDropdownBtn-67247606" at bounding box center [1028, 285] width 14 height 14
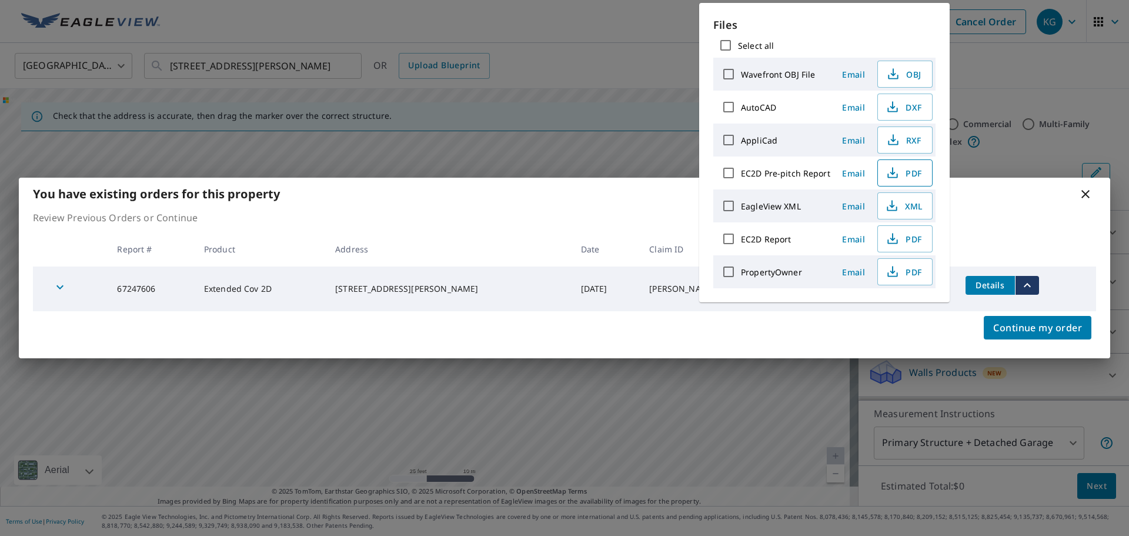
click at [907, 173] on span "PDF" at bounding box center [904, 173] width 38 height 14
click at [915, 241] on span "PDF" at bounding box center [904, 239] width 38 height 14
click at [448, 219] on p "Review Previous Orders or Continue" at bounding box center [565, 218] width 1064 height 14
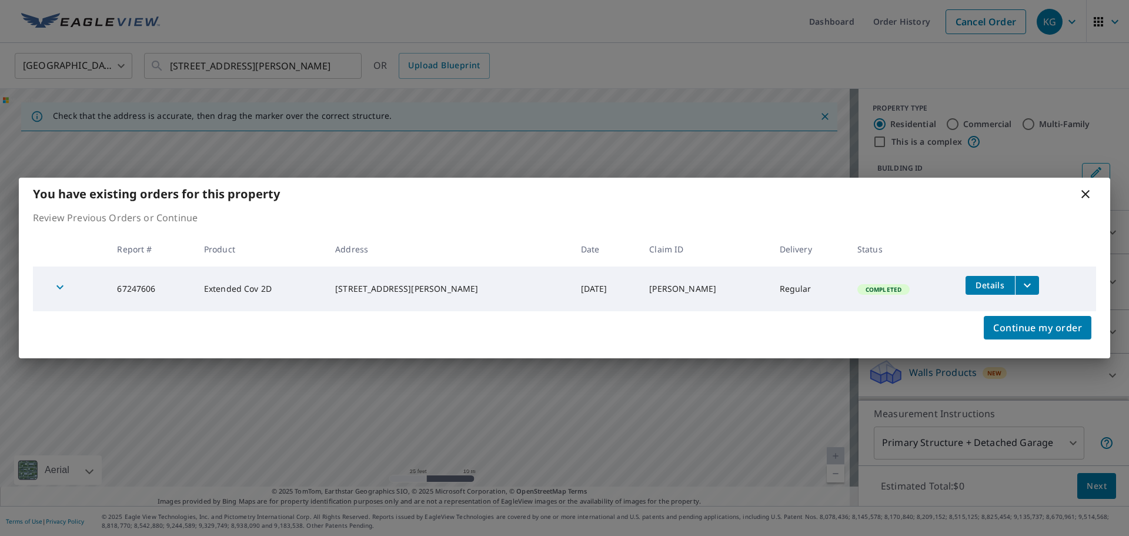
click at [1087, 192] on icon at bounding box center [1086, 194] width 14 height 14
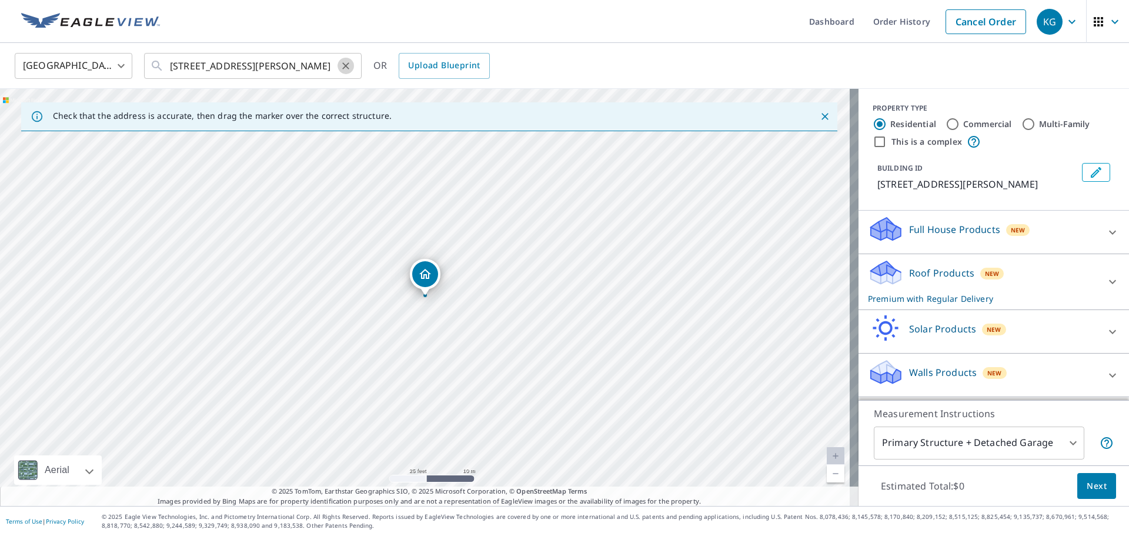
click at [347, 60] on icon "Clear" at bounding box center [346, 66] width 12 height 12
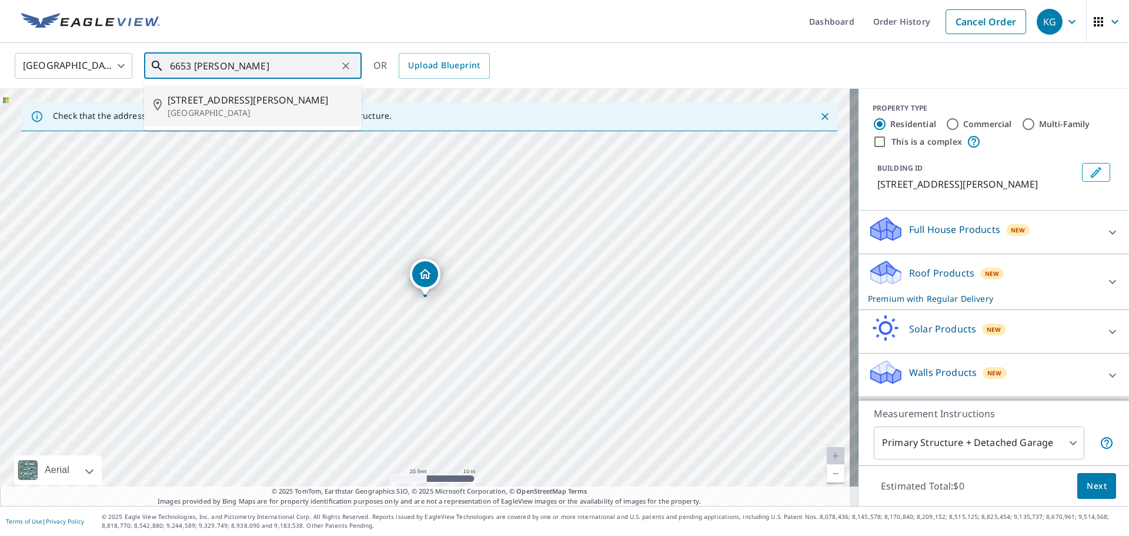
click at [271, 102] on span "[STREET_ADDRESS][PERSON_NAME]" at bounding box center [260, 100] width 185 height 14
type input "[STREET_ADDRESS][PERSON_NAME]"
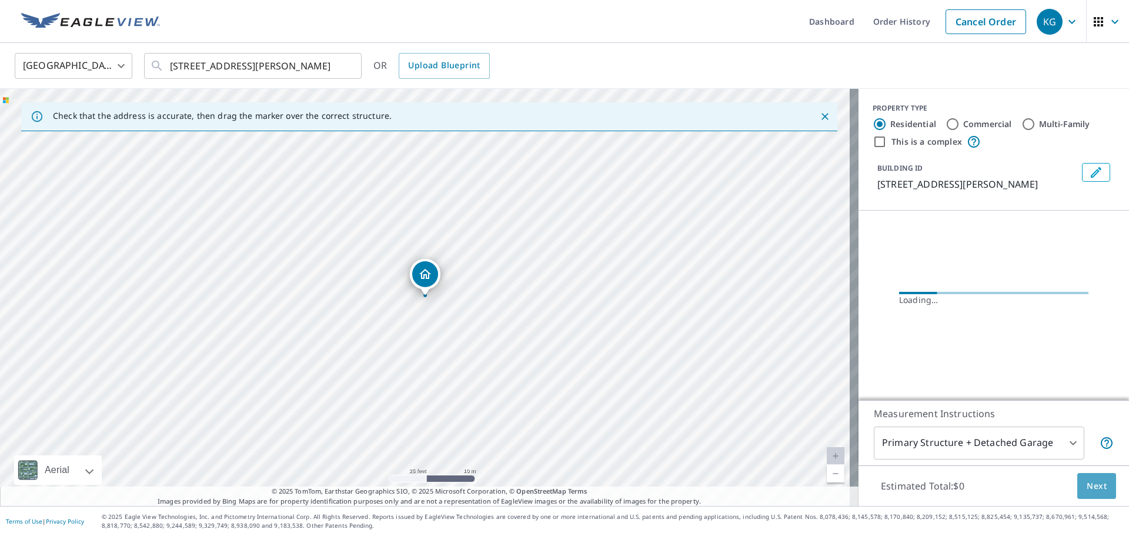
click at [1099, 498] on button "Next" at bounding box center [1097, 486] width 39 height 26
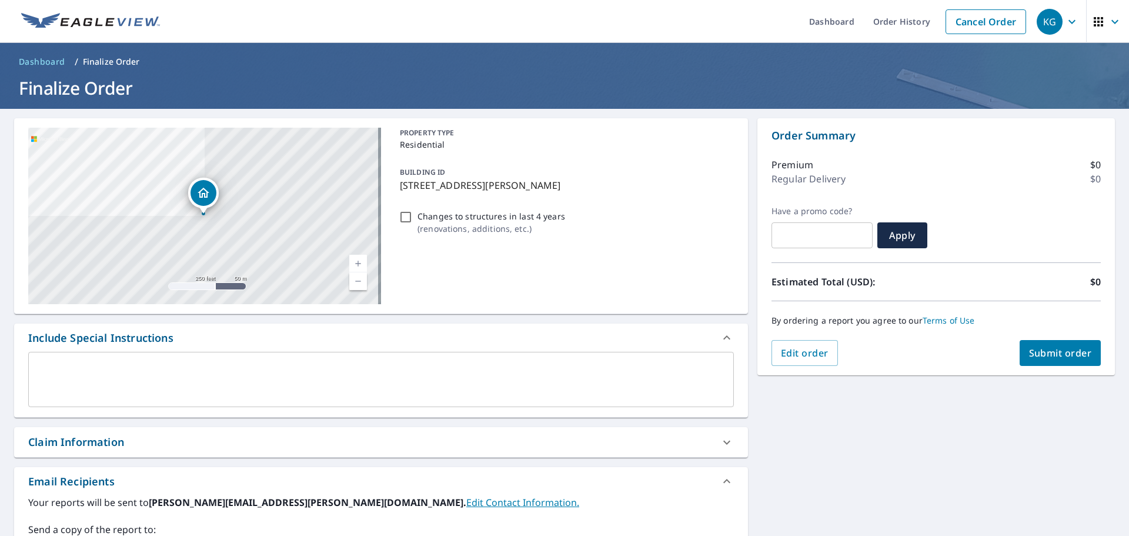
scroll to position [176, 0]
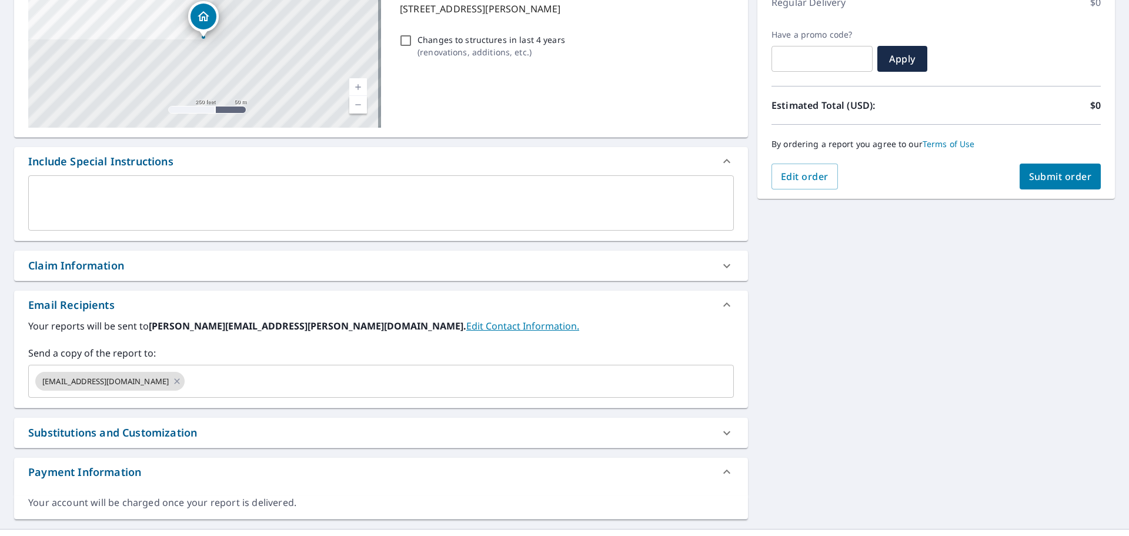
click at [338, 273] on div "Claim Information" at bounding box center [370, 266] width 685 height 16
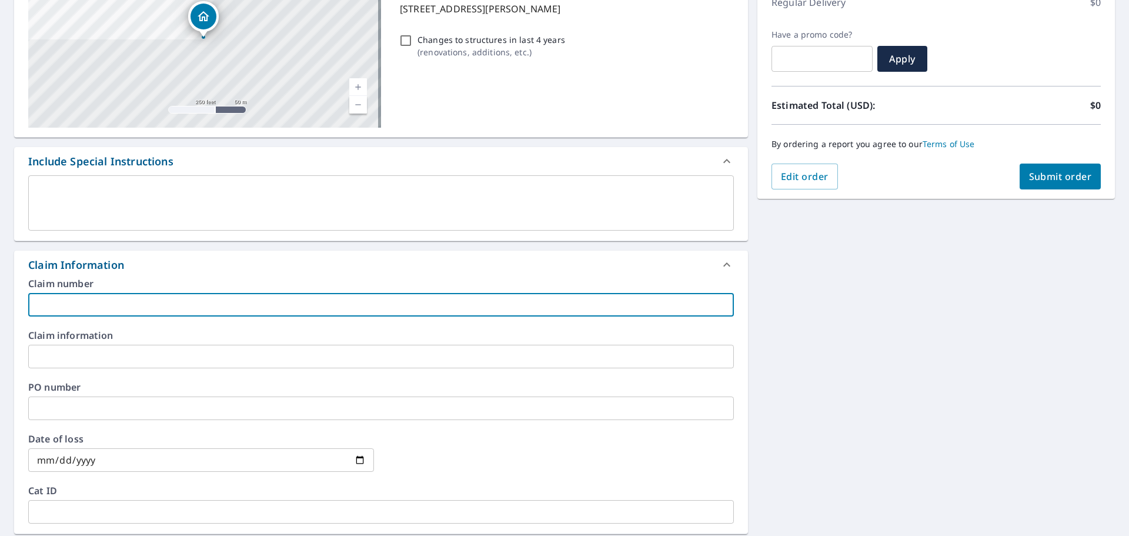
click at [335, 316] on input "text" at bounding box center [381, 305] width 706 height 24
type input "[PERSON_NAME]-vs"
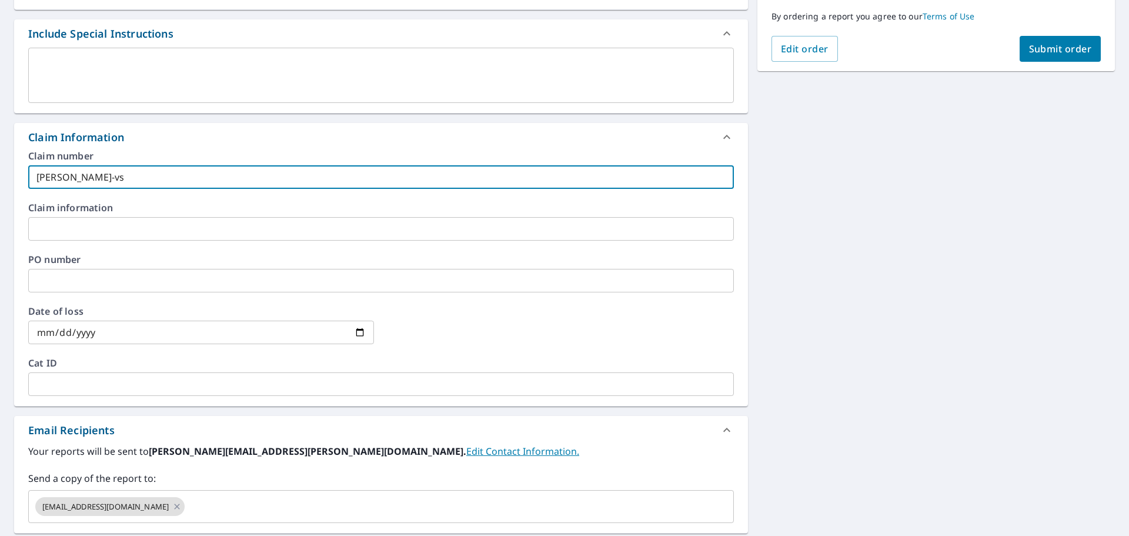
scroll to position [412, 0]
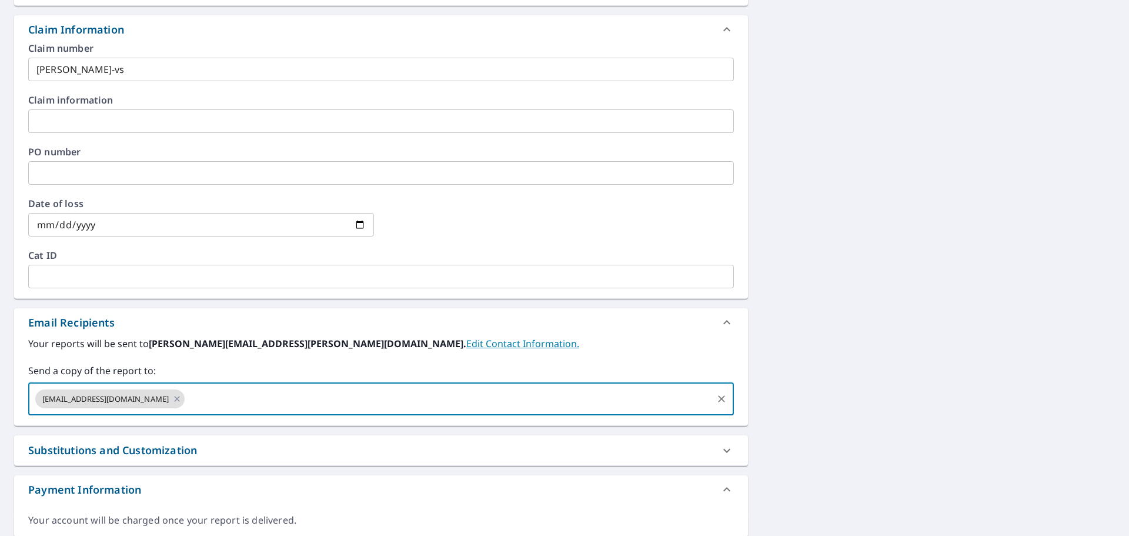
click at [211, 401] on input "text" at bounding box center [448, 399] width 525 height 22
type input "[PERSON_NAME][EMAIL_ADDRESS][DOMAIN_NAME]"
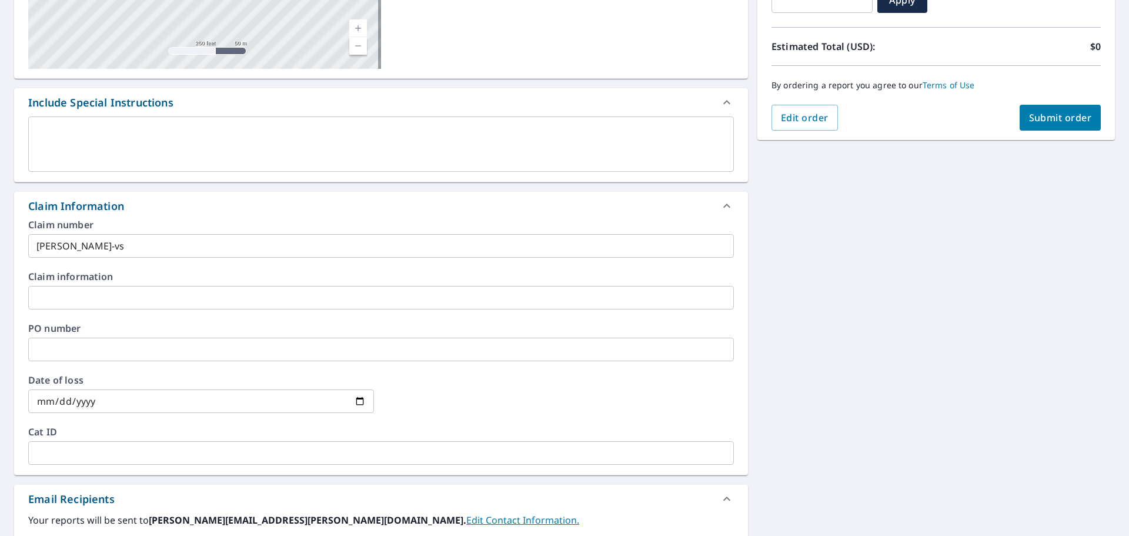
scroll to position [118, 0]
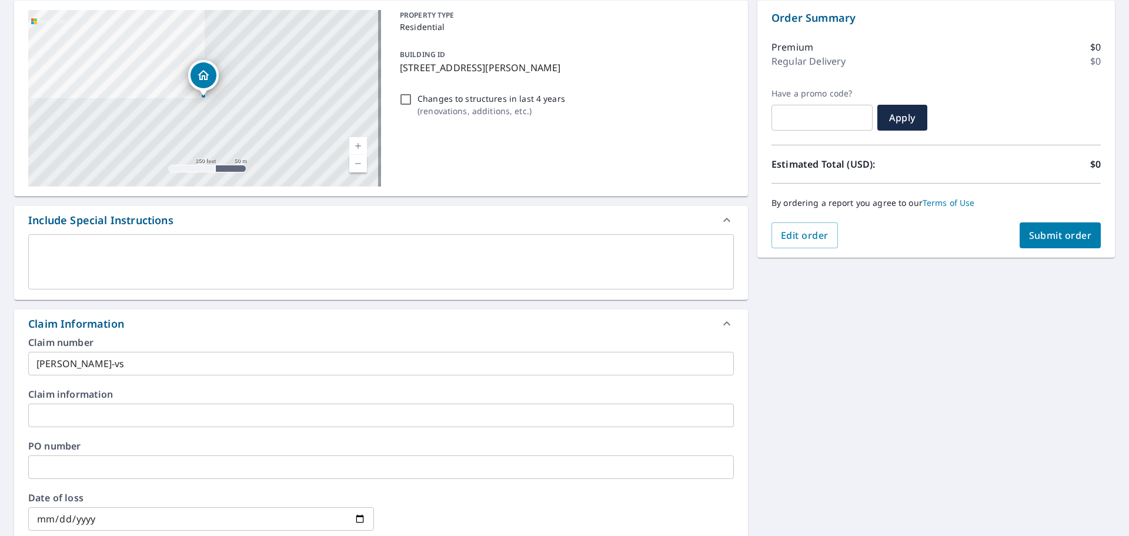
click at [1022, 248] on div "Order Summary Premium $0 Regular Delivery $0 Have a promo code? ​ Apply Estimat…" at bounding box center [937, 129] width 358 height 257
click at [1035, 241] on span "Submit order" at bounding box center [1060, 235] width 63 height 13
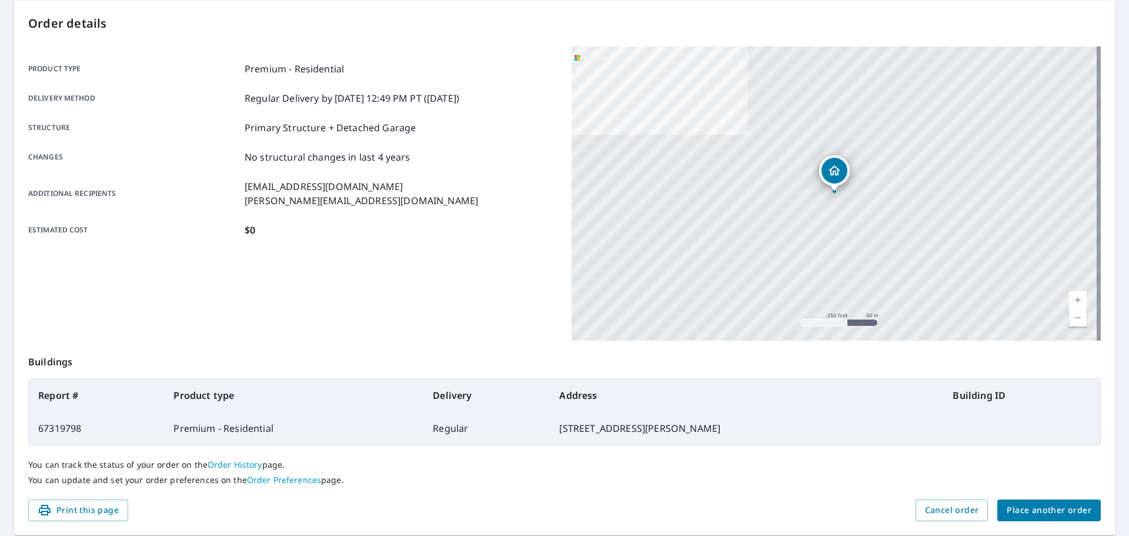
drag, startPoint x: 1049, startPoint y: 522, endPoint x: 1037, endPoint y: 516, distance: 13.4
click at [1049, 522] on div "Order details Product type Premium - Residential Delivery method Regular Delive…" at bounding box center [564, 268] width 1101 height 535
click at [1020, 502] on button "Place another order" at bounding box center [1050, 510] width 104 height 22
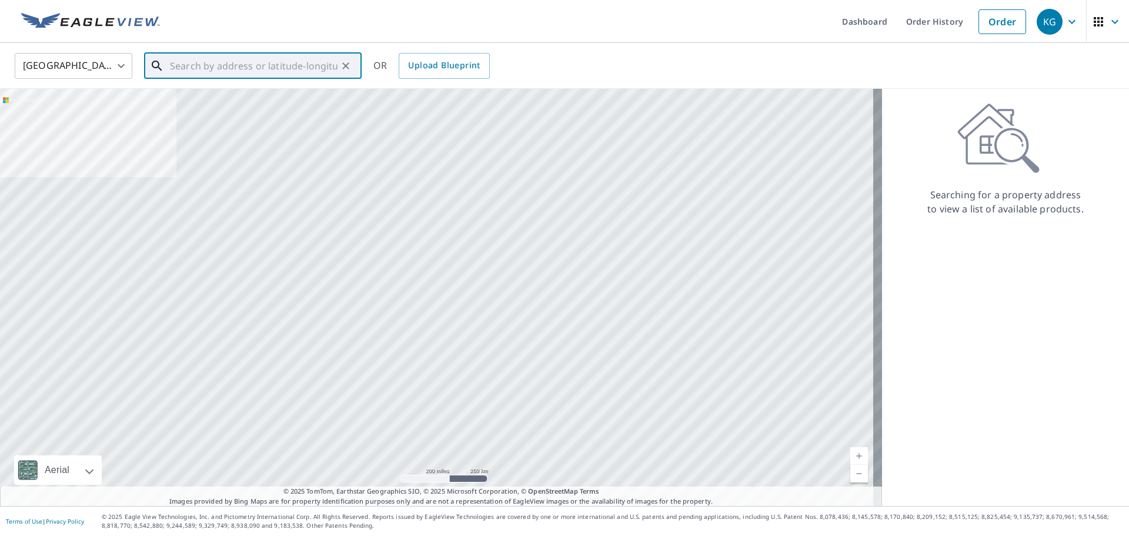
click at [264, 58] on input "text" at bounding box center [254, 65] width 168 height 33
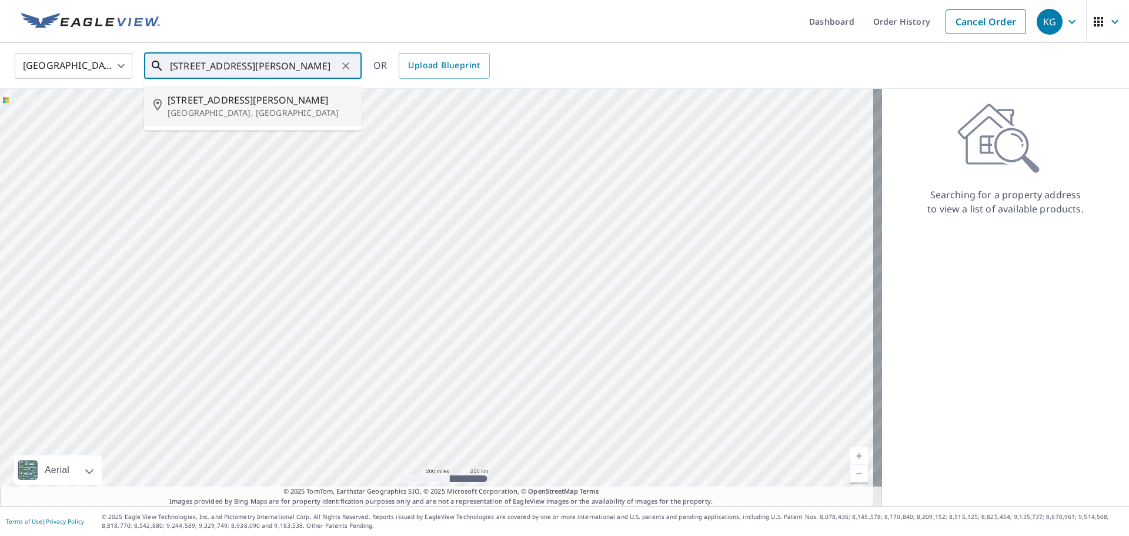
click at [254, 111] on p "[GEOGRAPHIC_DATA], [GEOGRAPHIC_DATA]" at bounding box center [260, 113] width 185 height 12
type input "[STREET_ADDRESS][PERSON_NAME]"
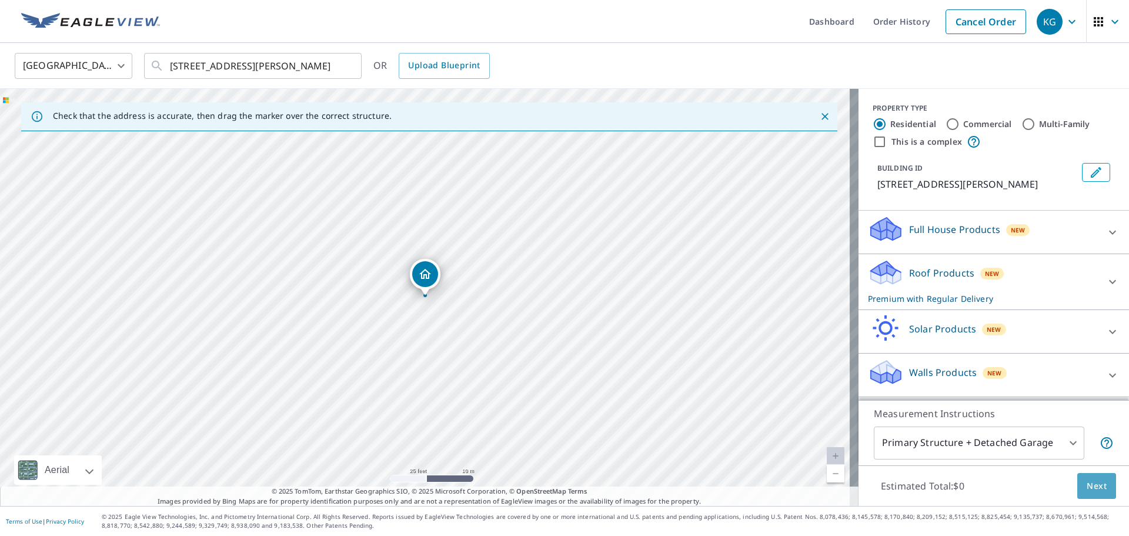
click at [1107, 474] on button "Next" at bounding box center [1097, 486] width 39 height 26
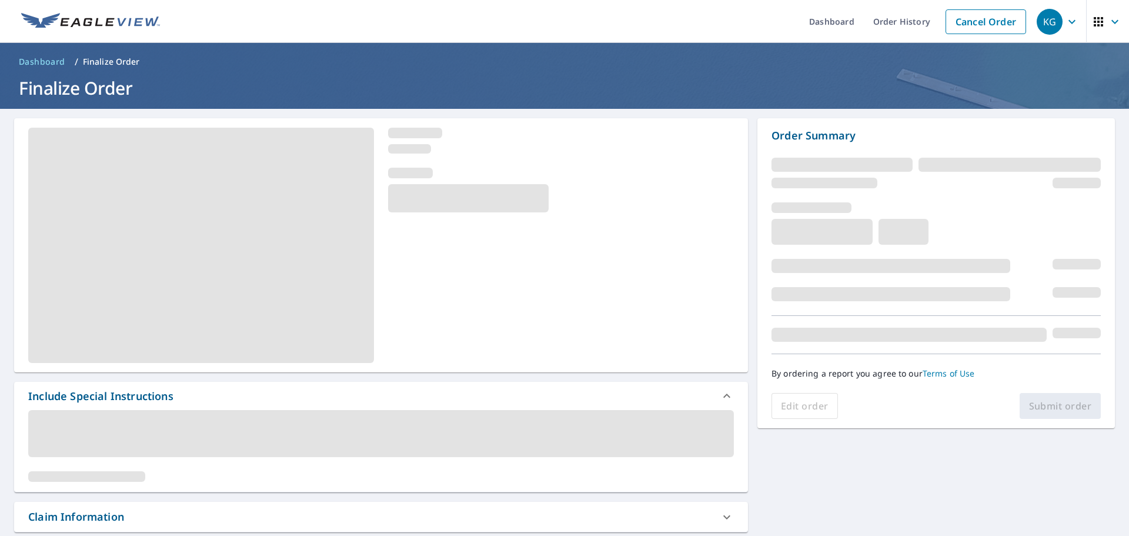
scroll to position [176, 0]
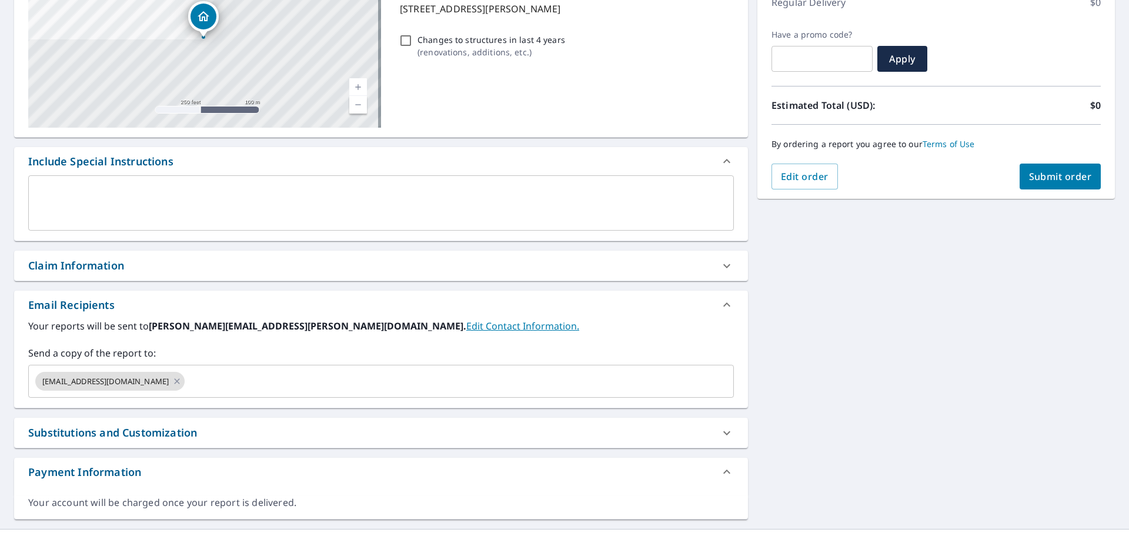
drag, startPoint x: 219, startPoint y: 242, endPoint x: 227, endPoint y: 268, distance: 26.6
click at [219, 253] on div "[STREET_ADDRESS][PERSON_NAME] Aerial Road A standard road map Aerial A detailed…" at bounding box center [381, 231] width 734 height 578
click at [227, 268] on div "Claim Information" at bounding box center [370, 266] width 685 height 16
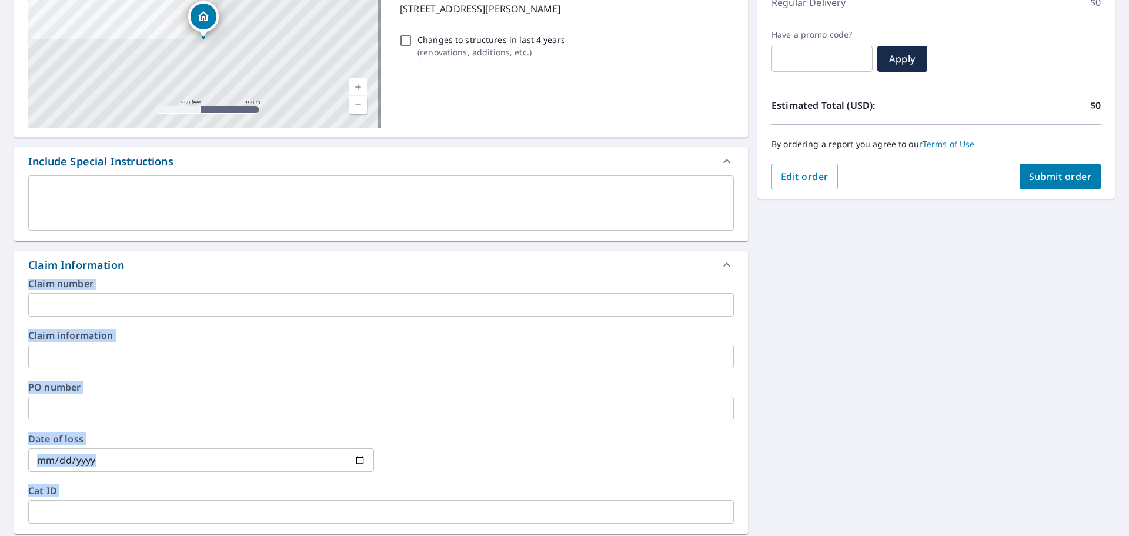
click at [256, 321] on div "Claim number ​ Claim information ​ PO number ​ Date of loss ​ Cat ID ​" at bounding box center [381, 406] width 734 height 255
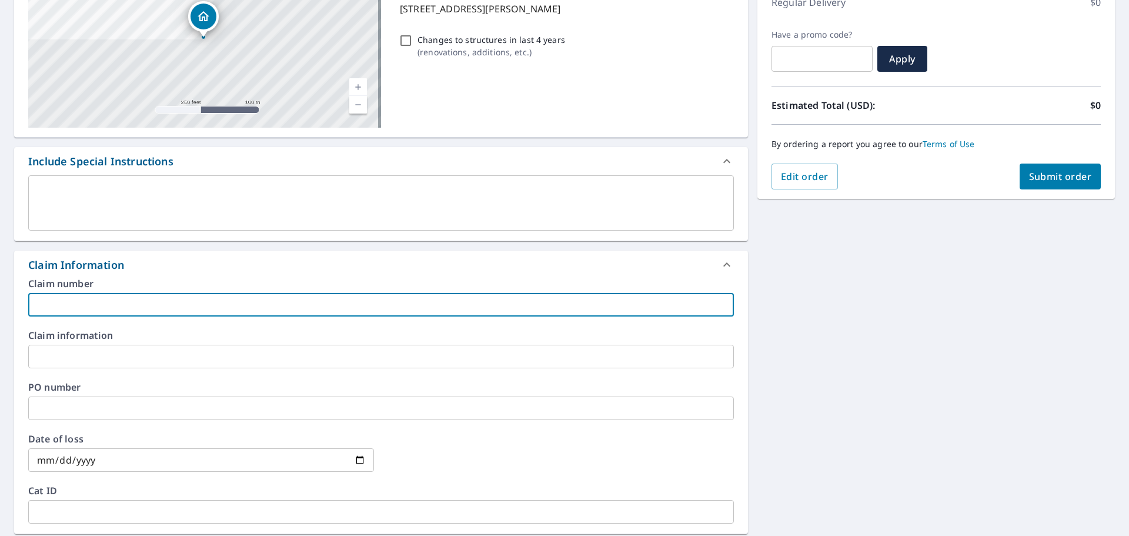
click at [260, 308] on input "text" at bounding box center [381, 305] width 706 height 24
type input "[PERSON_NAME]-vs"
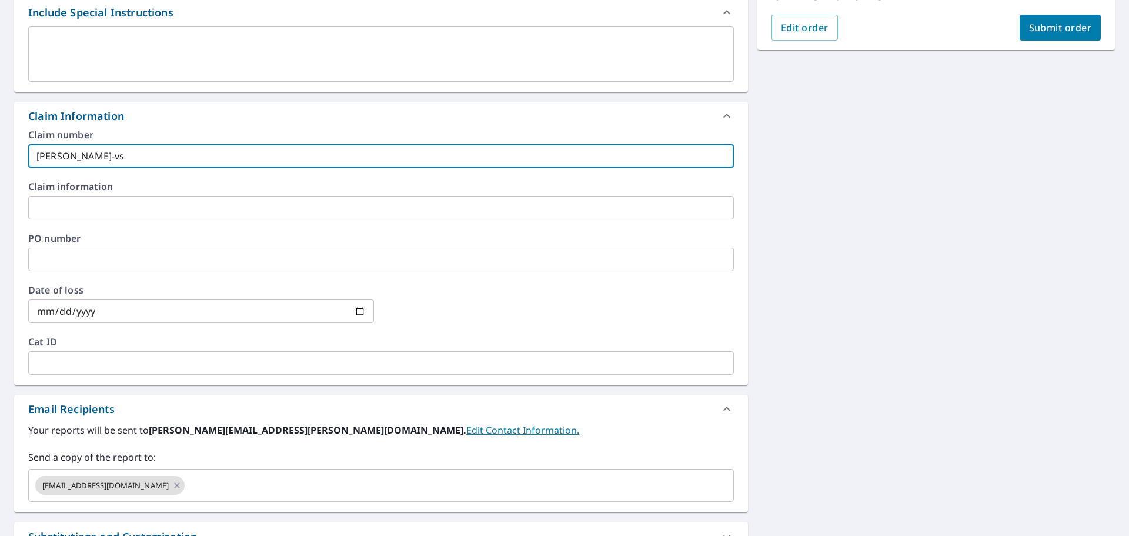
scroll to position [412, 0]
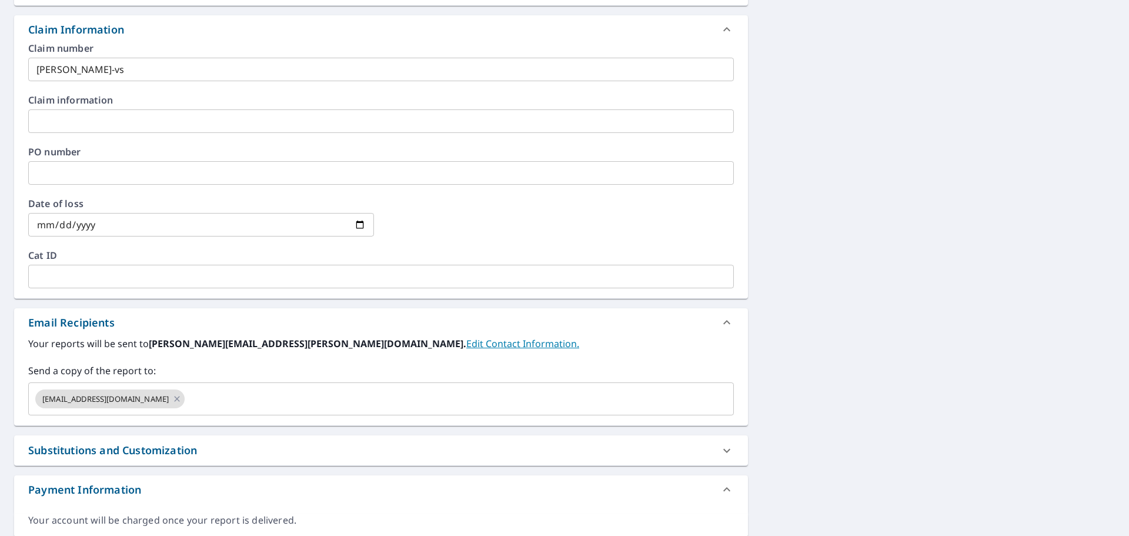
click at [225, 377] on label "Send a copy of the report to:" at bounding box center [381, 371] width 706 height 14
click at [222, 398] on input "text" at bounding box center [448, 399] width 525 height 22
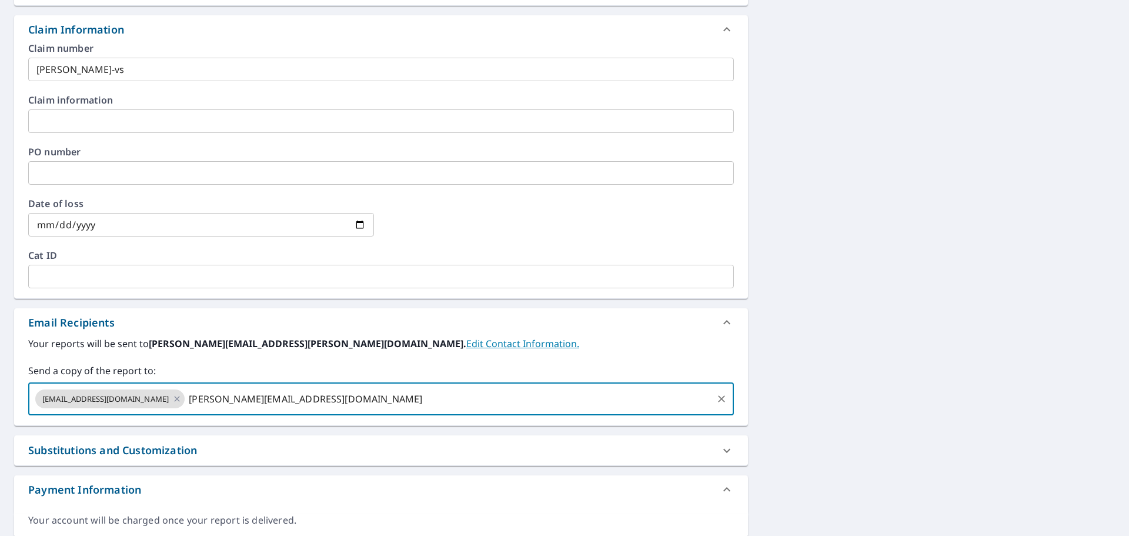
type input "[PERSON_NAME][EMAIL_ADDRESS][DOMAIN_NAME]"
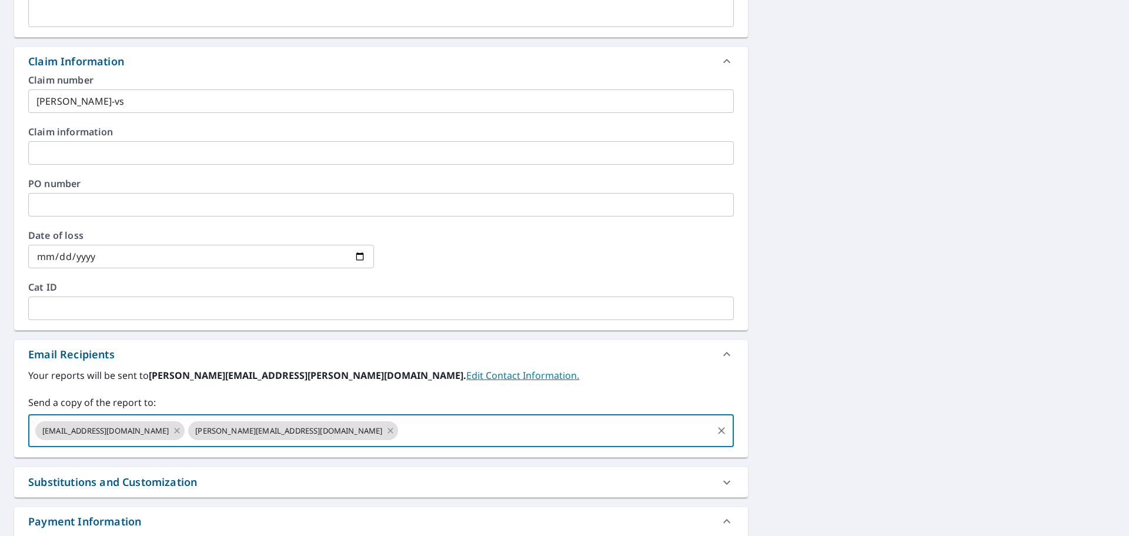
scroll to position [353, 0]
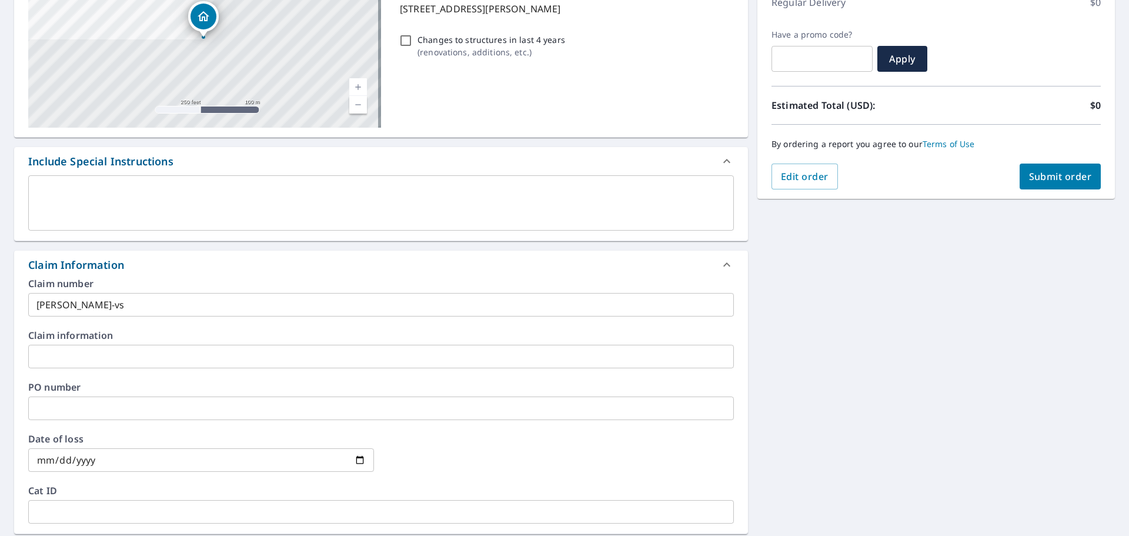
click at [851, 415] on div "[STREET_ADDRESS][PERSON_NAME] Aerial Road A standard road map Aerial A detailed…" at bounding box center [564, 356] width 1129 height 849
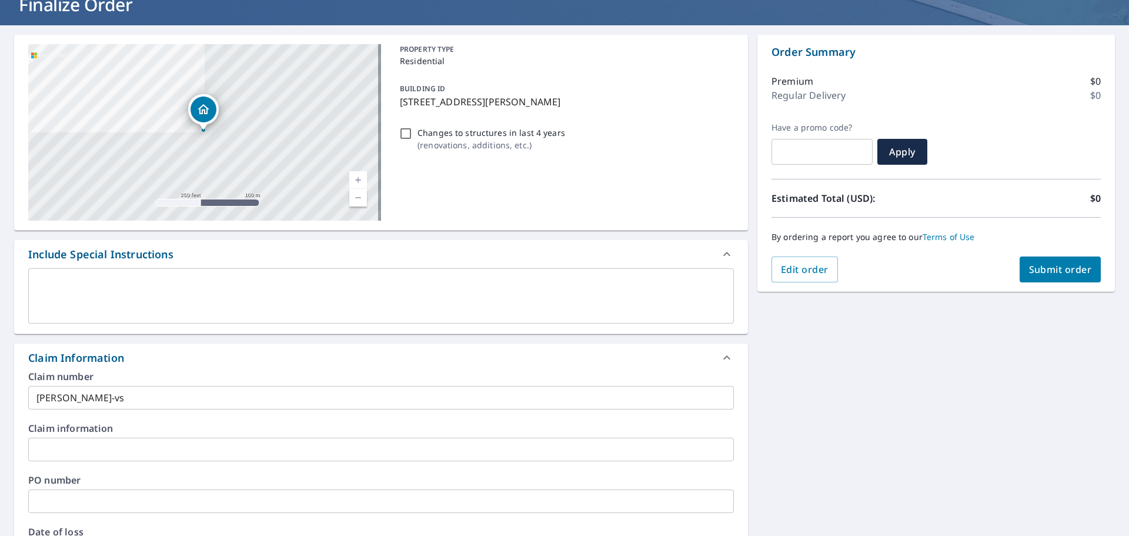
scroll to position [0, 0]
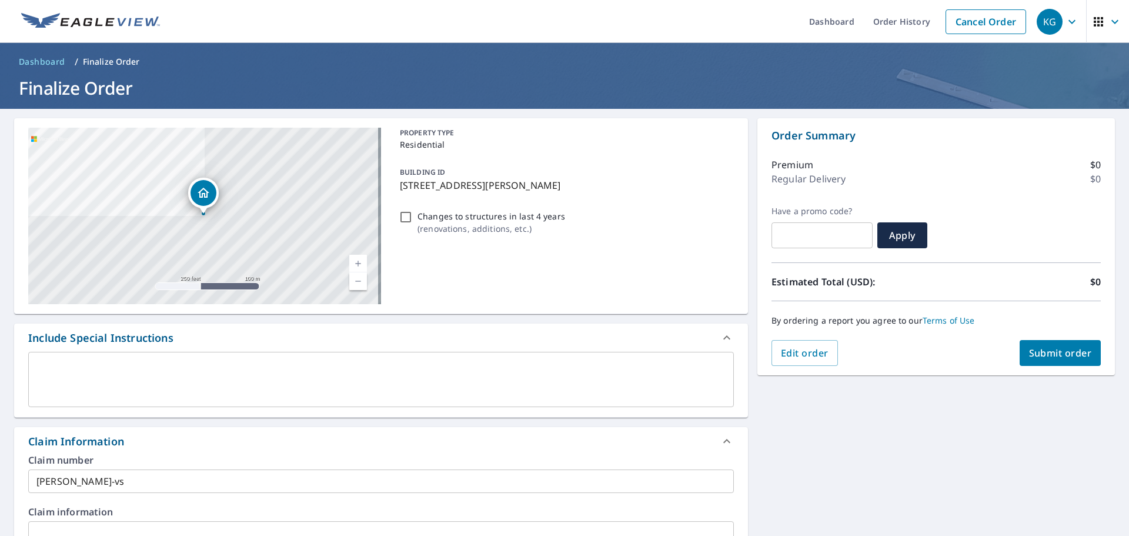
click at [1065, 353] on span "Submit order" at bounding box center [1060, 352] width 63 height 13
